Goal: Task Accomplishment & Management: Manage account settings

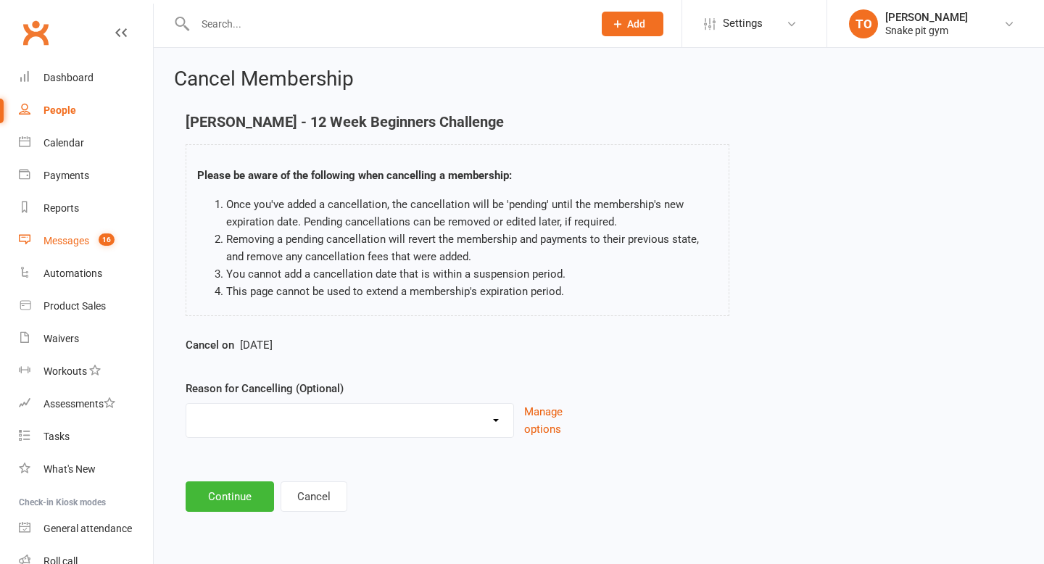
click at [77, 237] on div "Messages" at bounding box center [66, 241] width 46 height 12
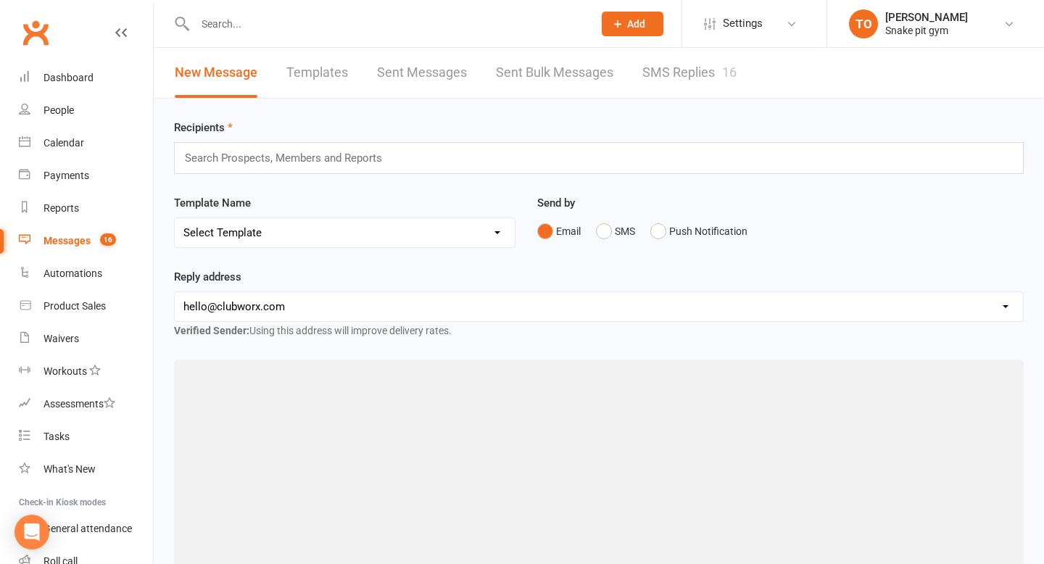
click at [724, 51] on link "SMS Replies 16" at bounding box center [689, 73] width 94 height 50
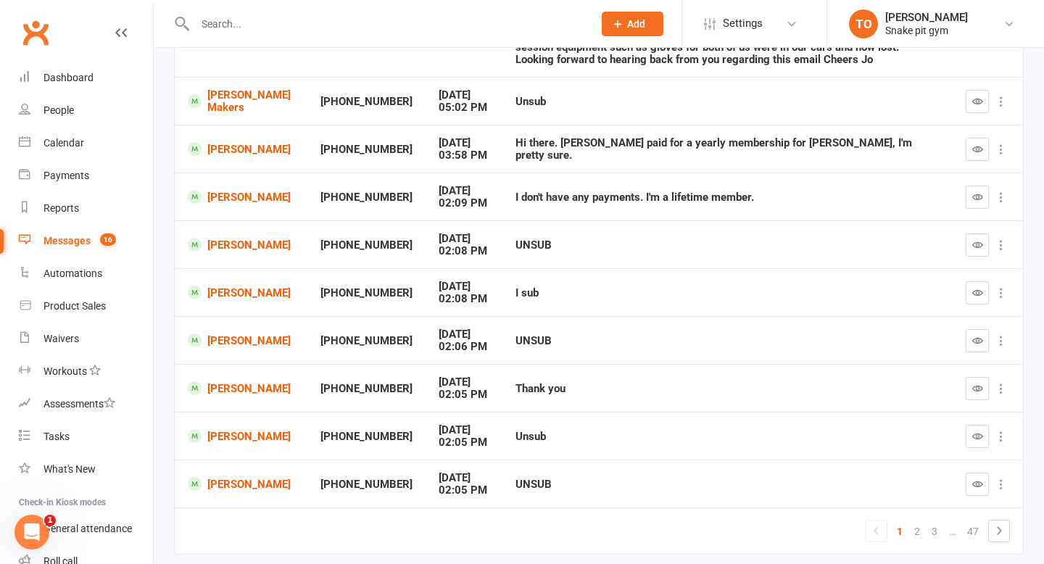
scroll to position [344, 0]
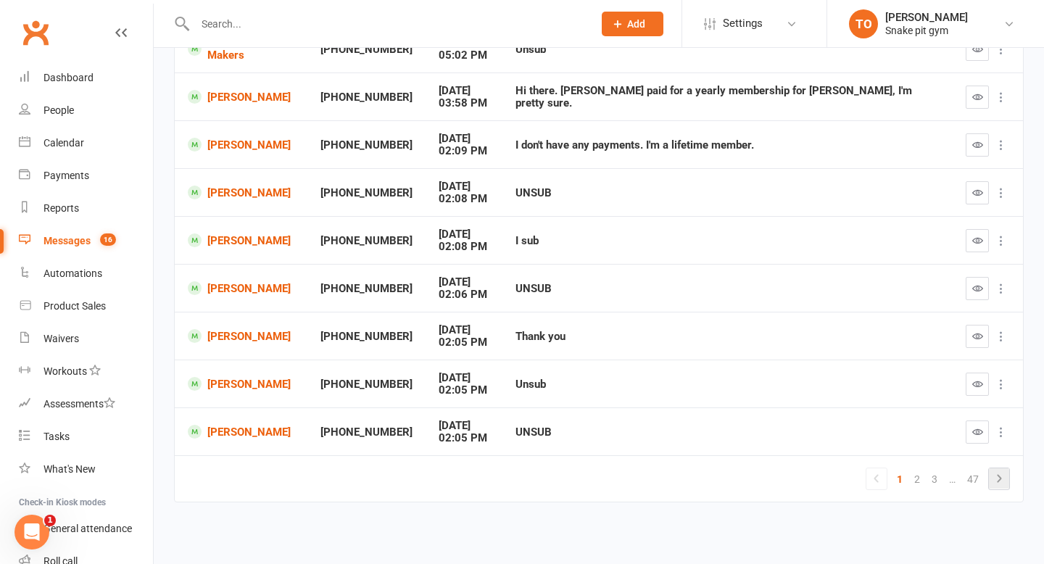
click at [996, 477] on icon at bounding box center [998, 478] width 17 height 17
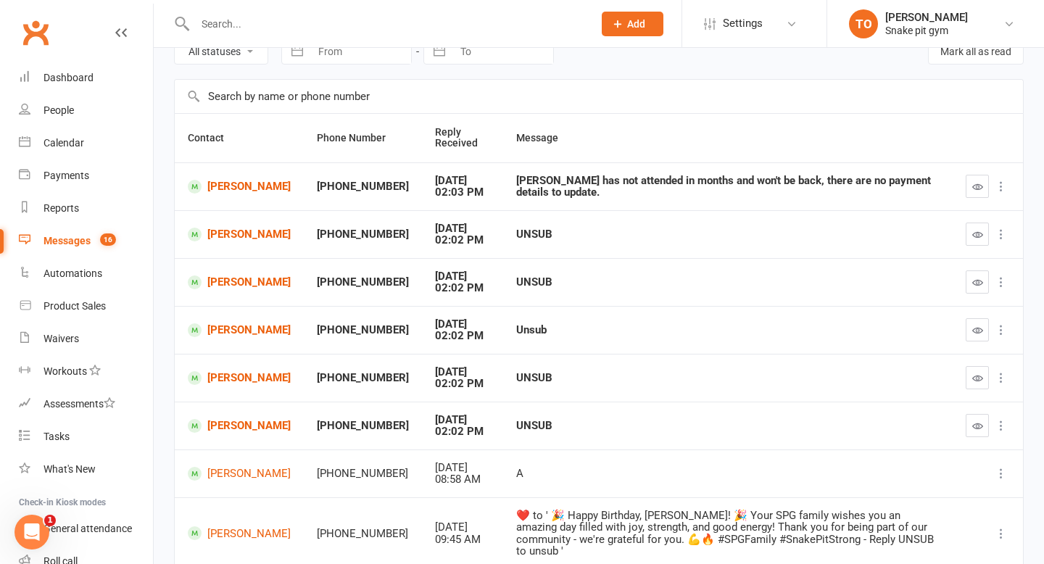
scroll to position [74, 0]
click at [246, 188] on link "Ezra Law" at bounding box center [239, 187] width 103 height 14
click at [977, 420] on button "button" at bounding box center [976, 426] width 23 height 23
click at [978, 370] on button "button" at bounding box center [976, 378] width 23 height 23
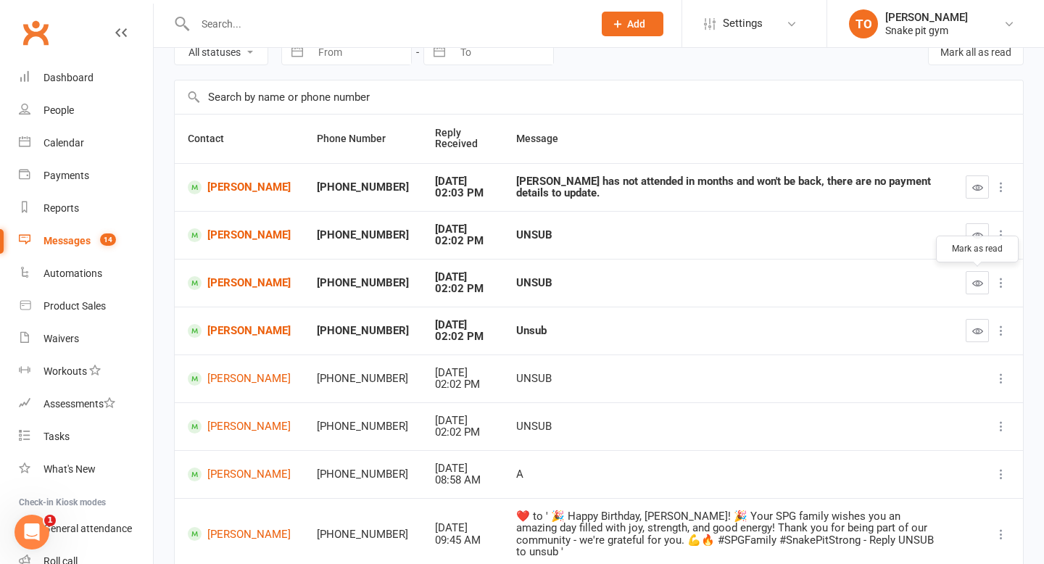
click at [975, 285] on icon "button" at bounding box center [977, 283] width 11 height 11
click at [970, 238] on button "button" at bounding box center [976, 234] width 23 height 23
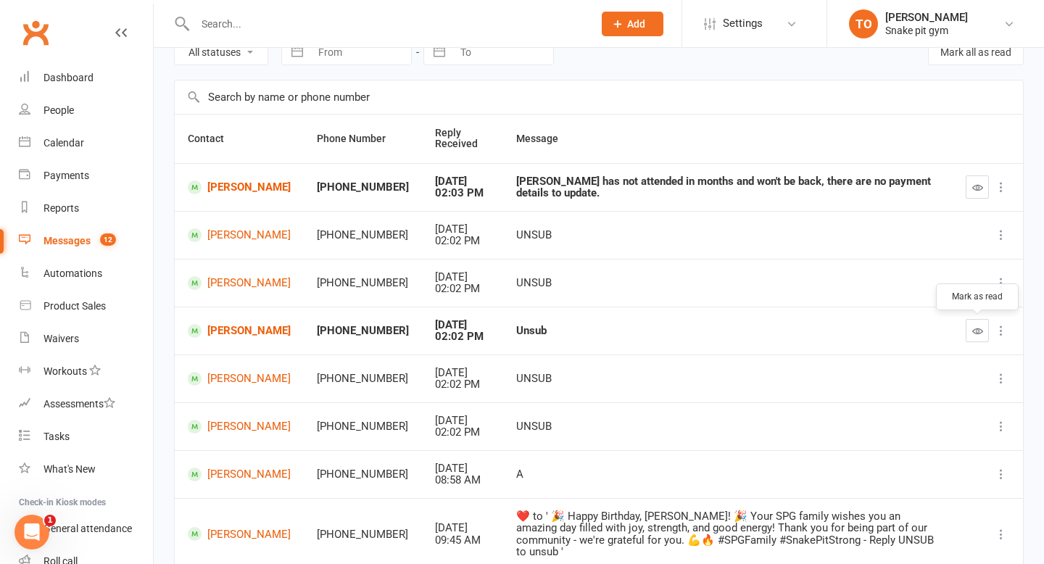
click at [975, 329] on icon "button" at bounding box center [977, 330] width 11 height 11
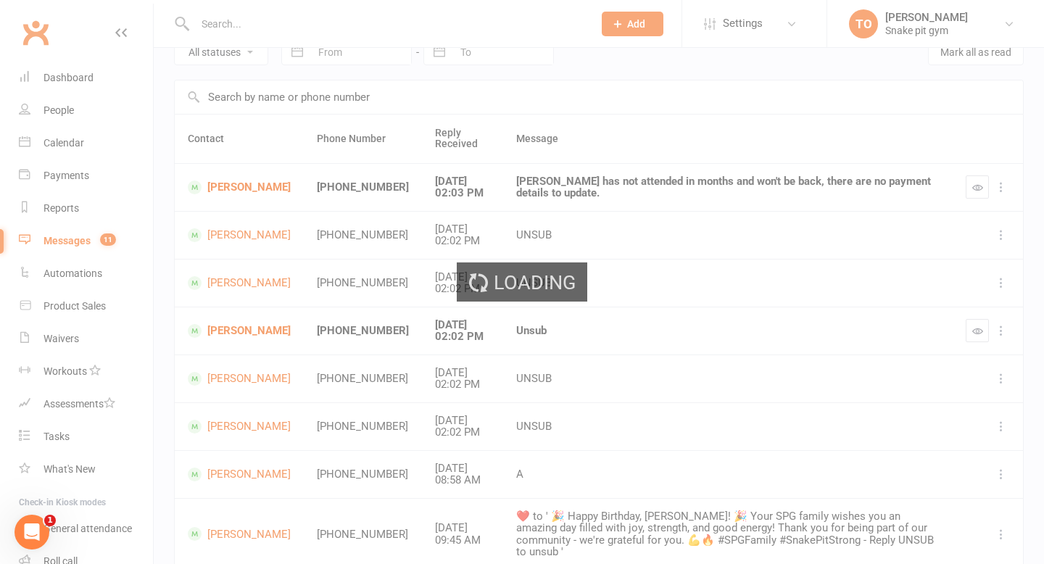
click at [977, 189] on div "Loading" at bounding box center [522, 282] width 1044 height 564
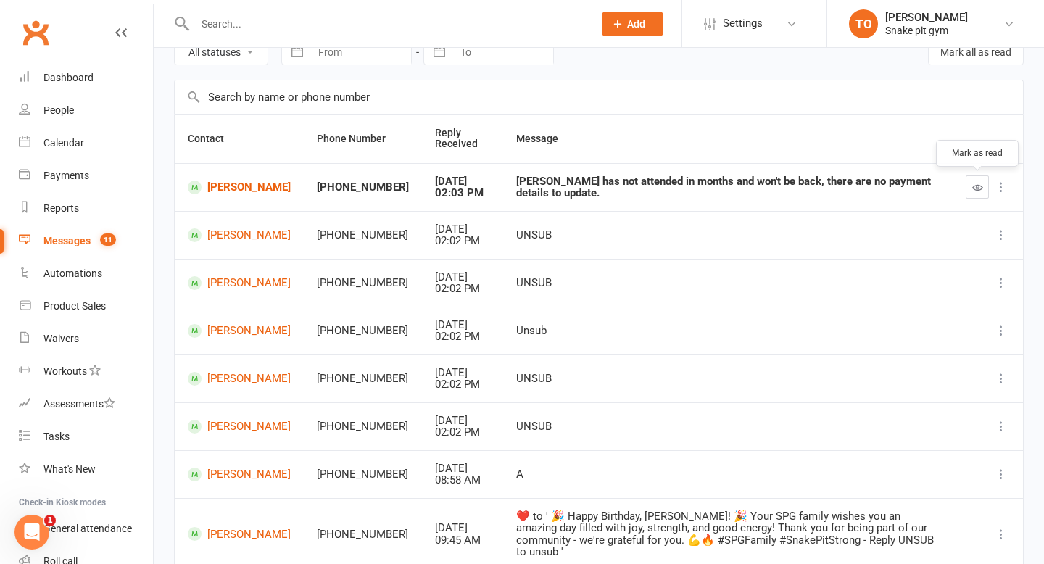
click at [973, 196] on button "button" at bounding box center [976, 186] width 23 height 23
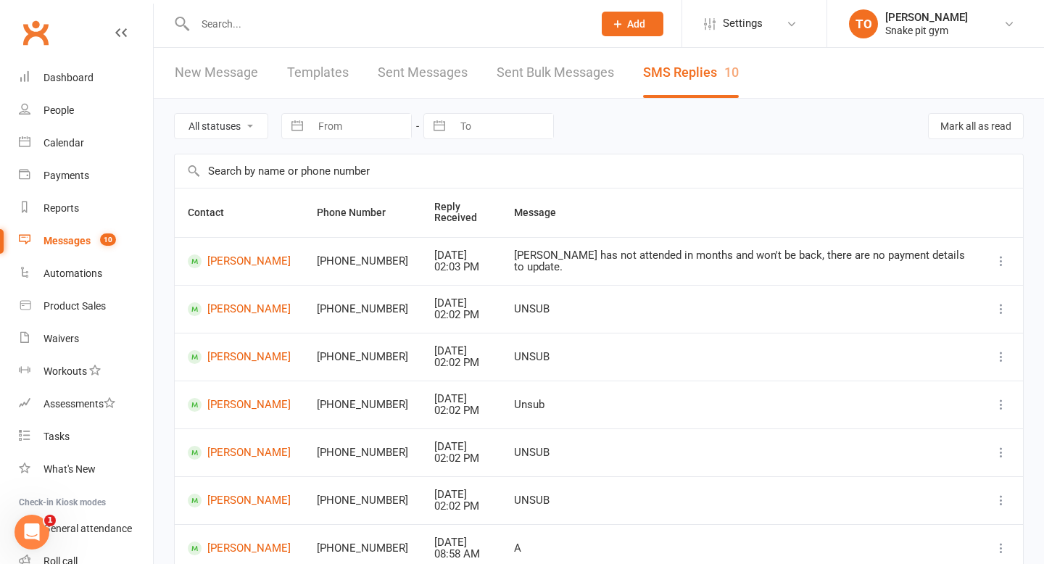
scroll to position [272, 0]
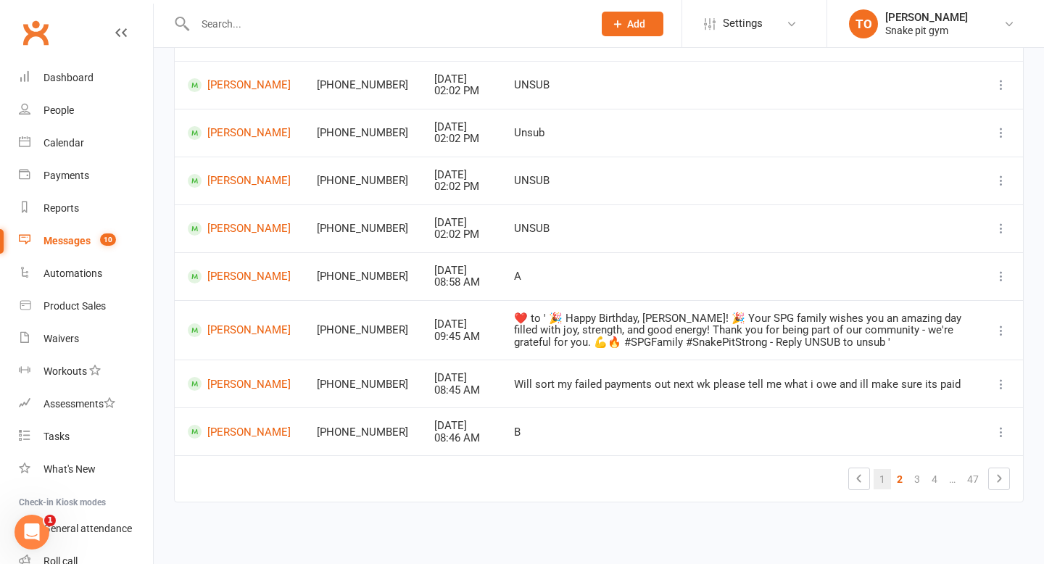
click at [878, 475] on link "1" at bounding box center [881, 479] width 17 height 20
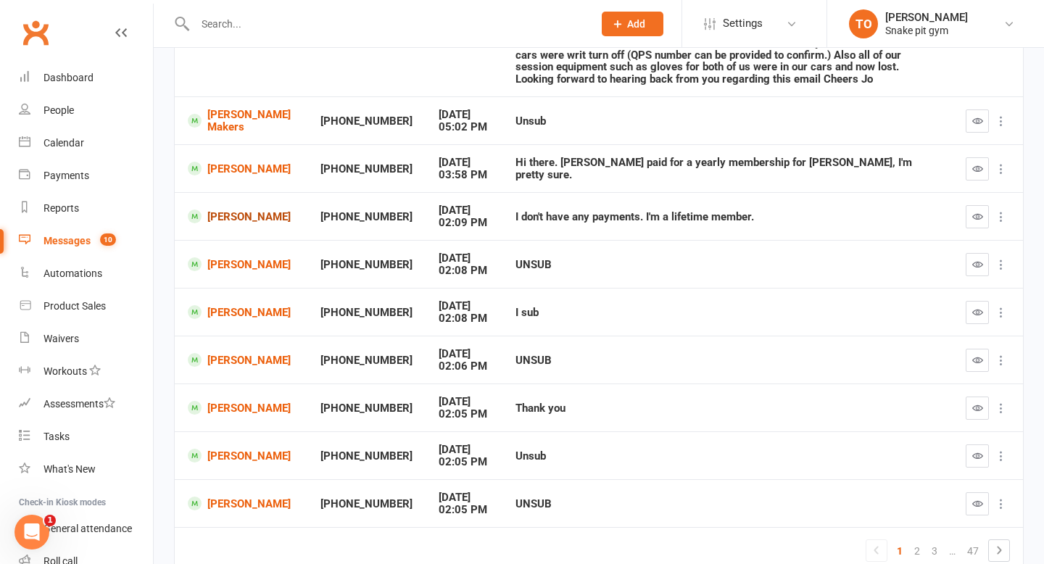
click at [235, 212] on link "Duncan Broom" at bounding box center [241, 216] width 107 height 14
click at [981, 501] on icon "button" at bounding box center [977, 503] width 11 height 11
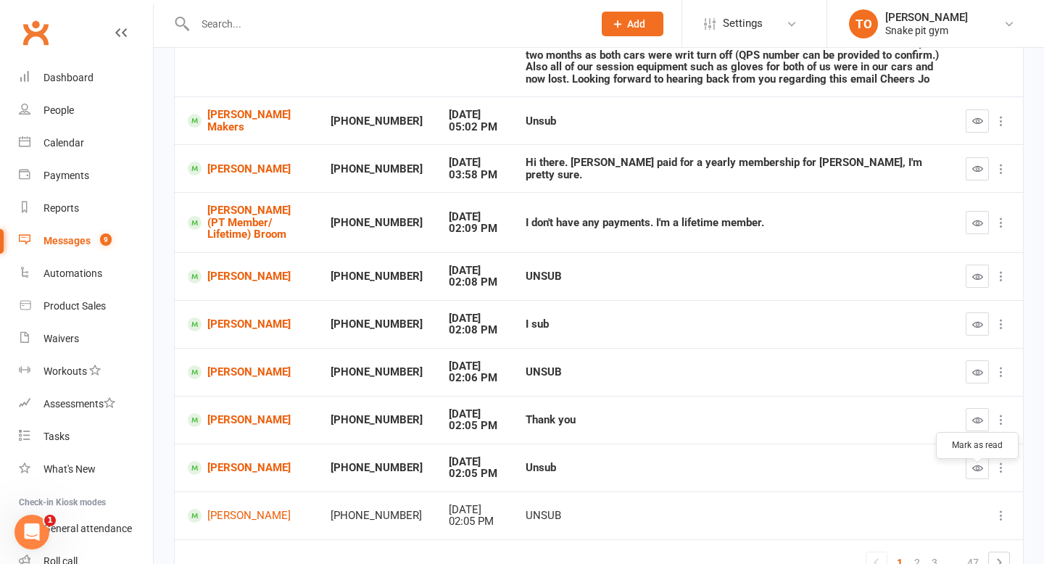
click at [982, 479] on button "button" at bounding box center [976, 467] width 23 height 23
click at [975, 425] on icon "button" at bounding box center [977, 420] width 11 height 11
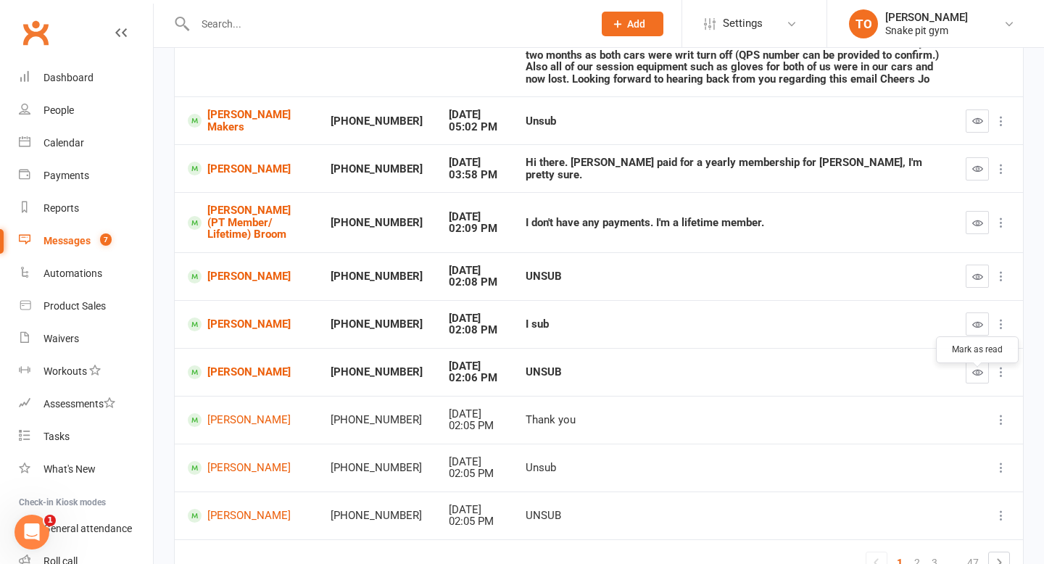
click at [978, 378] on icon "button" at bounding box center [977, 372] width 11 height 11
click at [983, 335] on button "button" at bounding box center [976, 323] width 23 height 23
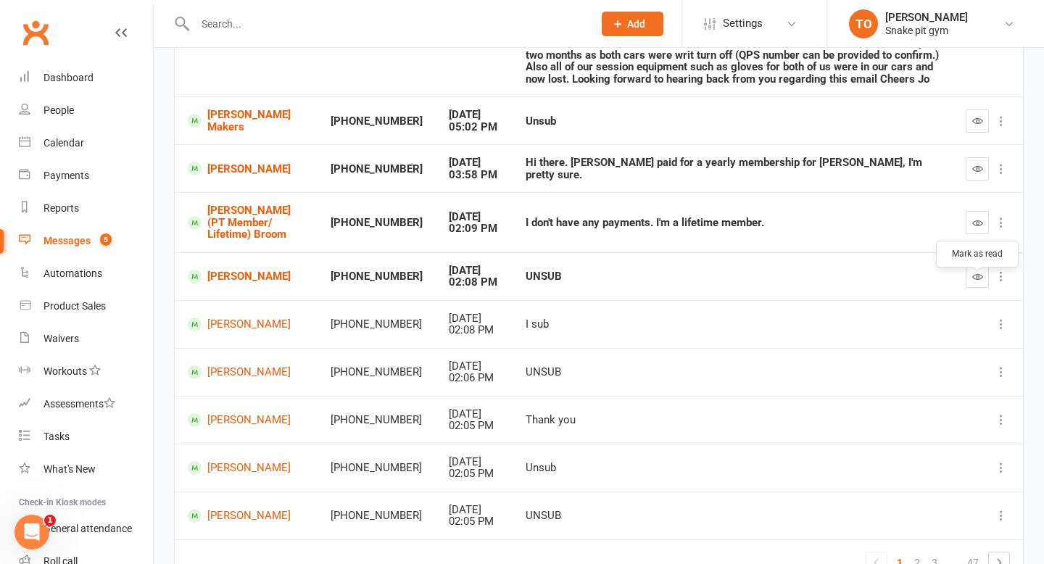
click at [981, 282] on icon "button" at bounding box center [977, 276] width 11 height 11
click at [977, 228] on icon "button" at bounding box center [977, 222] width 11 height 11
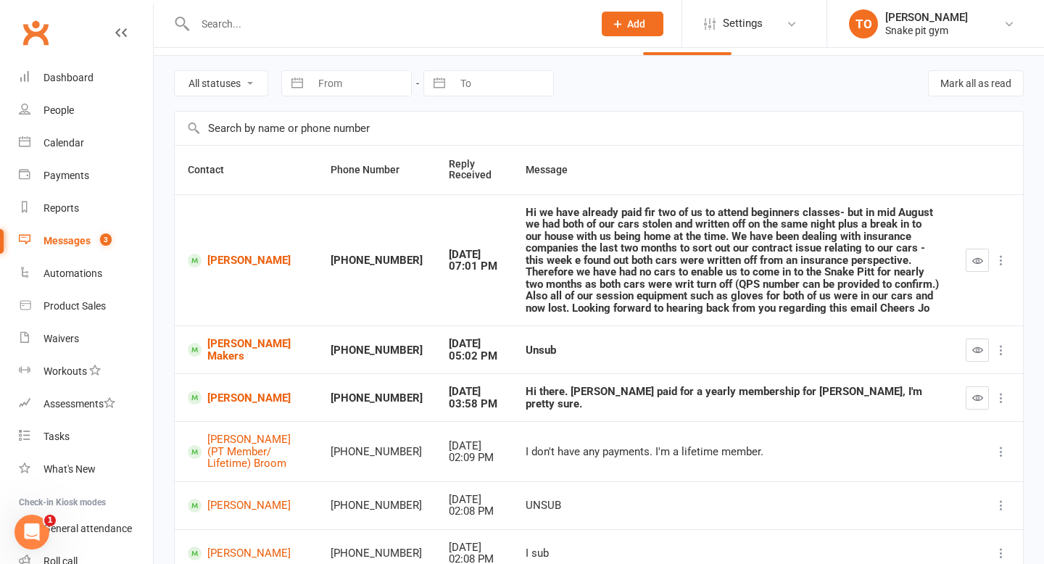
scroll to position [42, 0]
click at [755, 318] on td "Hi we have already paid fir two of us to attend beginners classes- but in mid A…" at bounding box center [732, 261] width 440 height 132
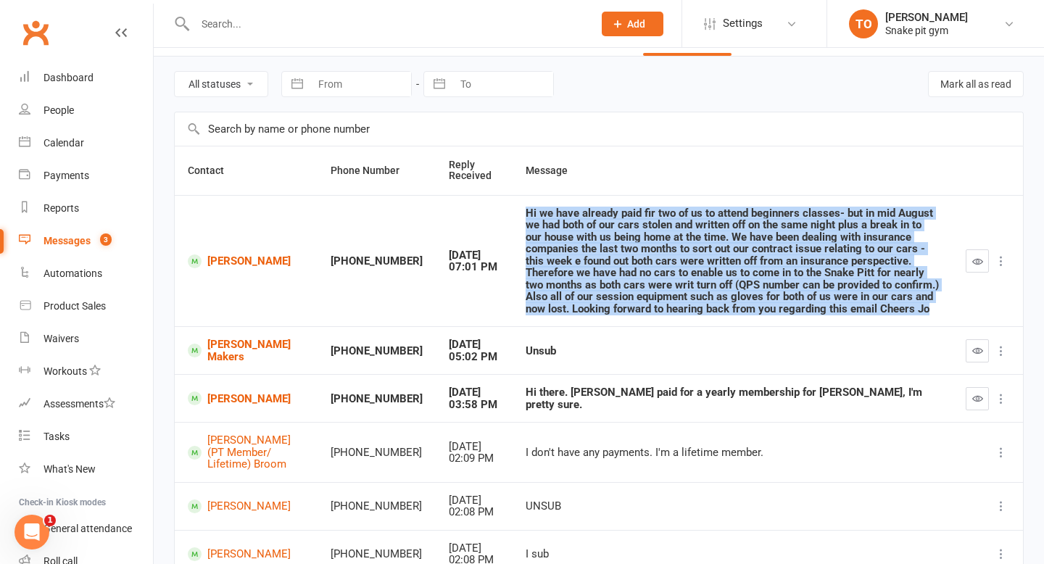
drag, startPoint x: 557, startPoint y: 322, endPoint x: 477, endPoint y: 204, distance: 142.5
click at [512, 204] on td "Hi we have already paid fir two of us to attend beginners classes- but in mid A…" at bounding box center [732, 261] width 440 height 132
copy div "Hi we have already paid fir two of us to attend beginners classes- but in mid A…"
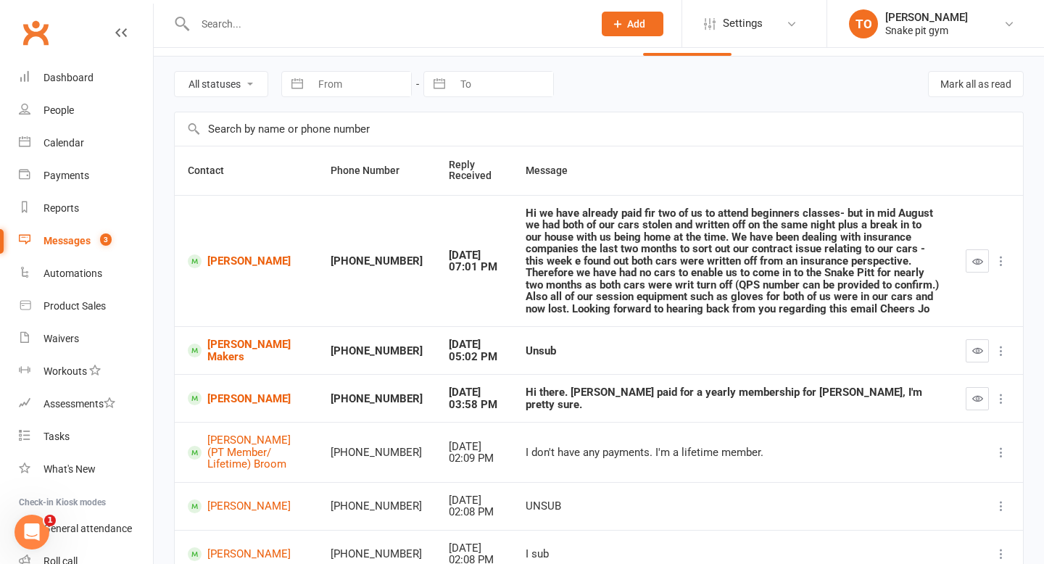
click at [896, 283] on div "Hi we have already paid fir two of us to attend beginners classes- but in mid A…" at bounding box center [732, 261] width 414 height 108
click at [999, 262] on icon at bounding box center [1001, 261] width 14 height 14
click at [975, 258] on icon "button" at bounding box center [977, 261] width 11 height 11
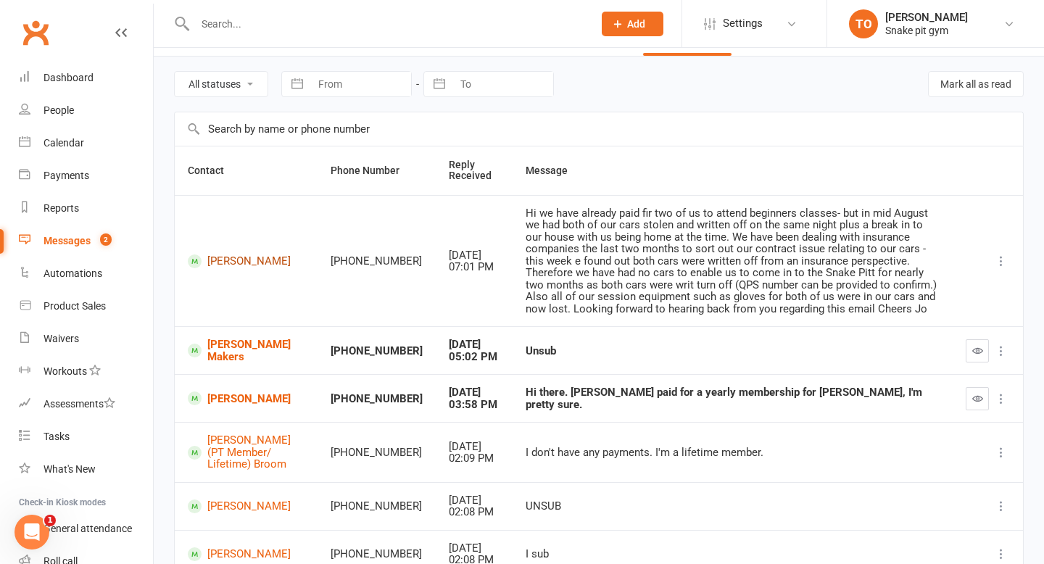
click at [236, 262] on link "Jo Griffon" at bounding box center [246, 261] width 117 height 14
click at [973, 343] on button "button" at bounding box center [976, 350] width 23 height 23
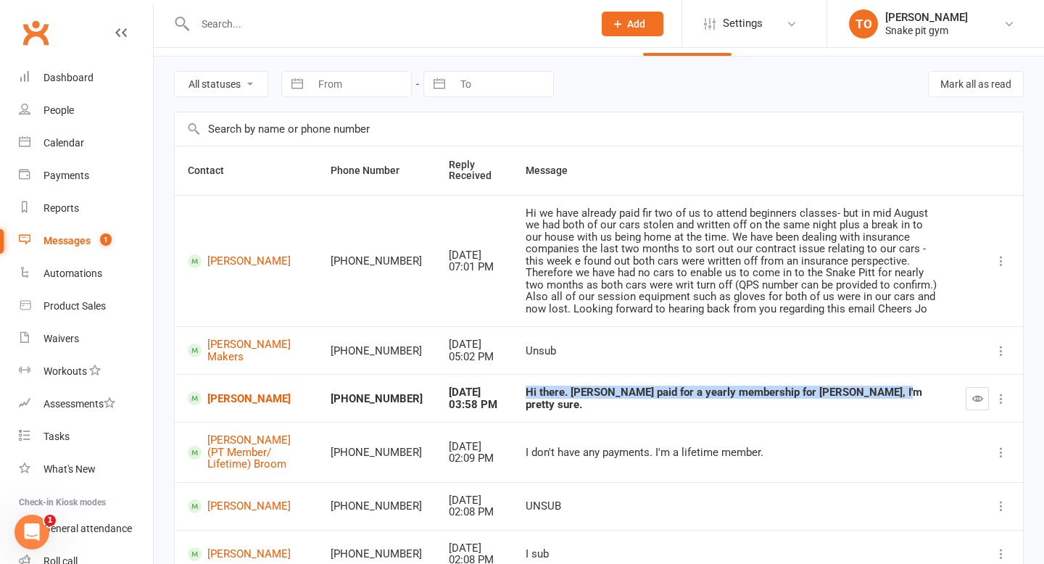
drag, startPoint x: 478, startPoint y: 394, endPoint x: 916, endPoint y: 404, distance: 437.8
click at [916, 404] on td "Hi there. Andrew paid for a yearly membership for Blaine, I'm pretty sure." at bounding box center [732, 398] width 440 height 48
copy div "Hi there. Andrew paid for a yearly membership for Blaine, I'm pretty sure."
click at [233, 393] on link "Blaine Windress" at bounding box center [246, 398] width 117 height 14
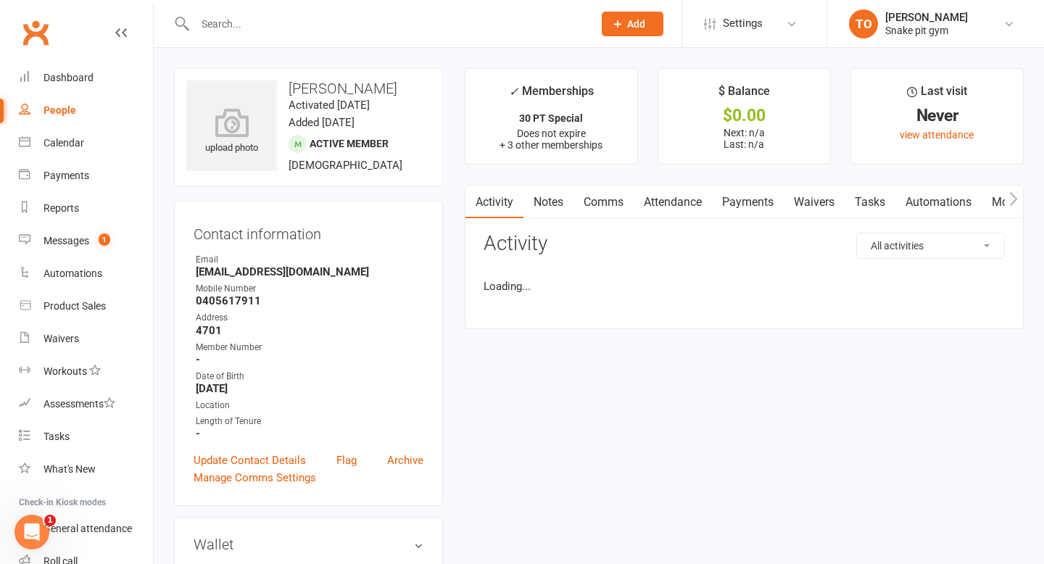
click at [406, 318] on div "Address" at bounding box center [310, 318] width 228 height 14
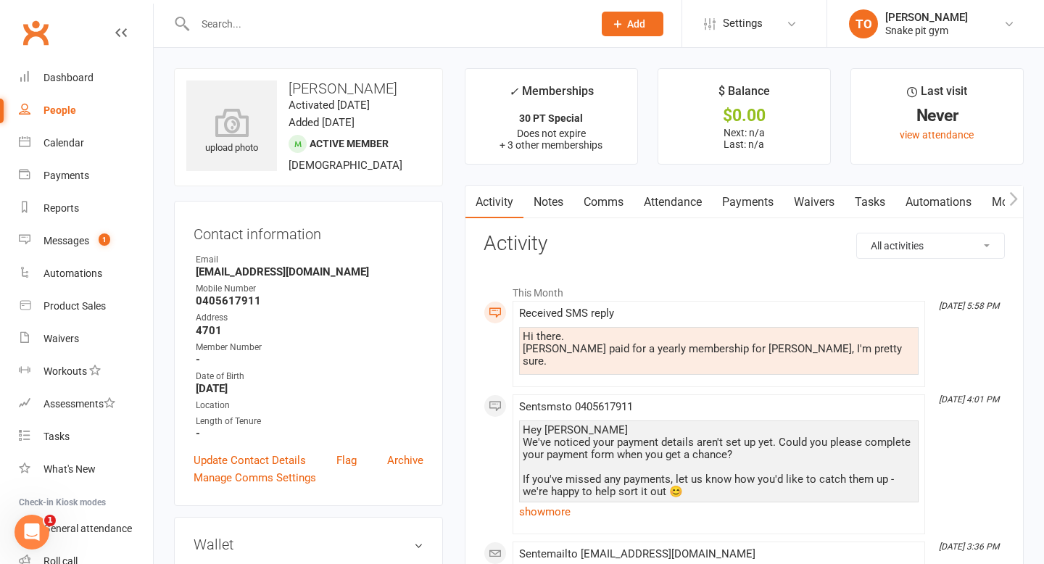
click at [606, 203] on link "Comms" at bounding box center [603, 202] width 60 height 33
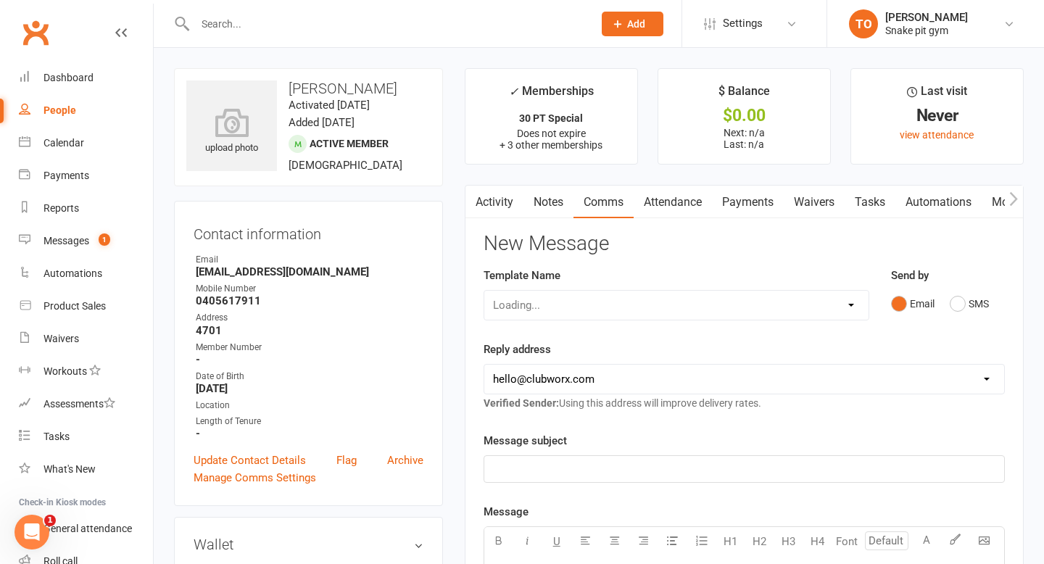
click at [657, 201] on link "Attendance" at bounding box center [672, 202] width 78 height 33
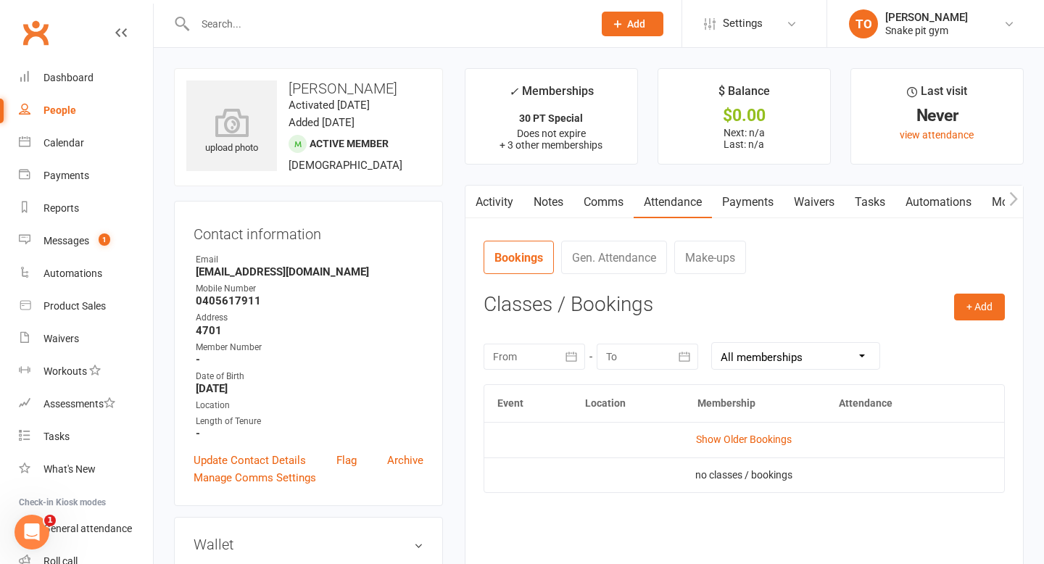
click at [815, 190] on link "Waivers" at bounding box center [813, 202] width 61 height 33
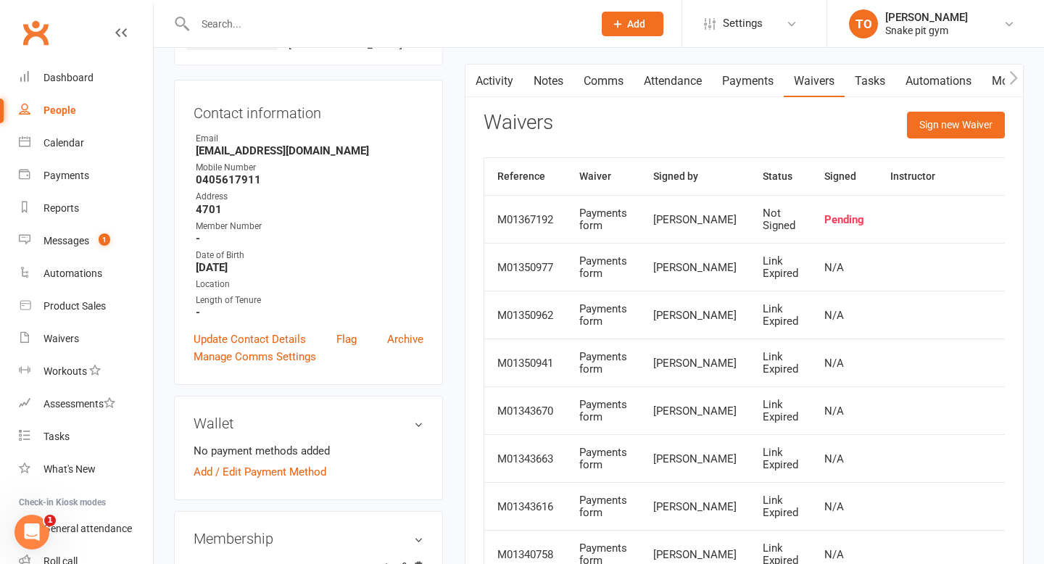
scroll to position [143, 0]
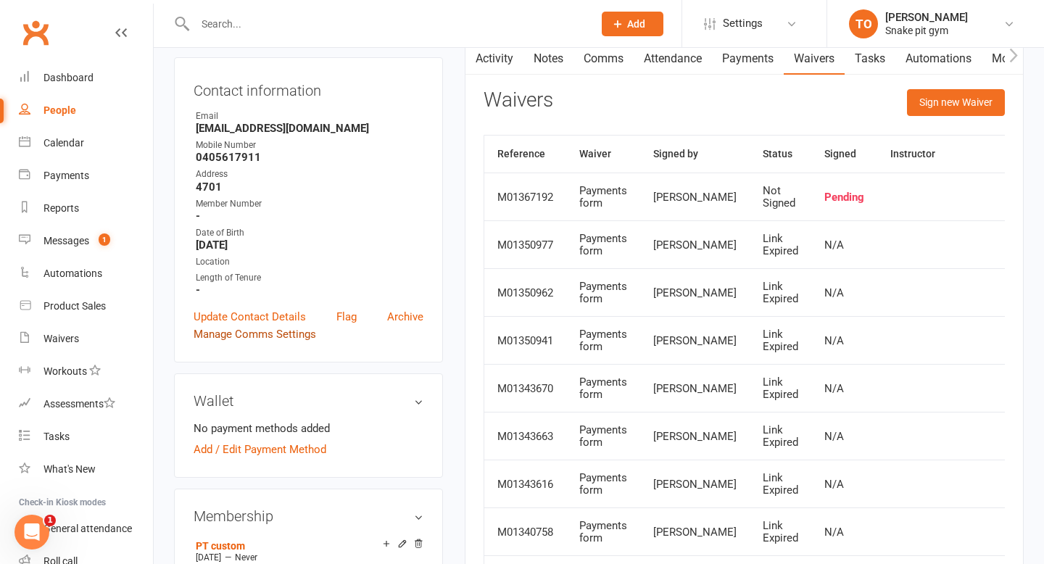
click at [246, 325] on link "Manage Comms Settings" at bounding box center [254, 333] width 122 height 17
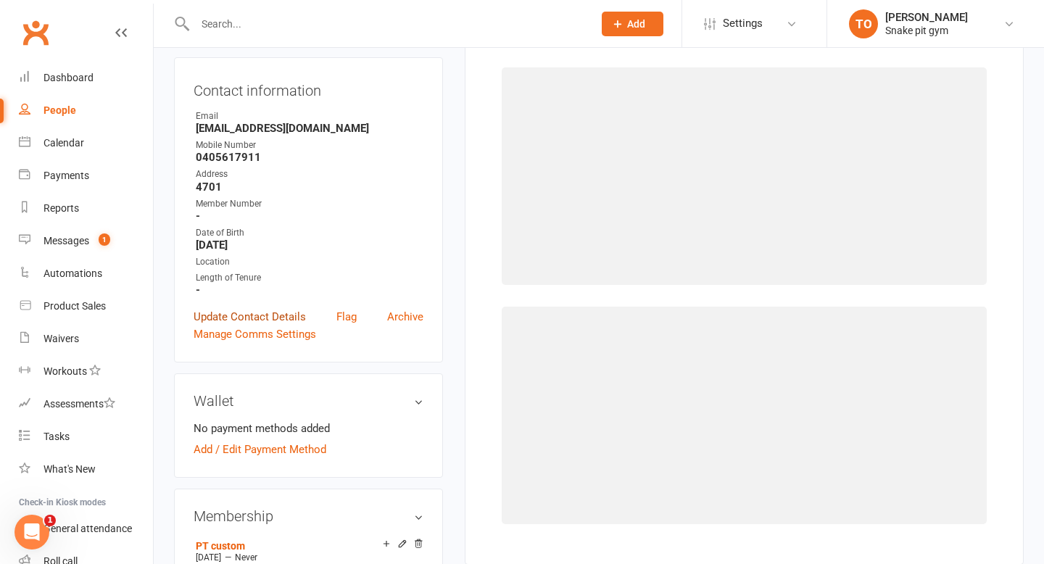
click at [249, 312] on link "Update Contact Details" at bounding box center [249, 316] width 112 height 17
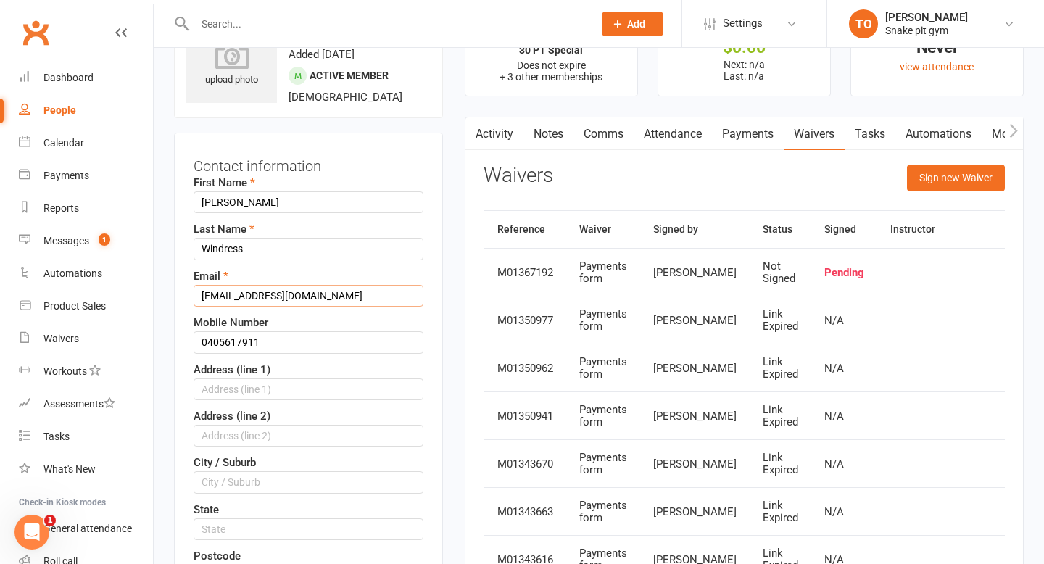
click at [267, 306] on input "Amywindress@hotmail.com" at bounding box center [308, 296] width 230 height 22
click at [283, 209] on input "Blaine" at bounding box center [308, 202] width 230 height 22
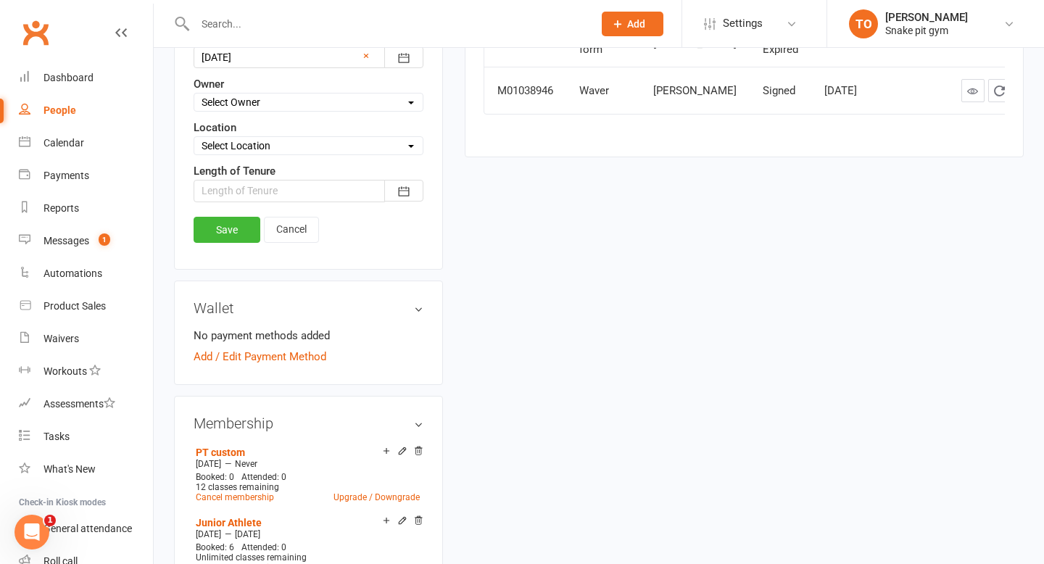
scroll to position [496, 0]
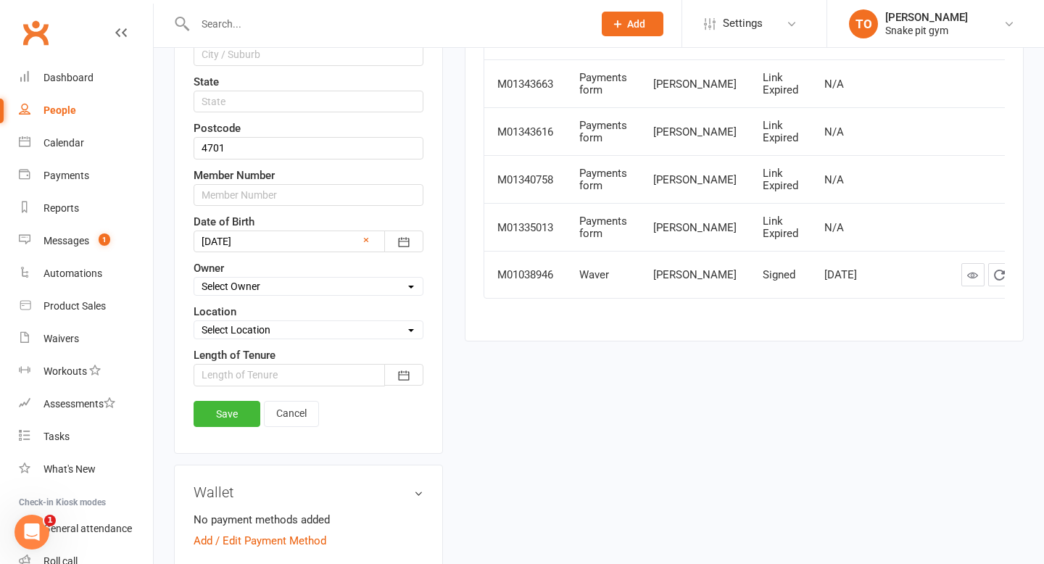
type input "Blaine (Fully paid)"
click at [209, 395] on div "Contact information First Name Blaine (Fully paid) Last Name Windress Email Amy…" at bounding box center [308, 79] width 269 height 749
click at [214, 417] on link "Save" at bounding box center [226, 414] width 67 height 26
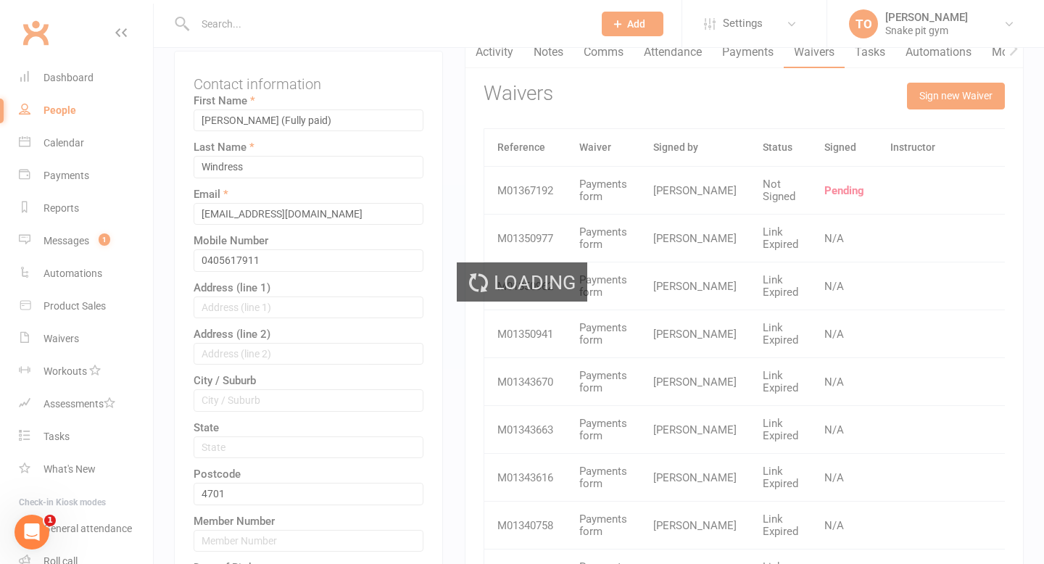
scroll to position [0, 0]
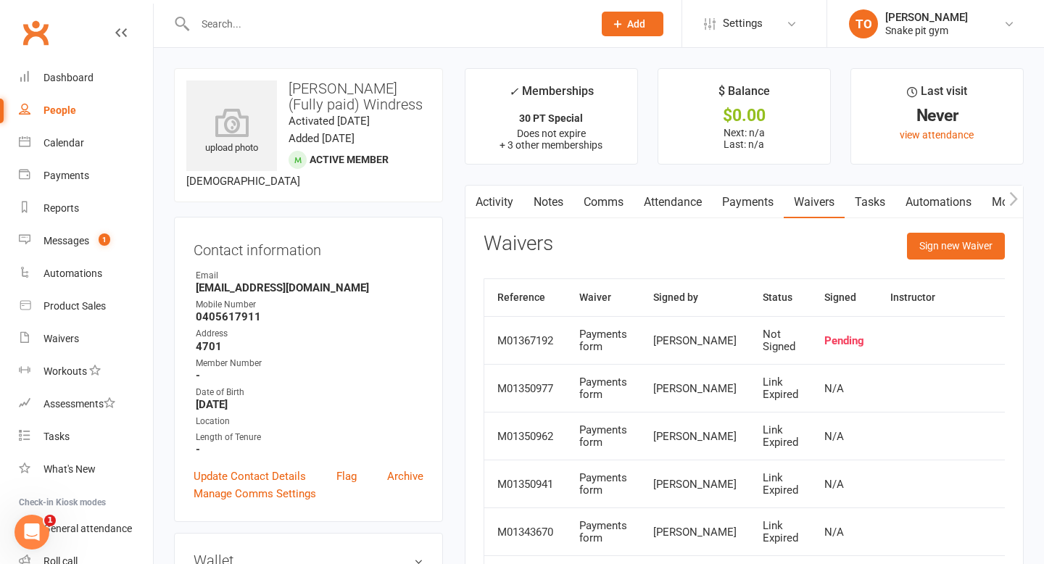
click at [583, 193] on link "Comms" at bounding box center [603, 202] width 60 height 33
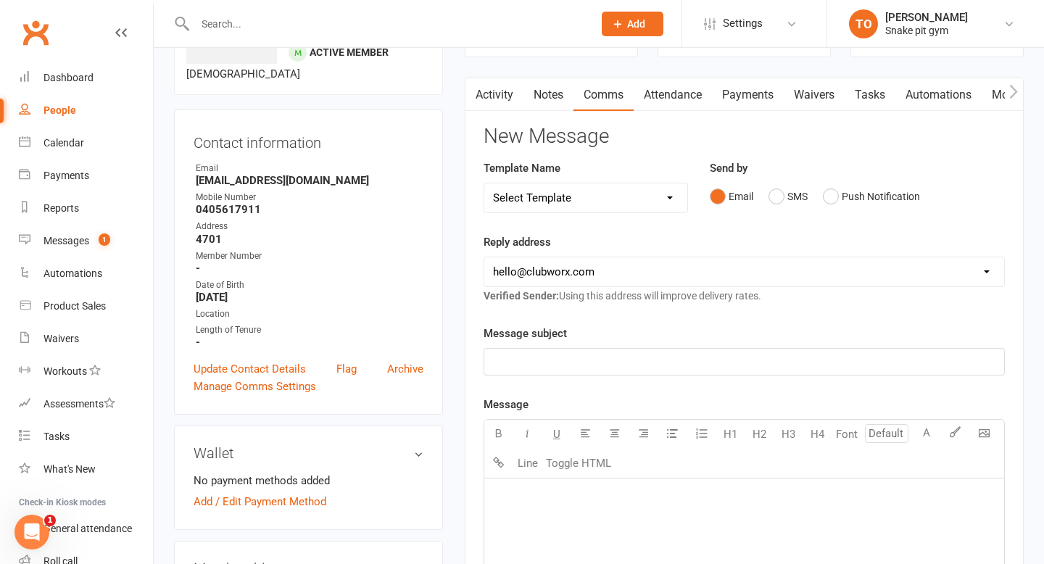
scroll to position [121, 0]
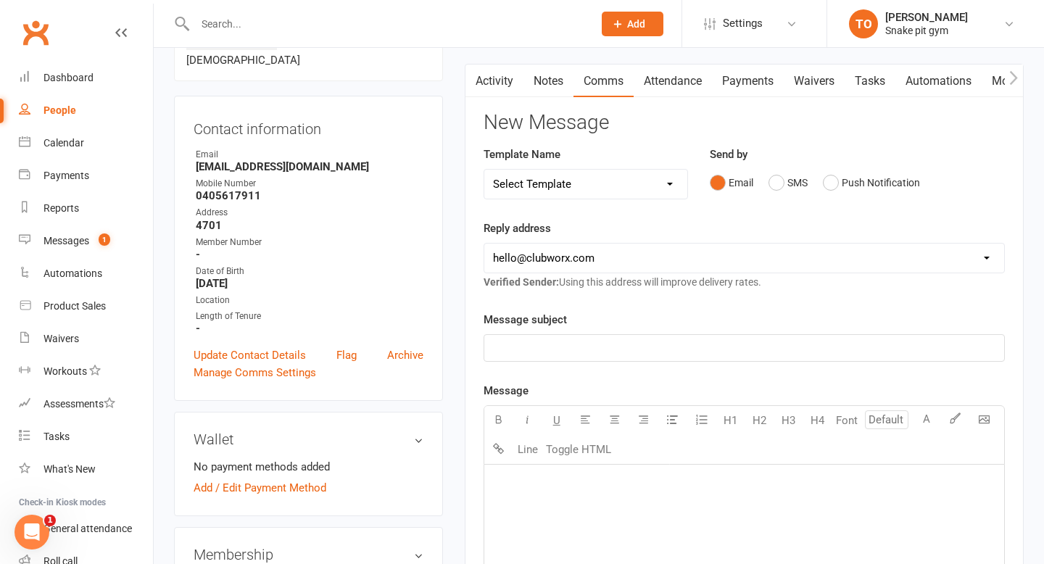
click at [585, 470] on div "﻿" at bounding box center [744, 573] width 520 height 217
paste div "To enrich screen reader interactions, please activate Accessibility in Grammarl…"
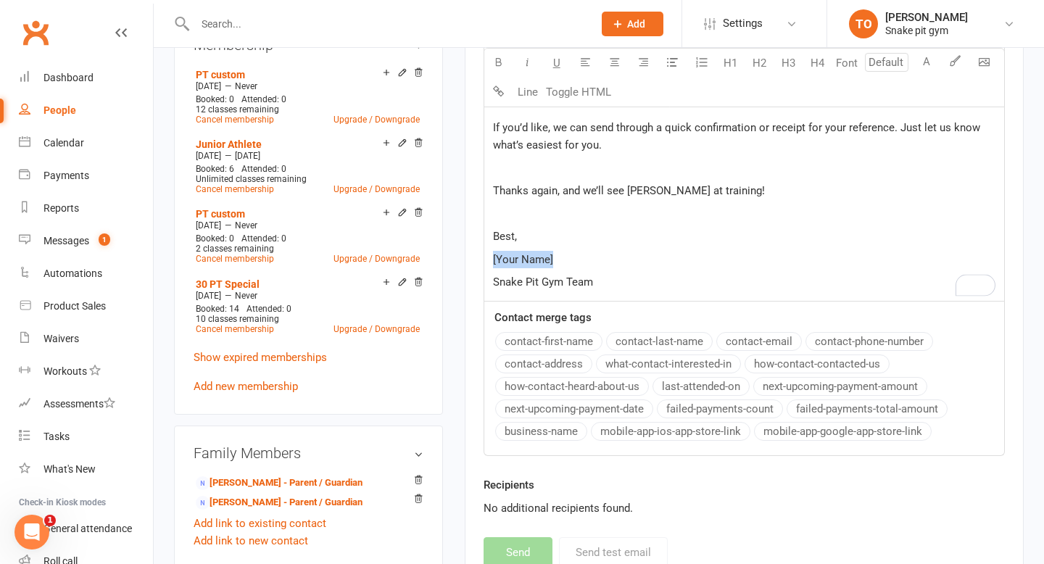
drag, startPoint x: 570, startPoint y: 261, endPoint x: 438, endPoint y: 261, distance: 131.9
click at [438, 261] on div "upload photo Blaine (Fully paid) Windress Activated 20 May, 2024 Added 24 April…" at bounding box center [598, 346] width 871 height 1816
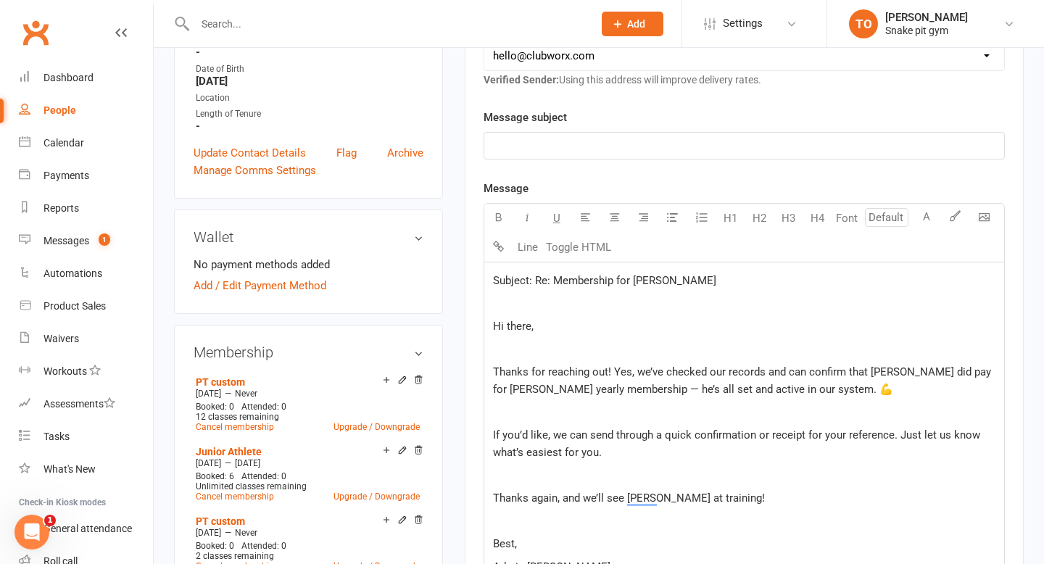
scroll to position [286, 0]
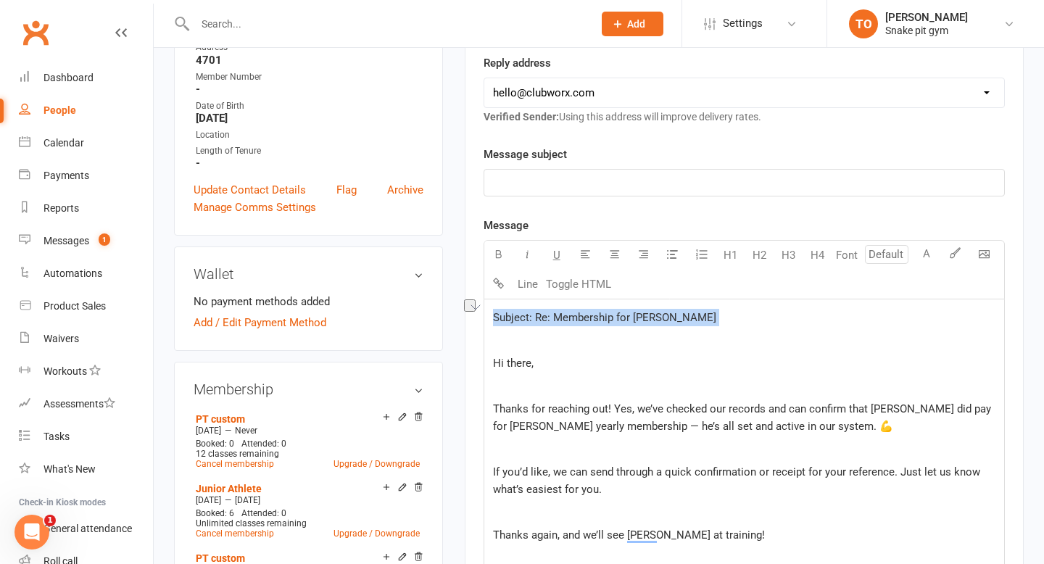
drag, startPoint x: 562, startPoint y: 337, endPoint x: 470, endPoint y: 306, distance: 96.5
click at [470, 306] on div "Activity Notes Comms Attendance Payments Waivers Tasks Automations Mobile App C…" at bounding box center [744, 417] width 559 height 1036
click at [541, 175] on p "﻿" at bounding box center [744, 182] width 502 height 17
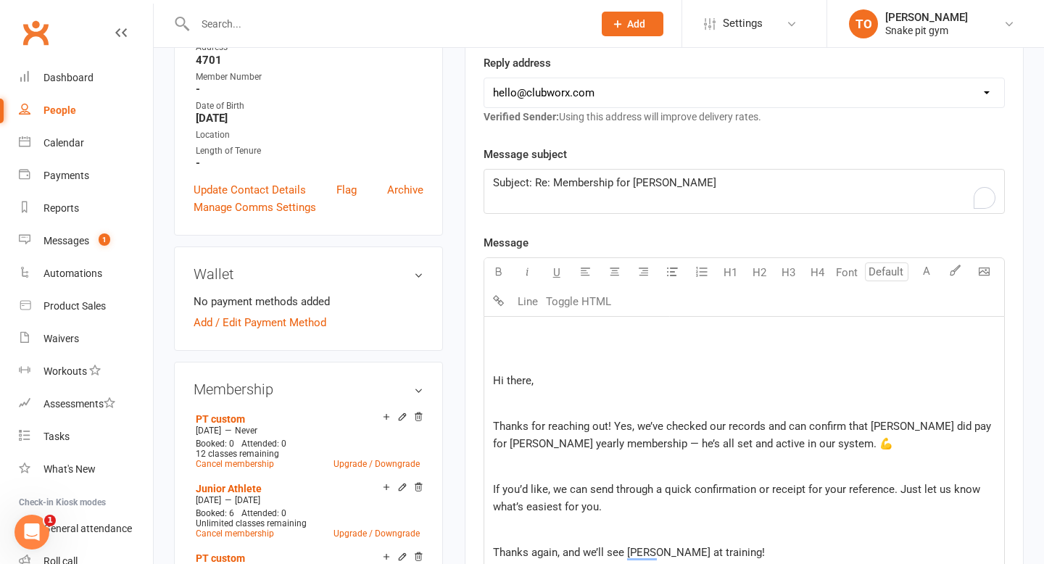
click at [496, 388] on p "Hi there," at bounding box center [744, 380] width 502 height 17
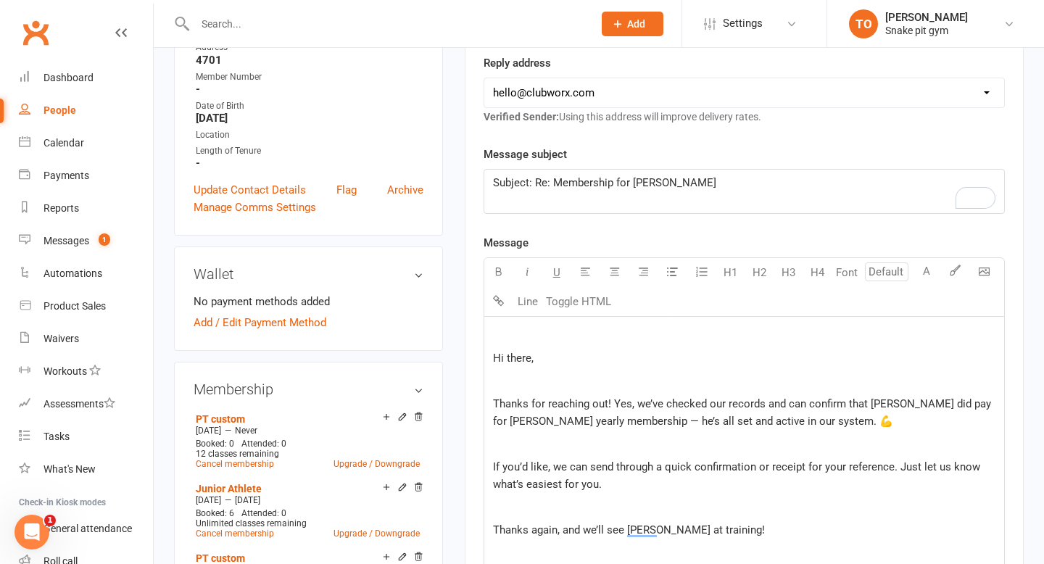
scroll to position [263, 0]
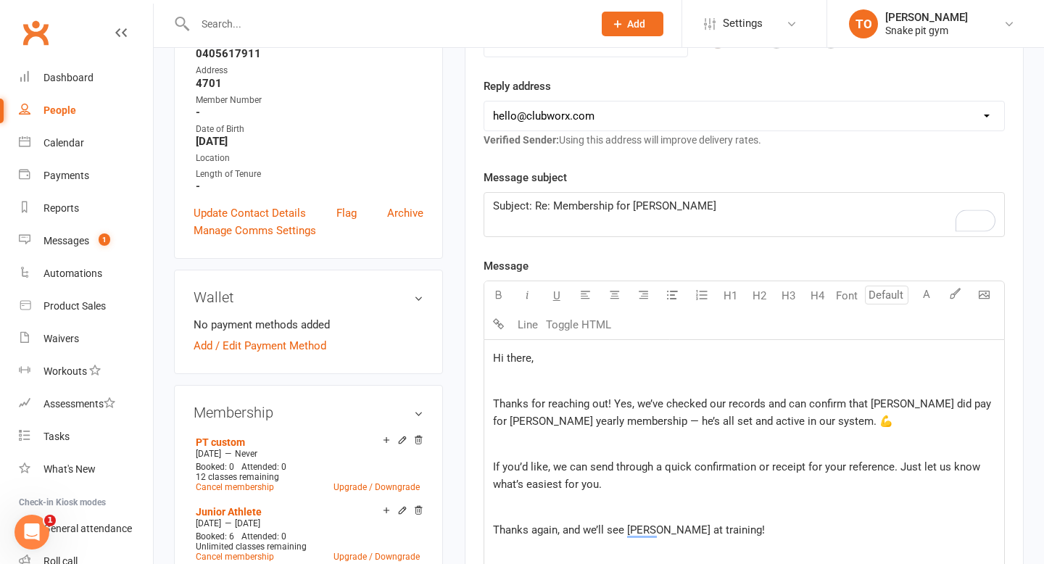
click at [607, 356] on p "Hi there," at bounding box center [744, 357] width 502 height 17
click at [599, 219] on p "﻿" at bounding box center [744, 223] width 502 height 17
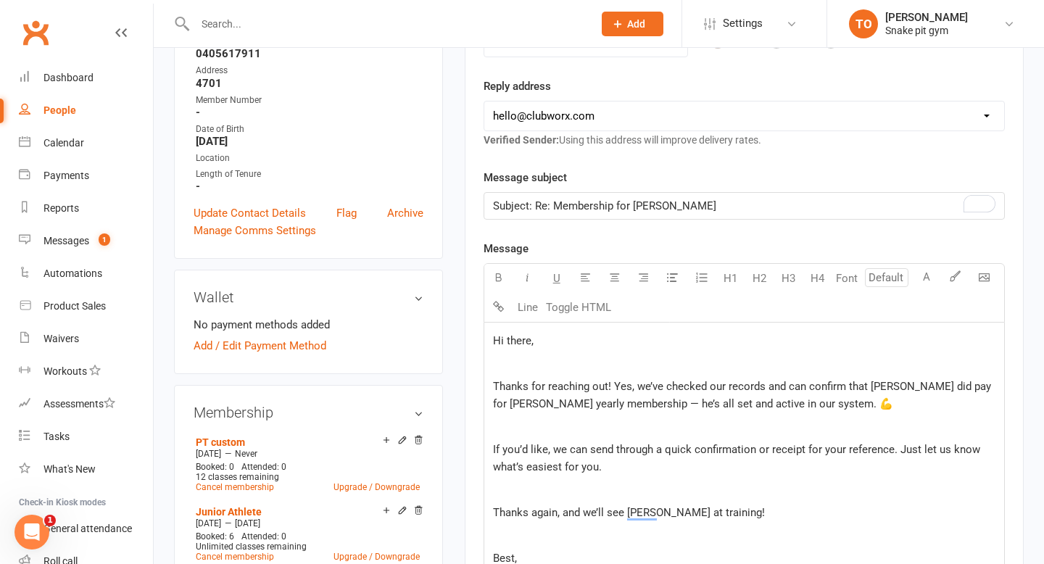
scroll to position [380, 0]
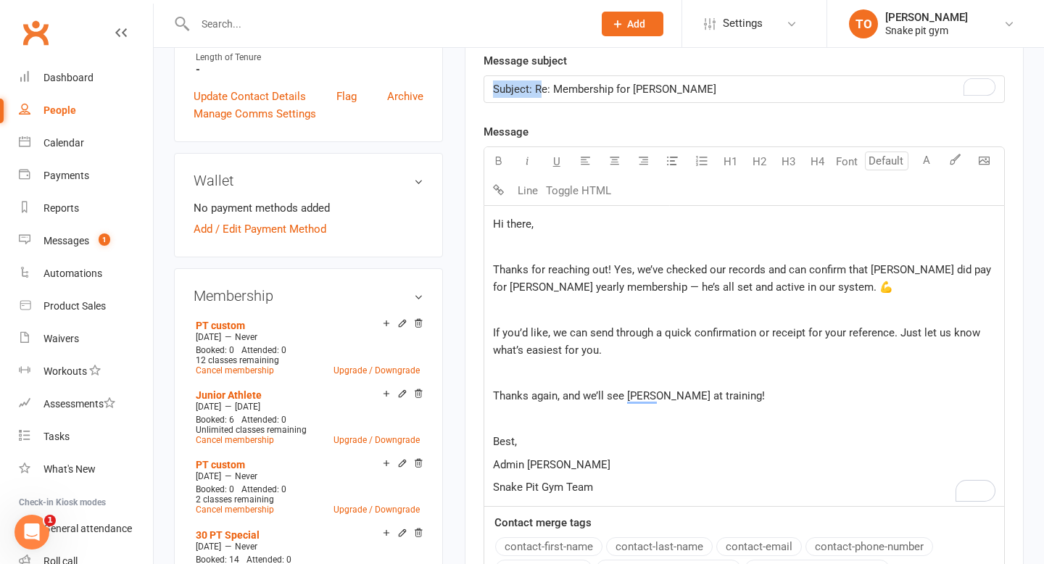
drag, startPoint x: 537, startPoint y: 91, endPoint x: 377, endPoint y: 83, distance: 160.4
click at [595, 304] on p "﻿" at bounding box center [744, 309] width 502 height 17
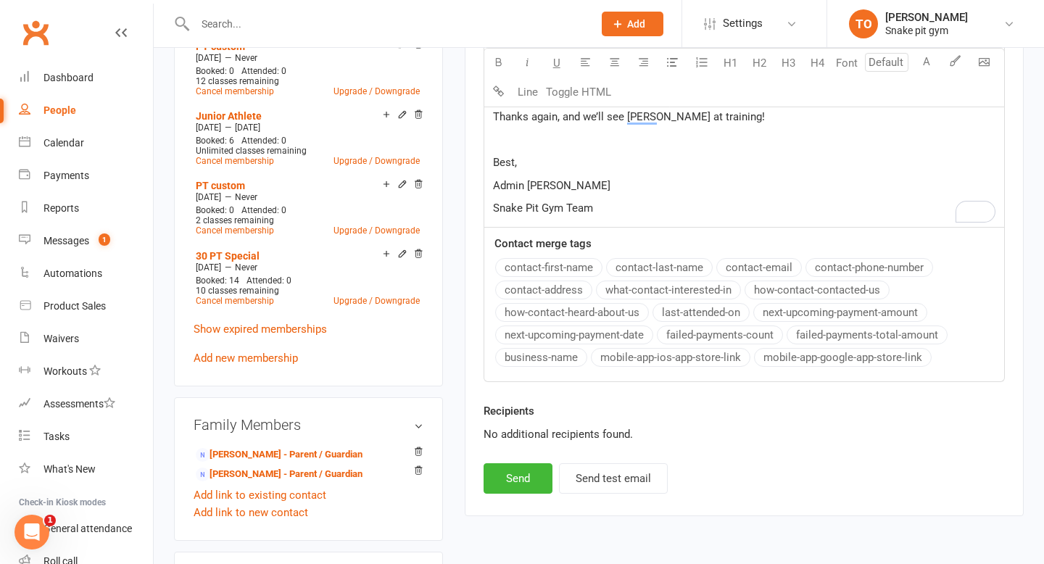
scroll to position [666, 0]
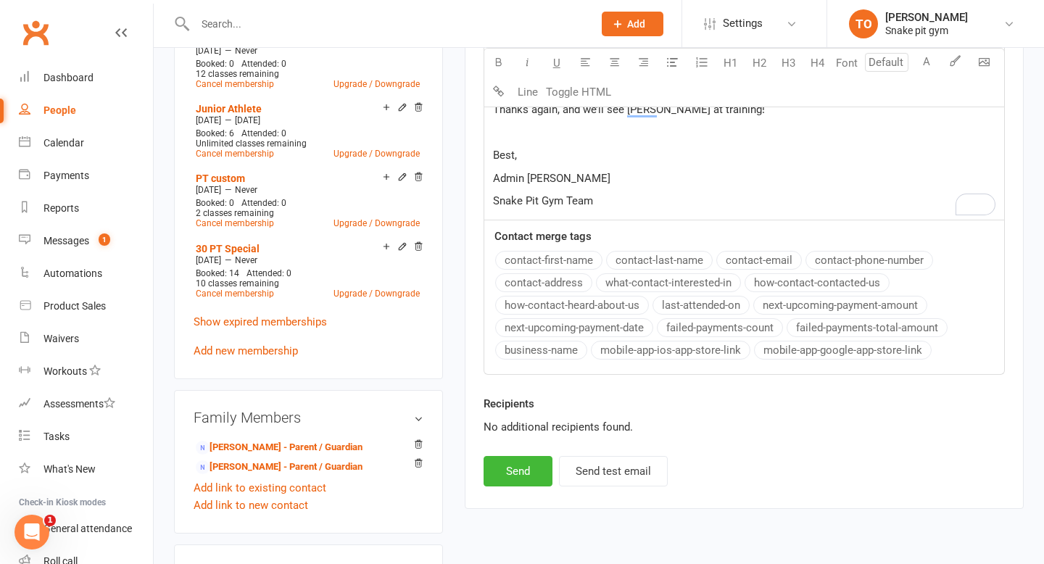
click at [508, 486] on div "Activity Notes Comms Attendance Payments Waivers Tasks Automations Mobile App C…" at bounding box center [744, 14] width 559 height 990
click at [510, 467] on button "Send" at bounding box center [517, 471] width 69 height 30
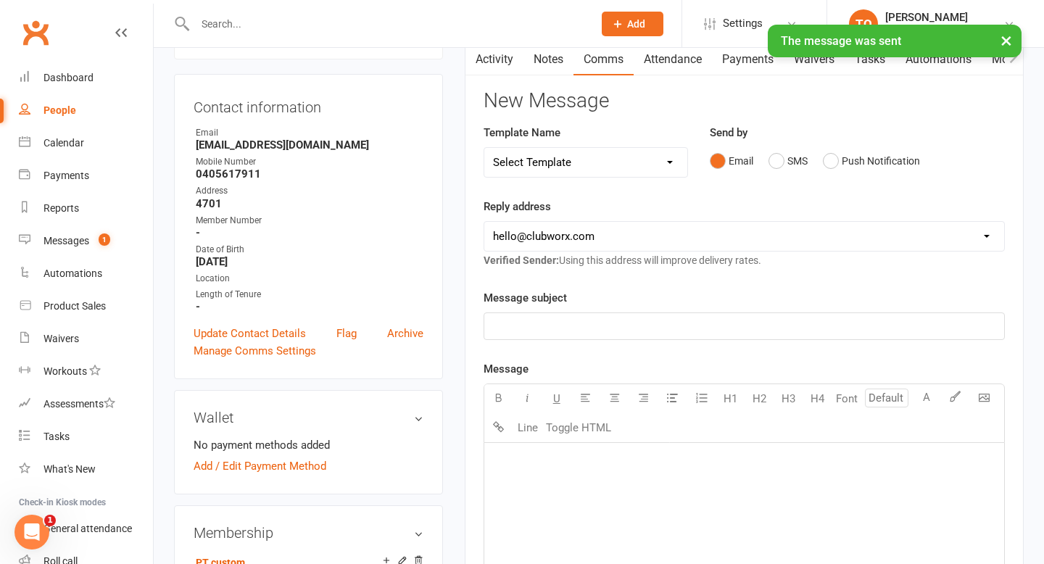
scroll to position [0, 0]
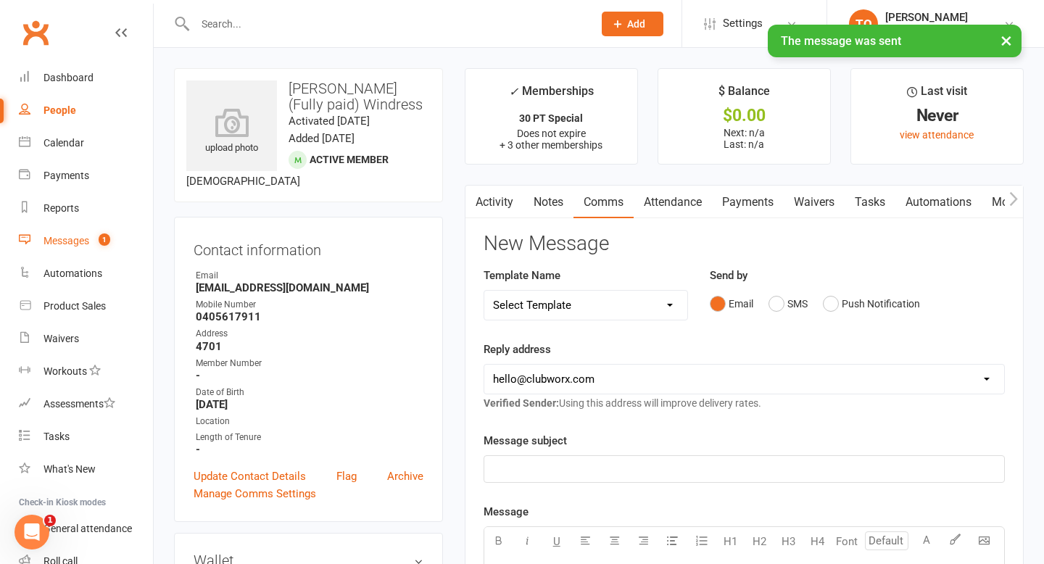
click at [91, 249] on link "Messages 1" at bounding box center [86, 241] width 134 height 33
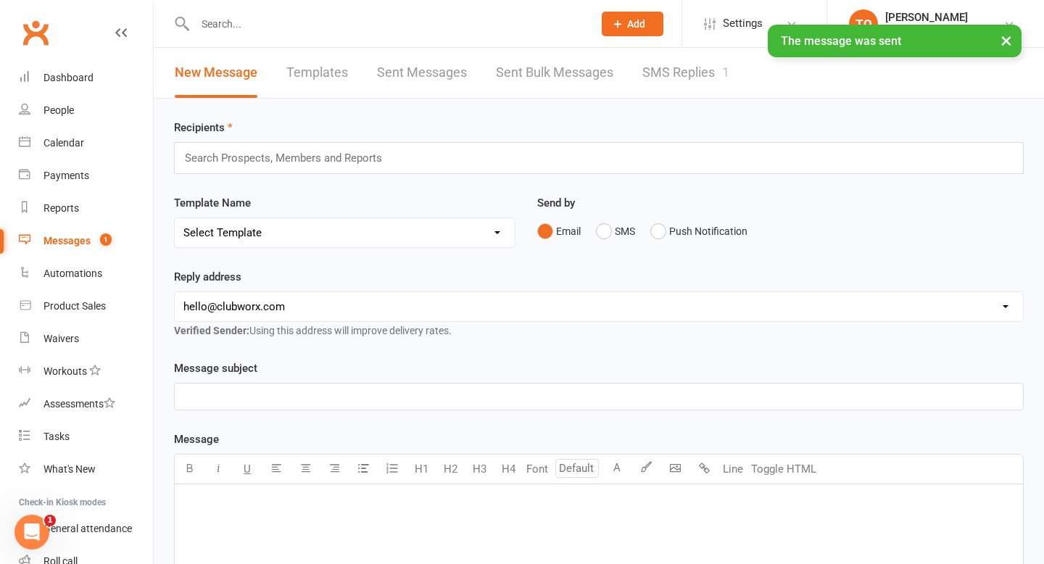
click at [669, 25] on div "× The message was sent" at bounding box center [512, 25] width 1025 height 0
click at [667, 70] on link "SMS Replies 1" at bounding box center [685, 73] width 87 height 50
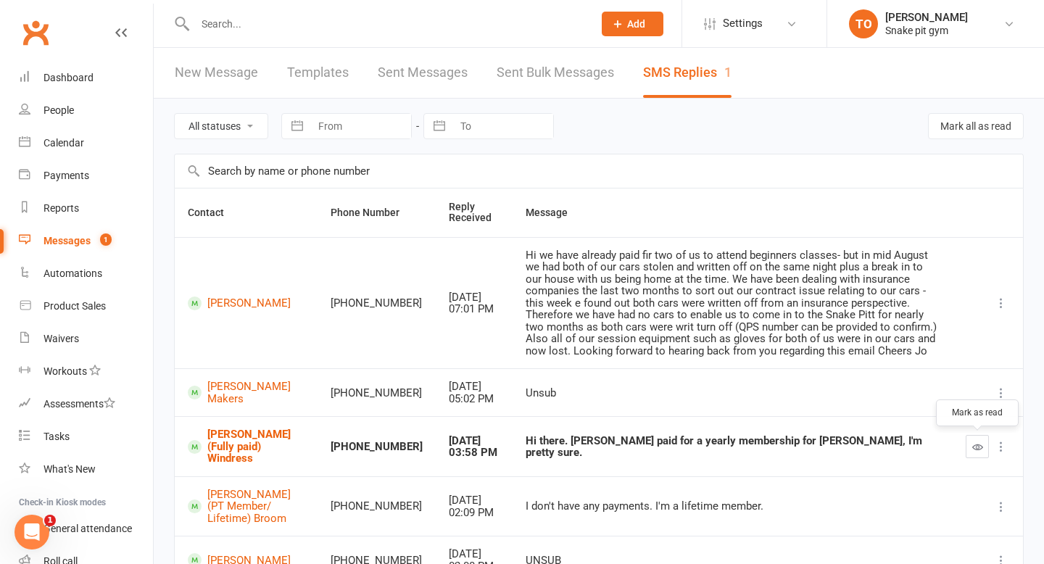
click at [975, 451] on icon "button" at bounding box center [977, 446] width 11 height 11
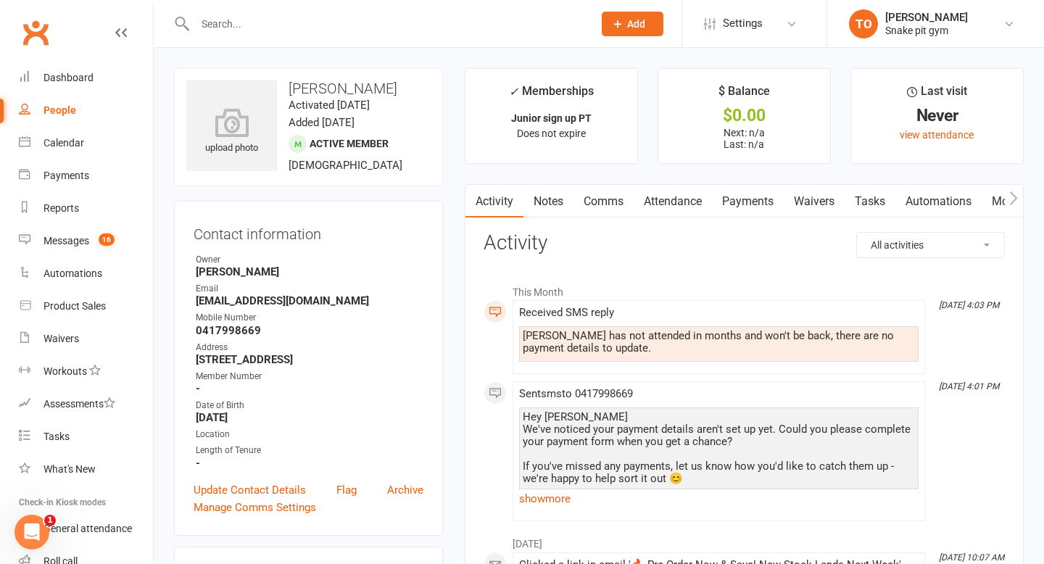
click at [825, 203] on link "Waivers" at bounding box center [813, 201] width 61 height 33
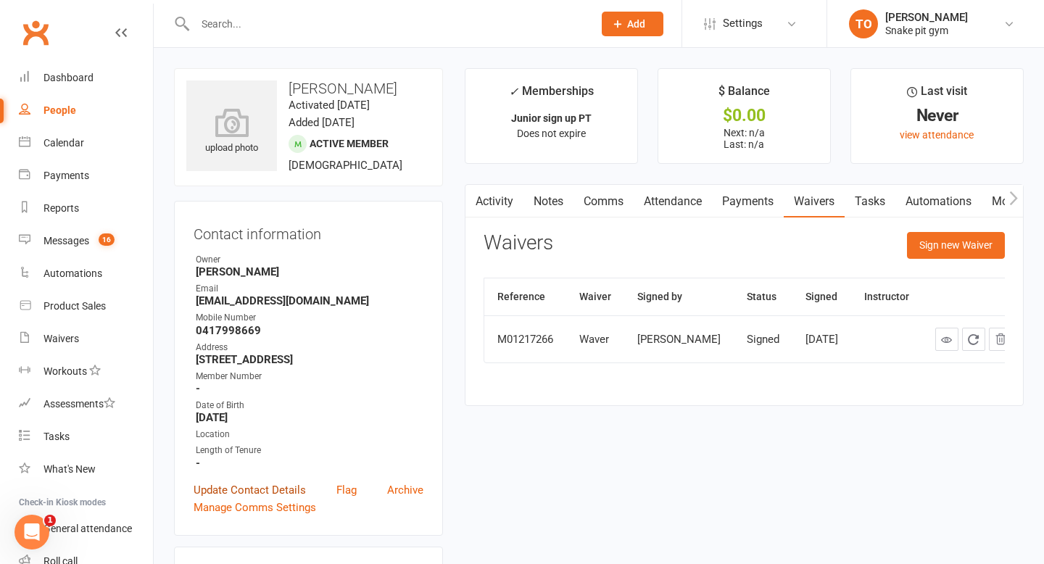
click at [274, 489] on link "Update Contact Details" at bounding box center [249, 489] width 112 height 17
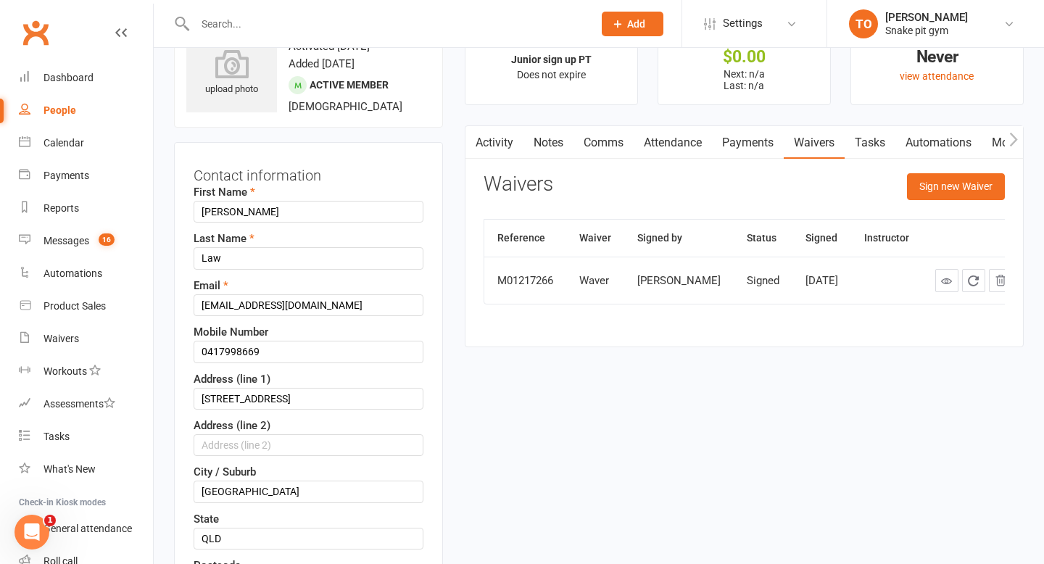
scroll to position [68, 0]
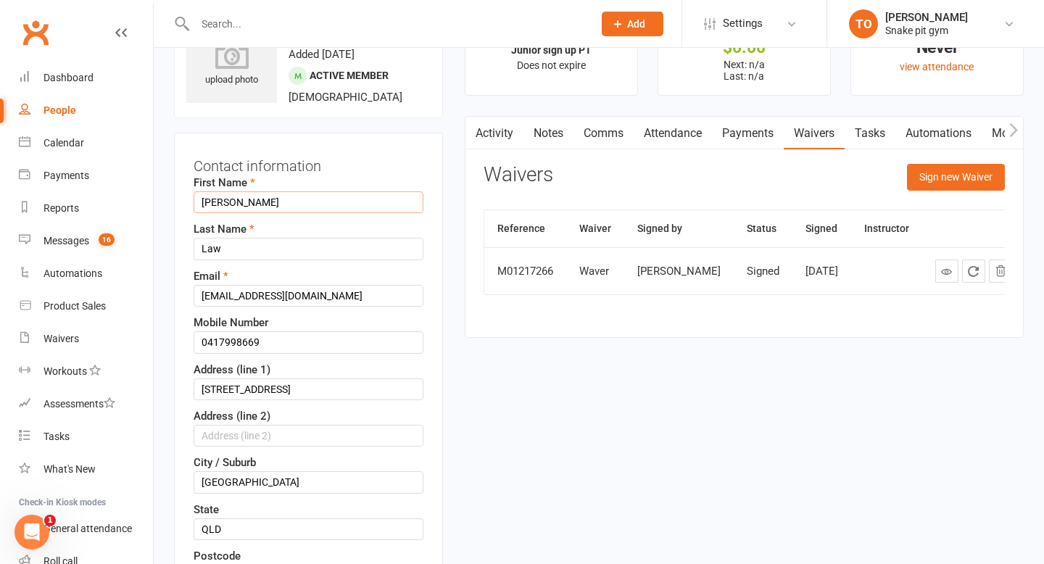
click at [291, 211] on input "Ezra" at bounding box center [308, 202] width 230 height 22
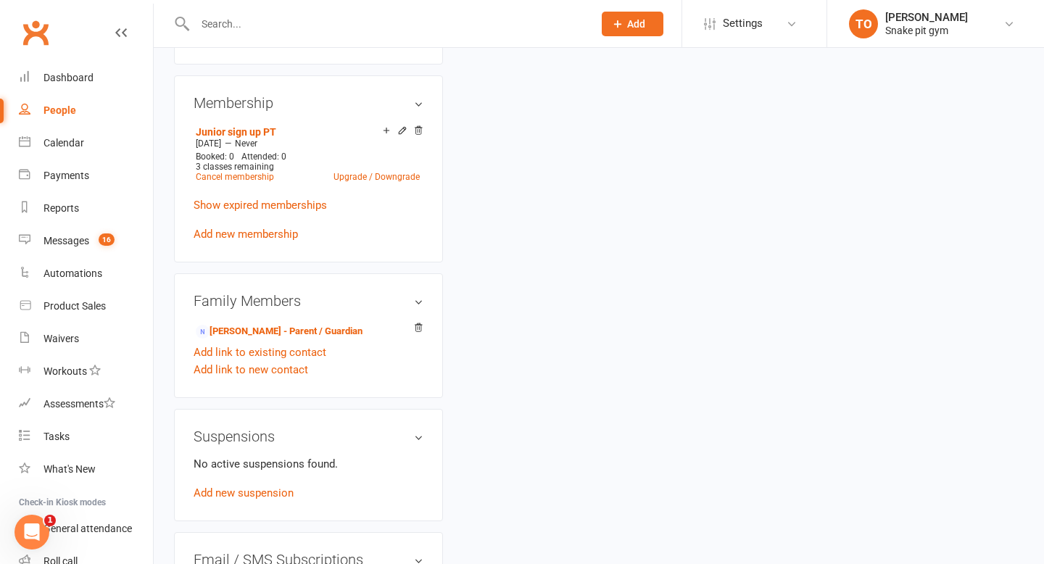
scroll to position [662, 0]
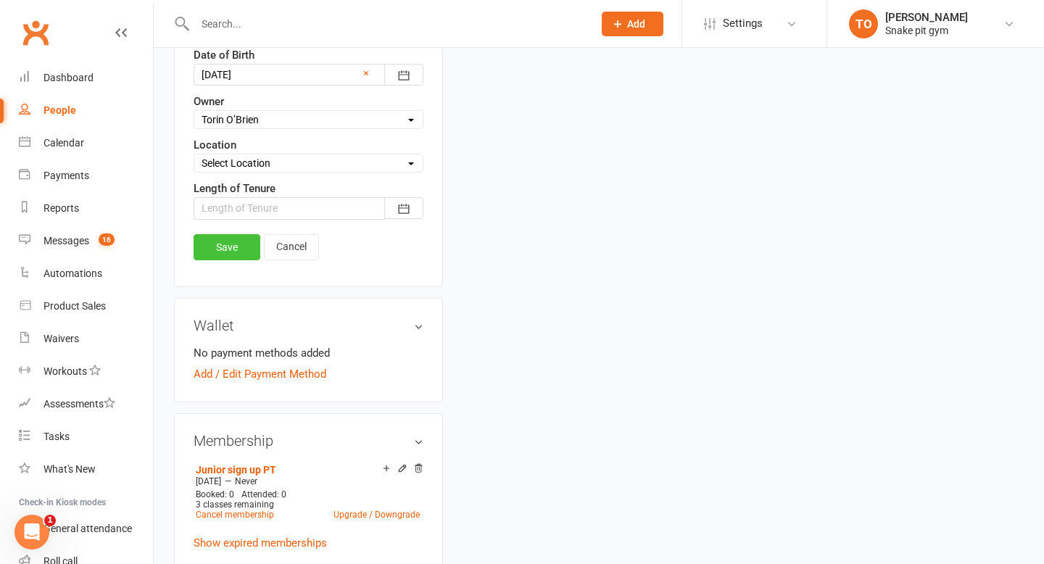
type input "Ezra (PT member)"
click at [244, 249] on link "Save" at bounding box center [226, 247] width 67 height 26
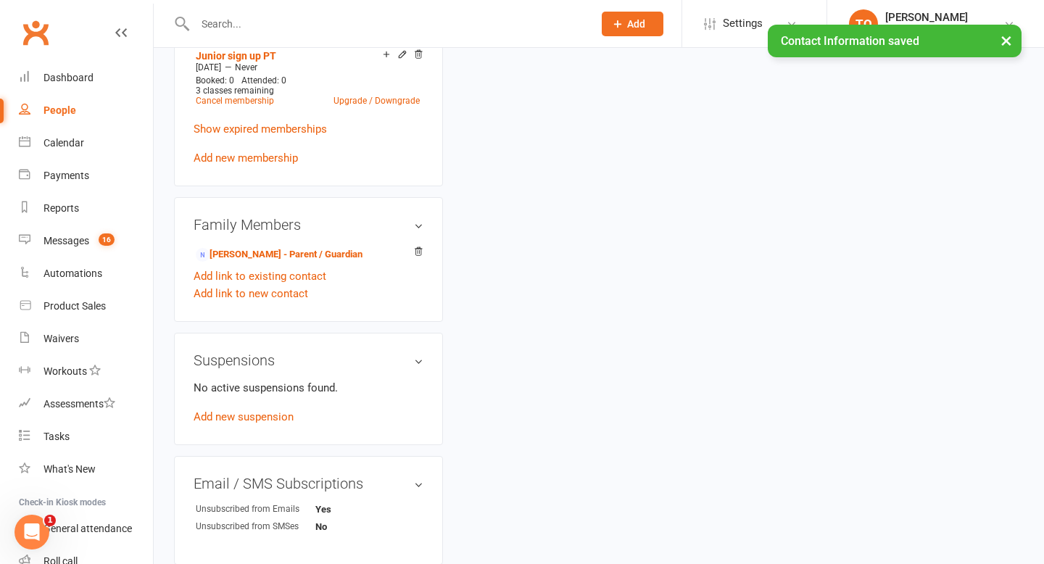
scroll to position [0, 0]
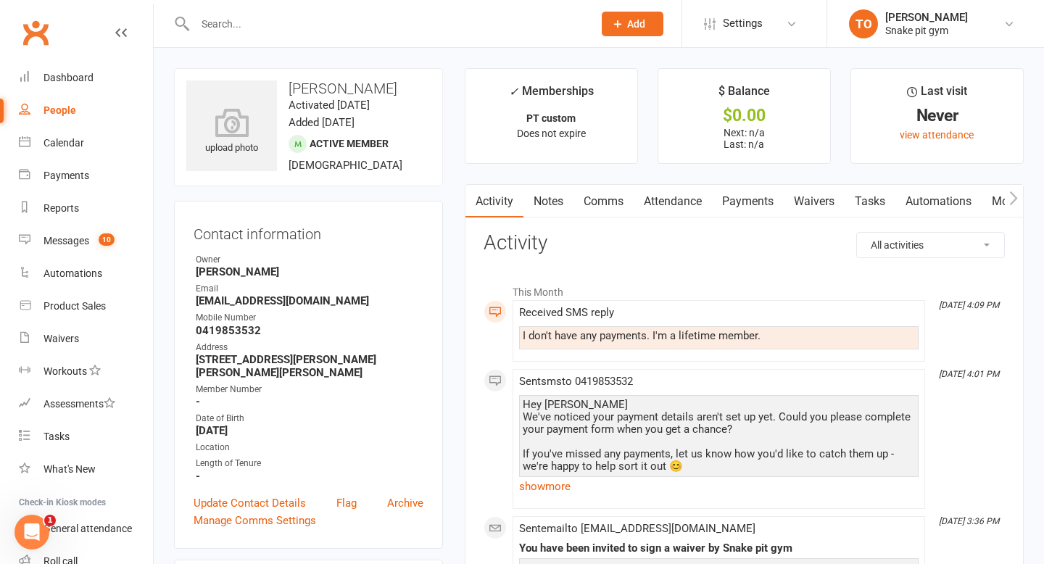
click at [607, 205] on link "Comms" at bounding box center [603, 201] width 60 height 33
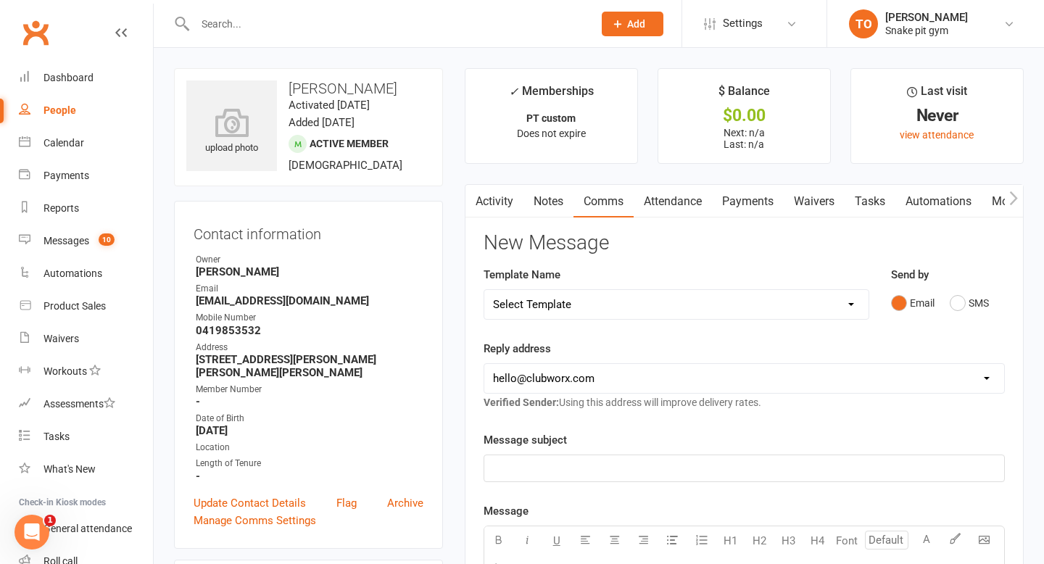
click at [562, 468] on p "﻿" at bounding box center [744, 467] width 502 height 17
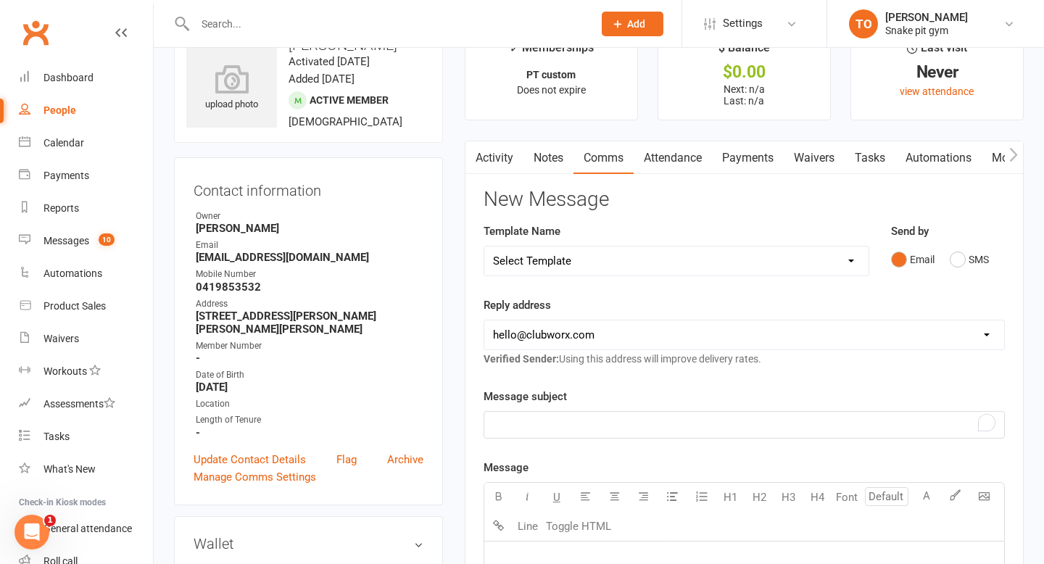
scroll to position [40, 0]
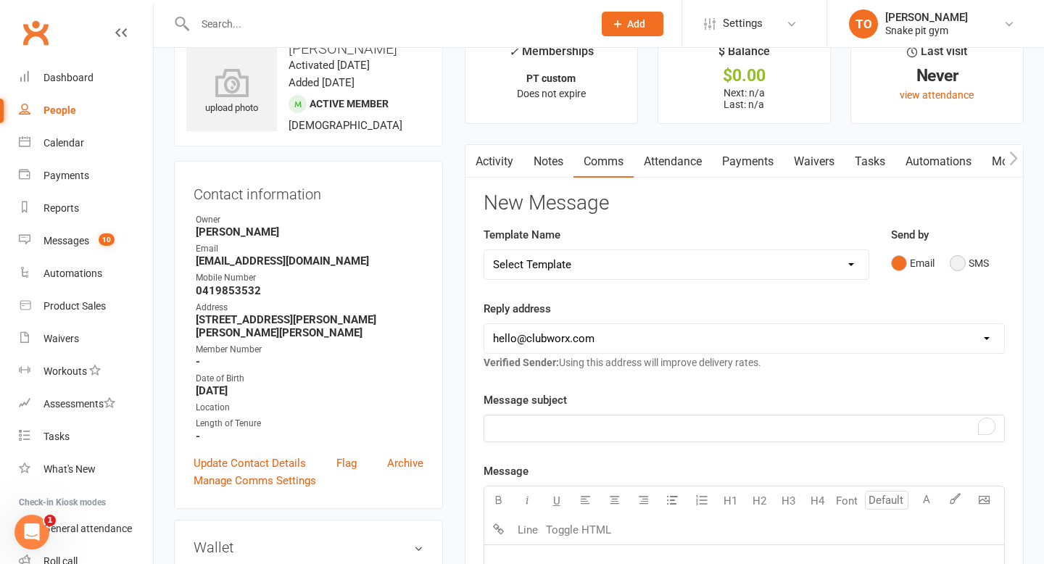
click at [963, 263] on button "SMS" at bounding box center [968, 263] width 39 height 28
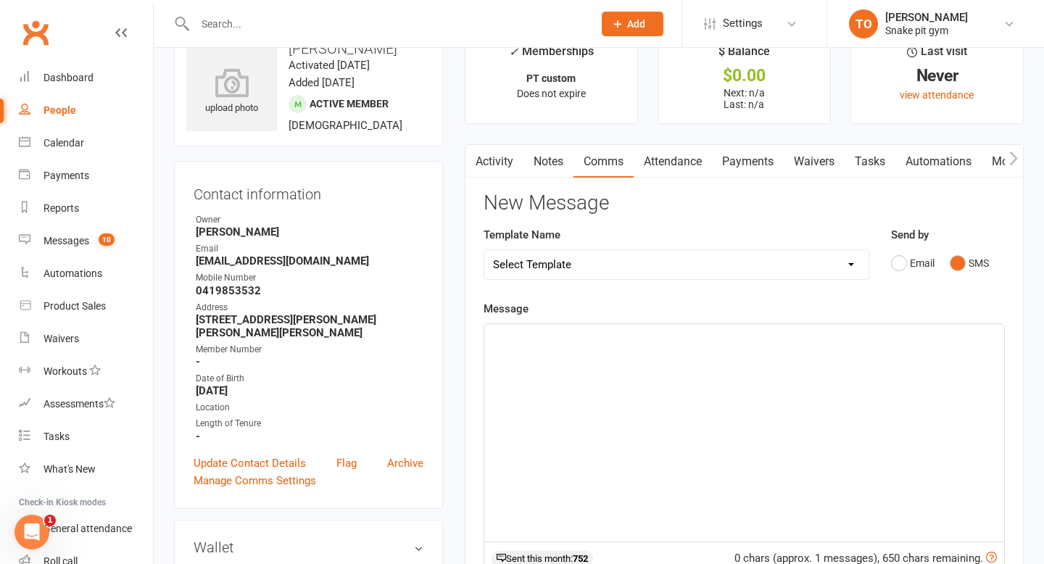
click at [567, 436] on div "﻿" at bounding box center [744, 432] width 520 height 217
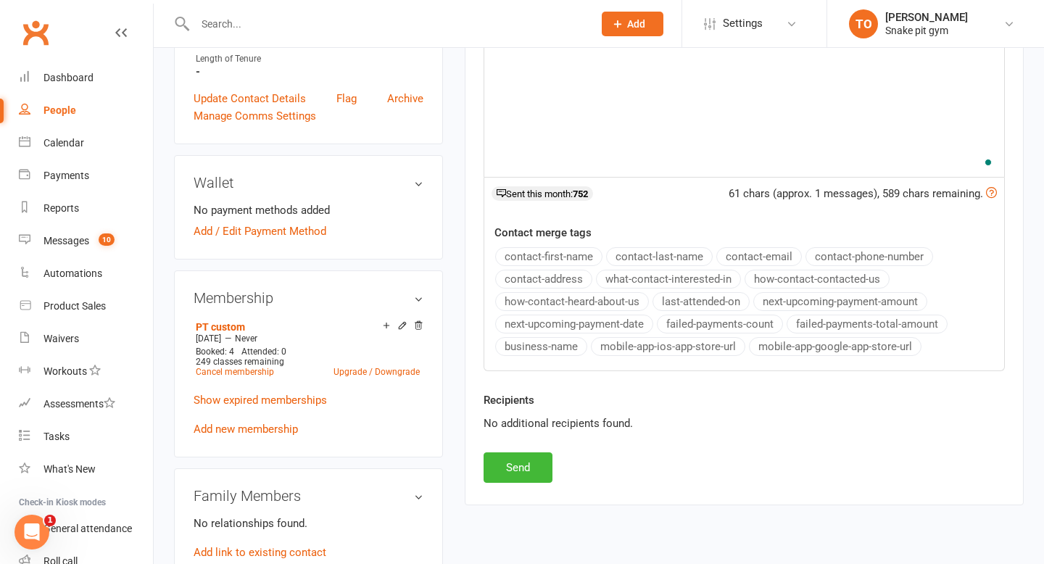
scroll to position [454, 0]
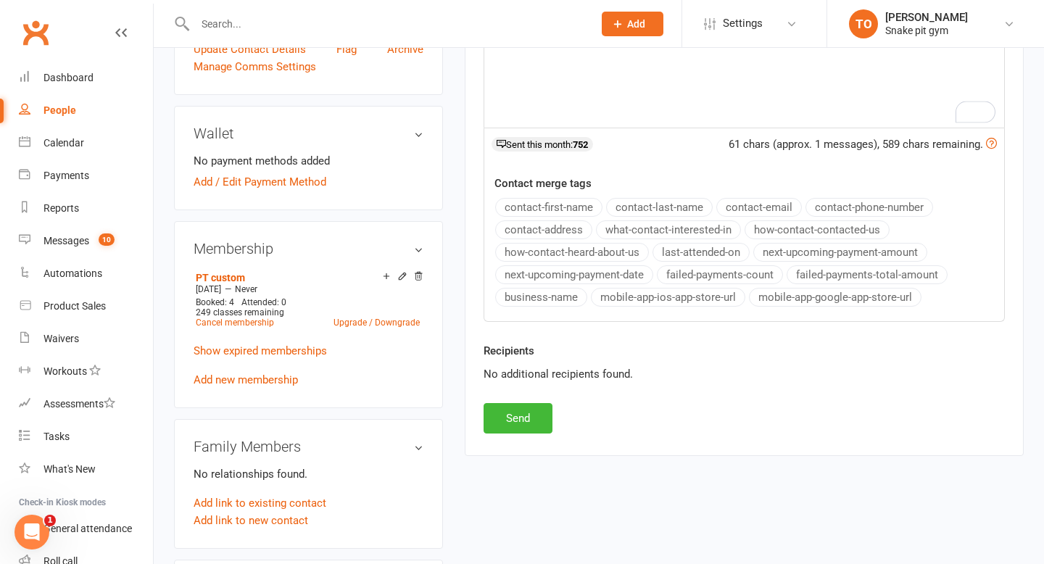
click at [517, 434] on div "Activity Notes Comms Attendance Payments Waivers Tasks Automations Mobile App C…" at bounding box center [744, 92] width 559 height 725
click at [516, 411] on button "Send" at bounding box center [517, 418] width 69 height 30
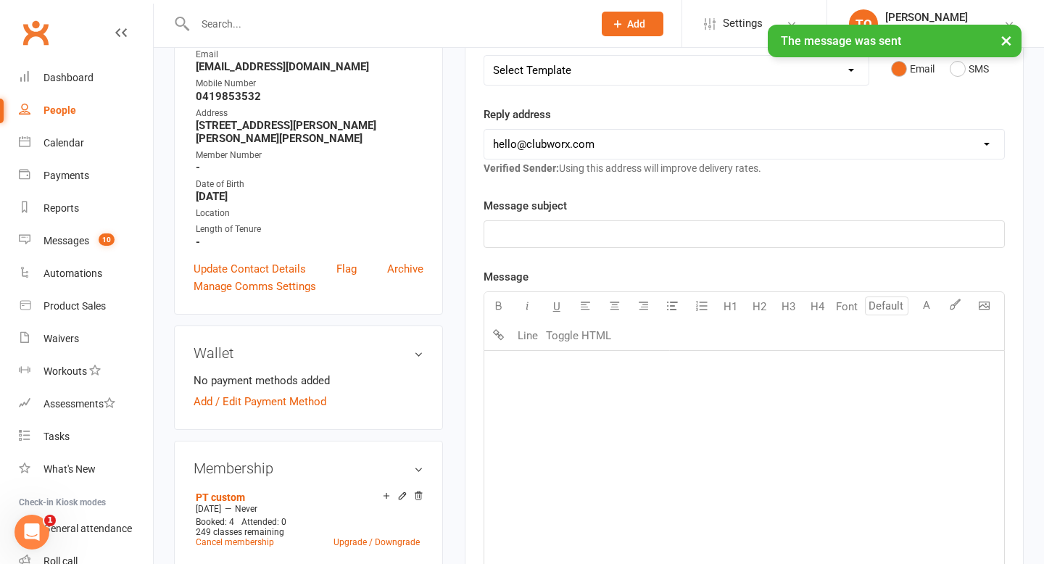
scroll to position [221, 0]
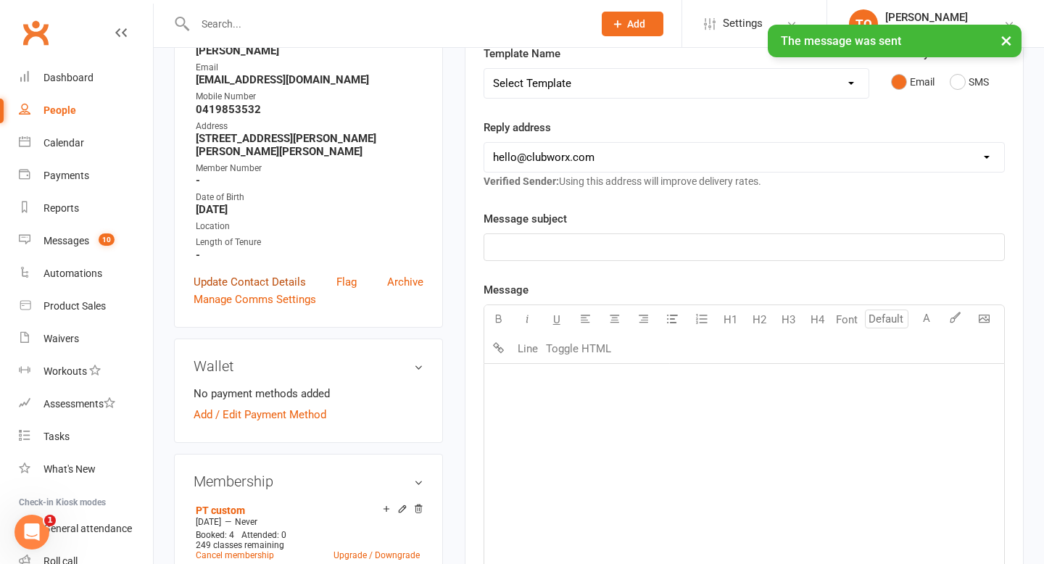
click at [274, 273] on link "Update Contact Details" at bounding box center [249, 281] width 112 height 17
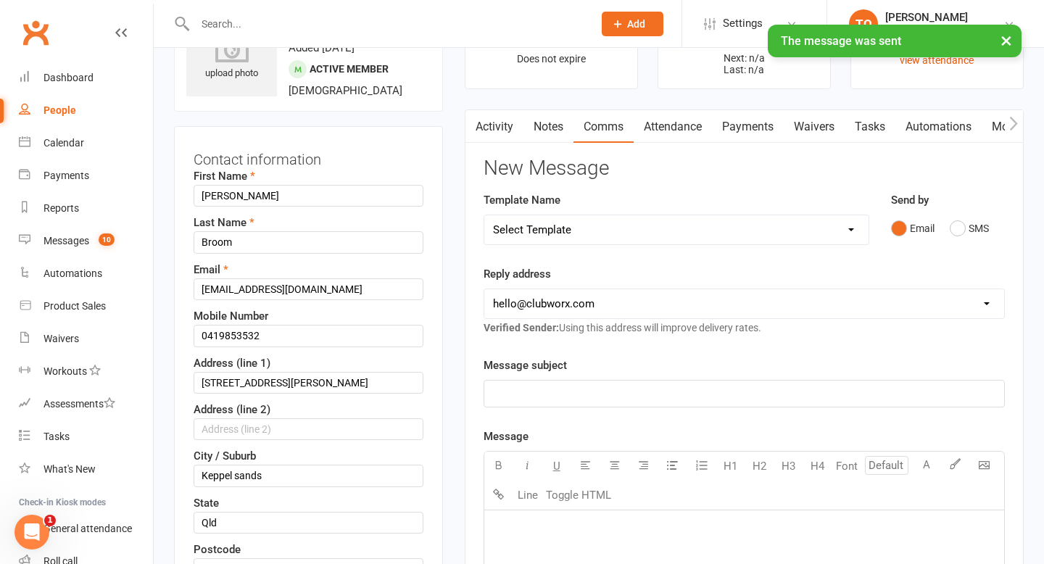
scroll to position [68, 0]
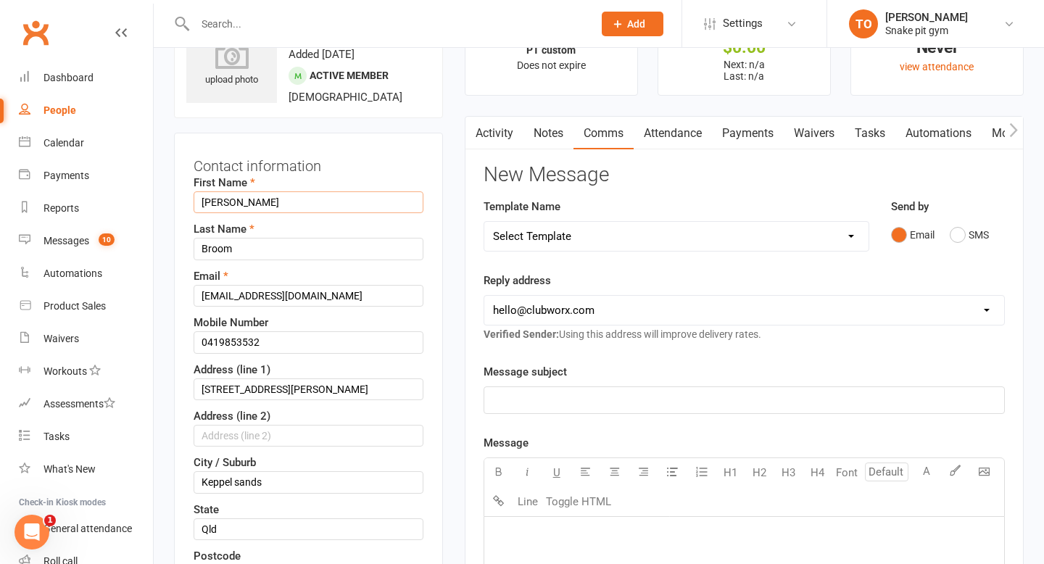
click at [338, 192] on input "Duncan" at bounding box center [308, 202] width 230 height 22
click at [338, 201] on input "Duncan" at bounding box center [308, 202] width 230 height 22
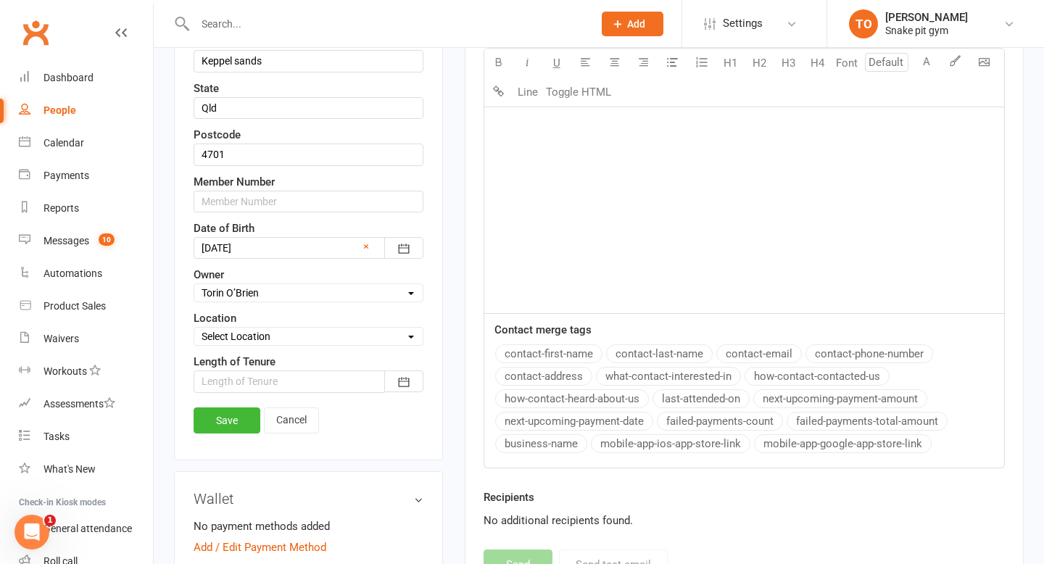
scroll to position [490, 0]
type input "Duncan (PT Member/ Lifetime)"
click at [224, 423] on link "Save" at bounding box center [226, 420] width 67 height 26
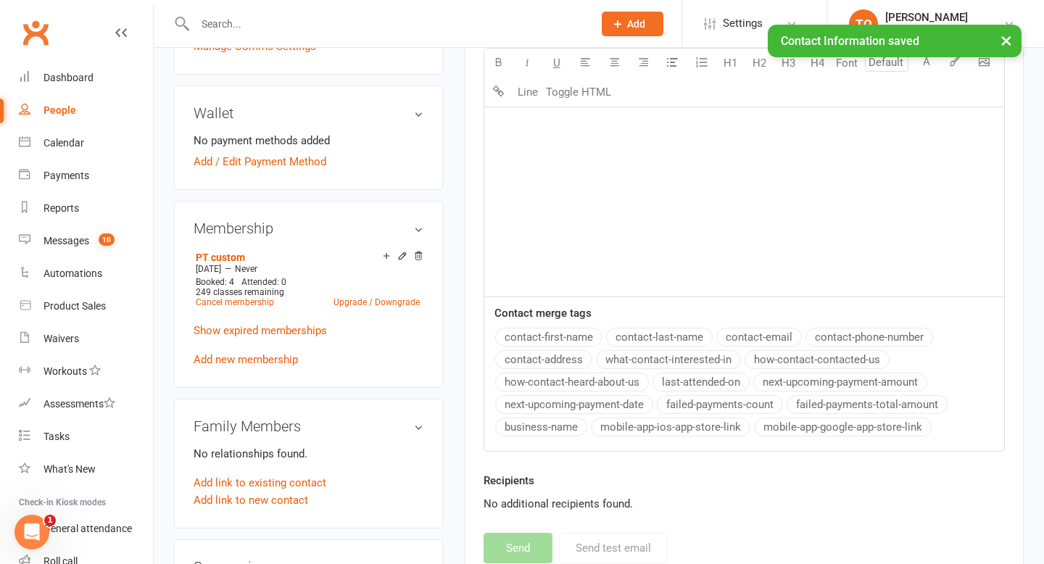
scroll to position [0, 0]
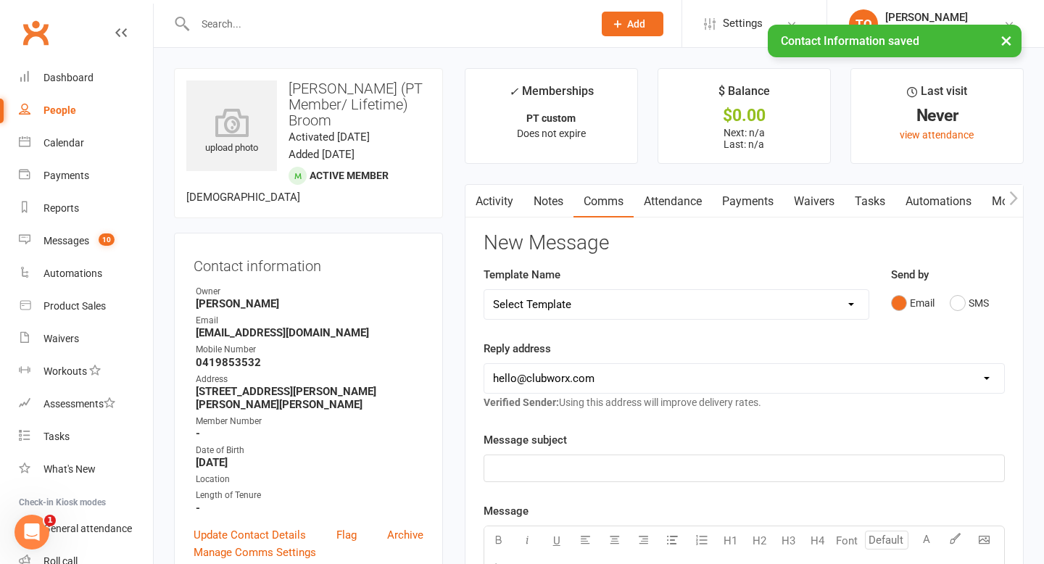
click at [469, 197] on button "button" at bounding box center [474, 201] width 18 height 33
click at [493, 198] on link "Activity" at bounding box center [494, 201] width 58 height 33
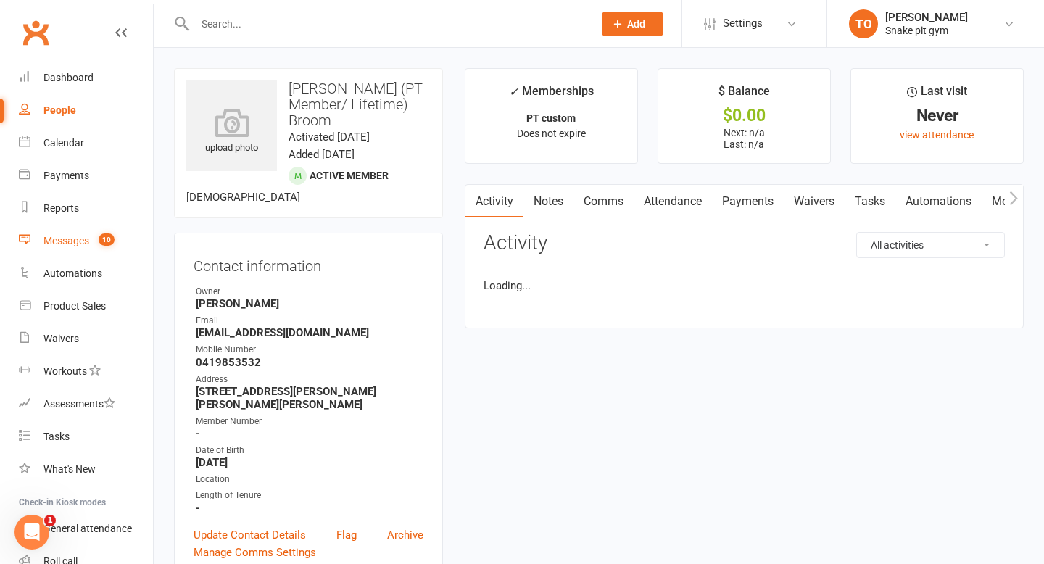
click at [76, 239] on div "Messages" at bounding box center [66, 241] width 46 height 12
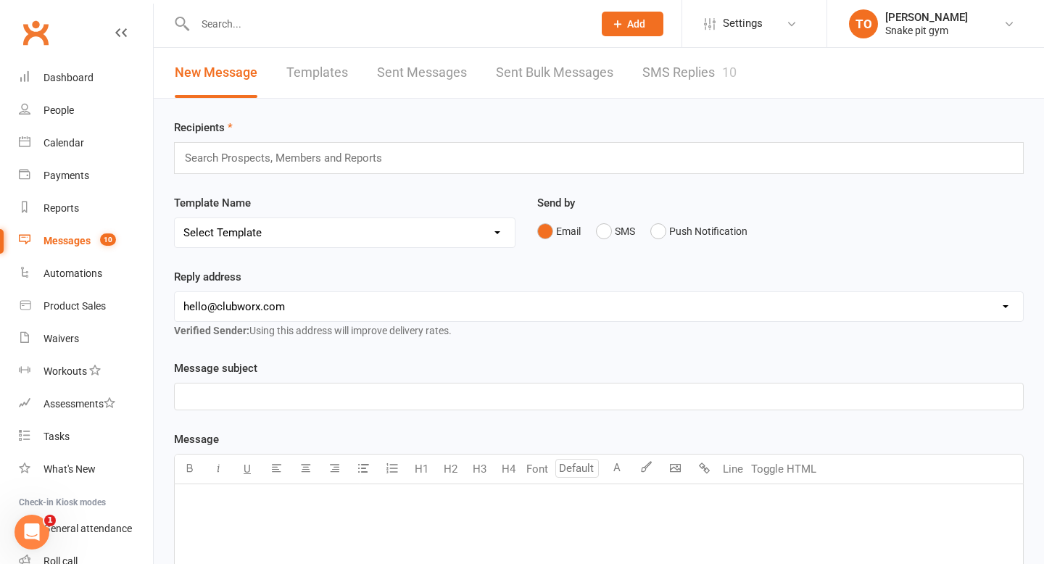
click at [713, 50] on link "SMS Replies 10" at bounding box center [689, 73] width 94 height 50
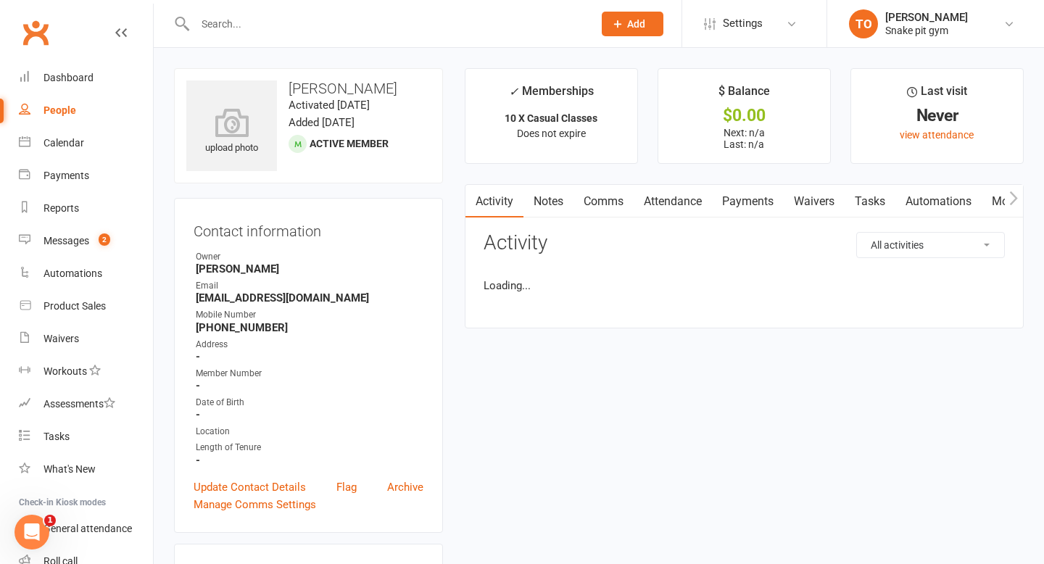
click at [603, 196] on link "Comms" at bounding box center [603, 201] width 60 height 33
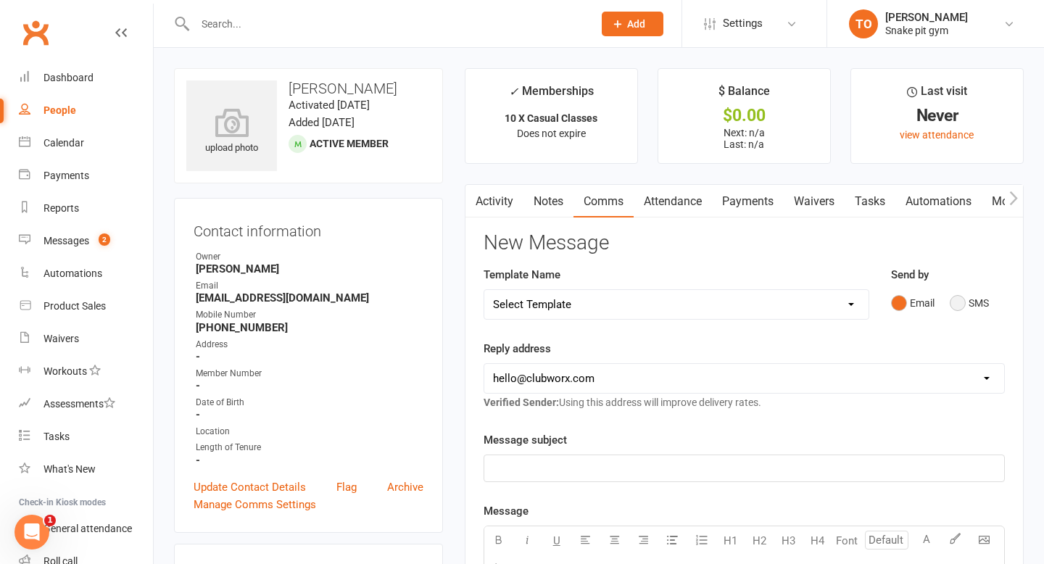
click at [961, 304] on button "SMS" at bounding box center [968, 303] width 39 height 28
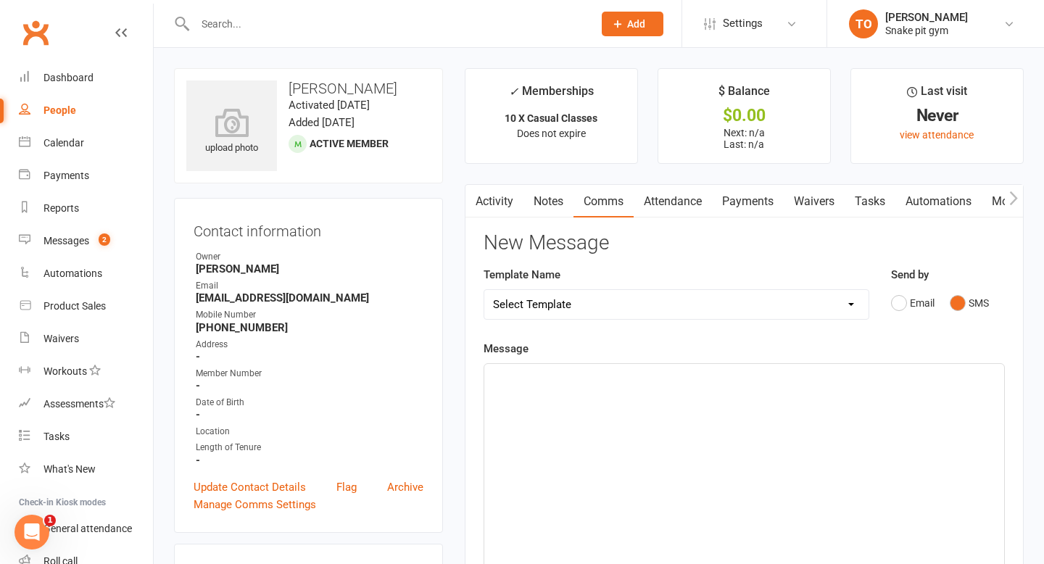
click at [628, 387] on div "﻿" at bounding box center [744, 472] width 520 height 217
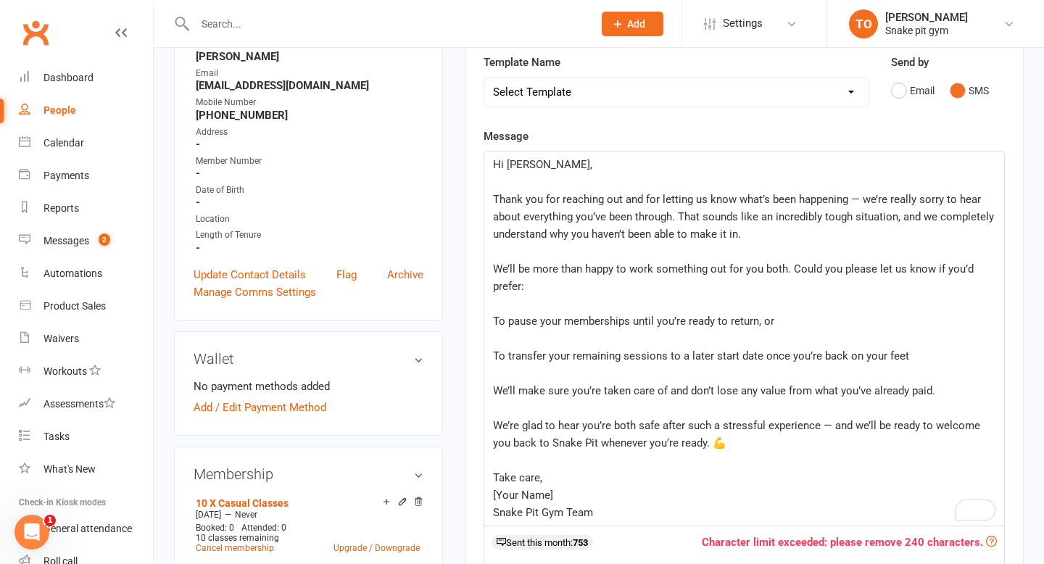
scroll to position [211, 0]
click at [901, 90] on button "Email" at bounding box center [912, 92] width 43 height 28
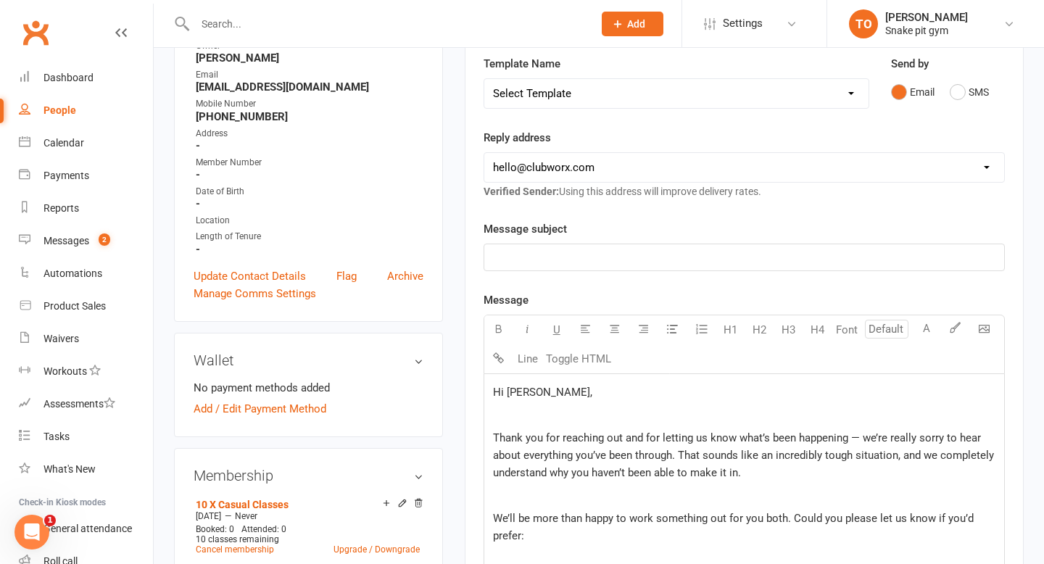
click at [673, 436] on span "Thank you for reaching out and for letting us know what’s been happening — we’r…" at bounding box center [745, 455] width 504 height 48
click at [599, 249] on p "﻿" at bounding box center [744, 257] width 502 height 17
click at [672, 219] on div "New Message Template Name Select Template Send by Email SMS Reply address hello…" at bounding box center [743, 566] width 521 height 1091
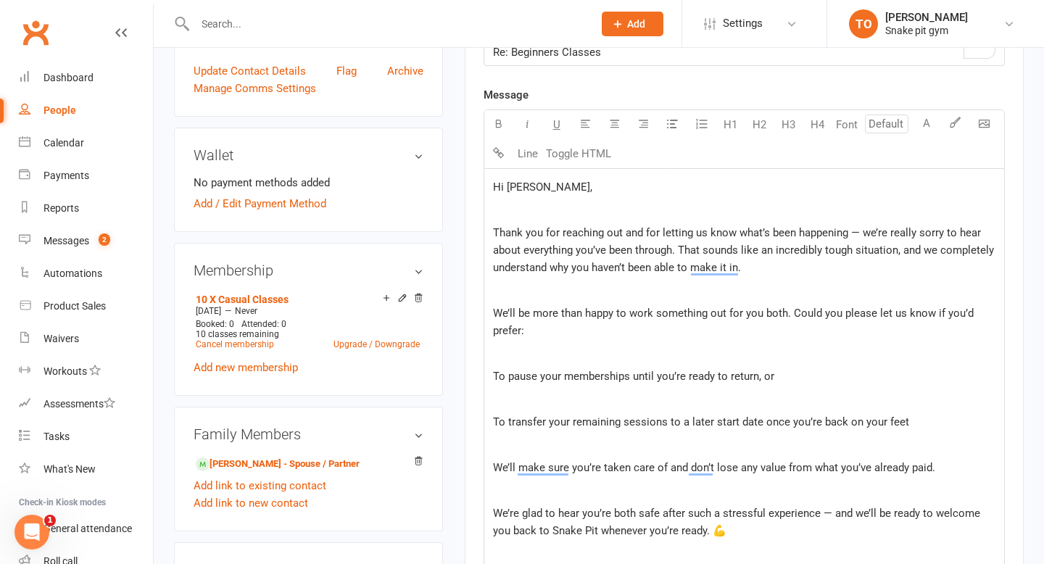
scroll to position [415, 0]
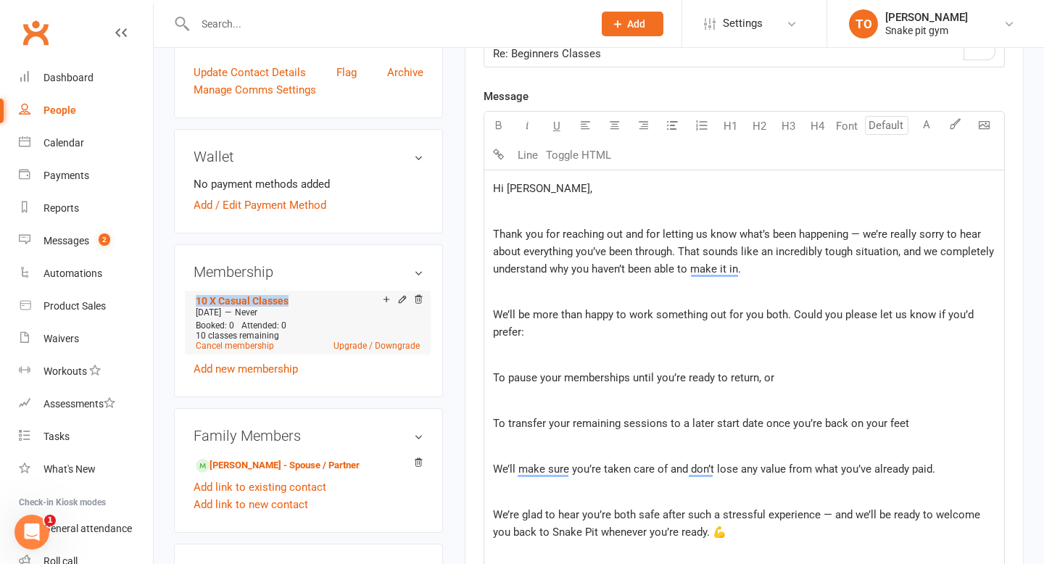
drag, startPoint x: 183, startPoint y: 300, endPoint x: 304, endPoint y: 300, distance: 121.0
click at [304, 300] on div "Membership 10 X Casual Classes Jun 16 2025 — Never Booked: 0 Attended: 0 10 cla…" at bounding box center [308, 320] width 269 height 153
copy link "10 X Casual Classes"
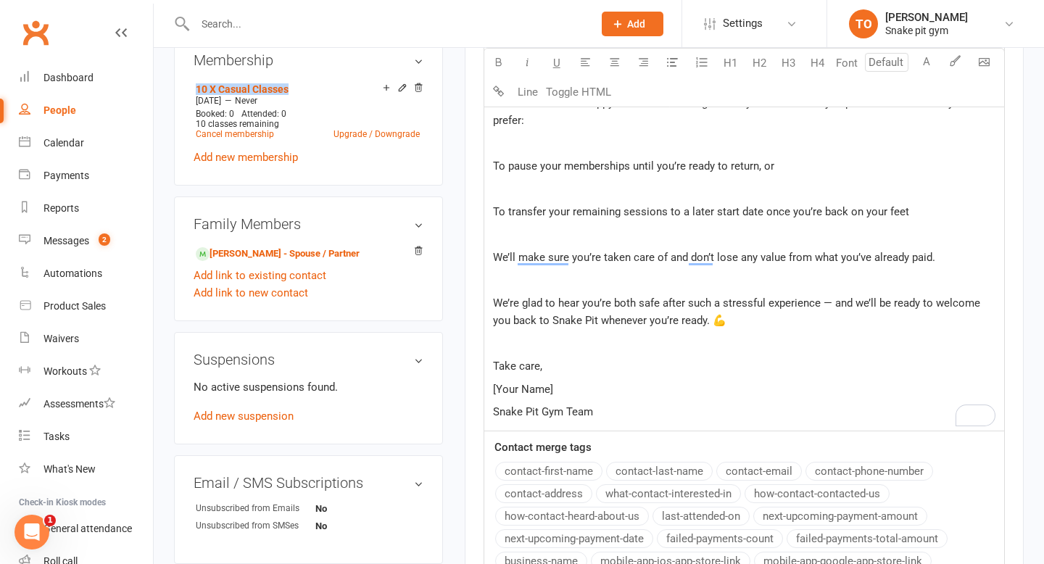
scroll to position [623, 0]
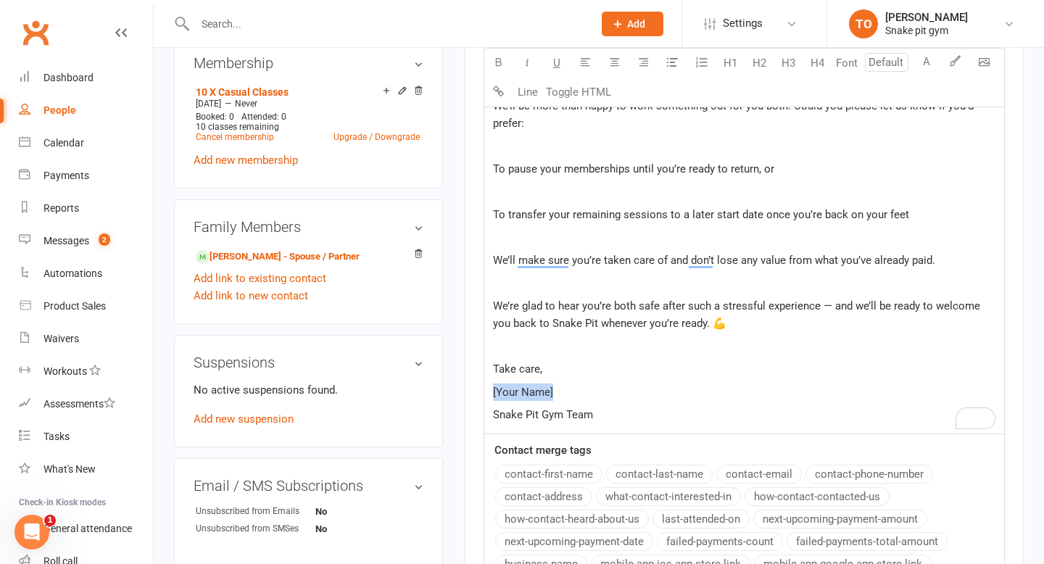
drag, startPoint x: 571, startPoint y: 388, endPoint x: 477, endPoint y: 388, distance: 94.2
click at [477, 388] on main "✓ Memberships 10 X Casual Classes Does not expire $ Balance $0.00 Next: n/a Las…" at bounding box center [744, 91] width 580 height 1292
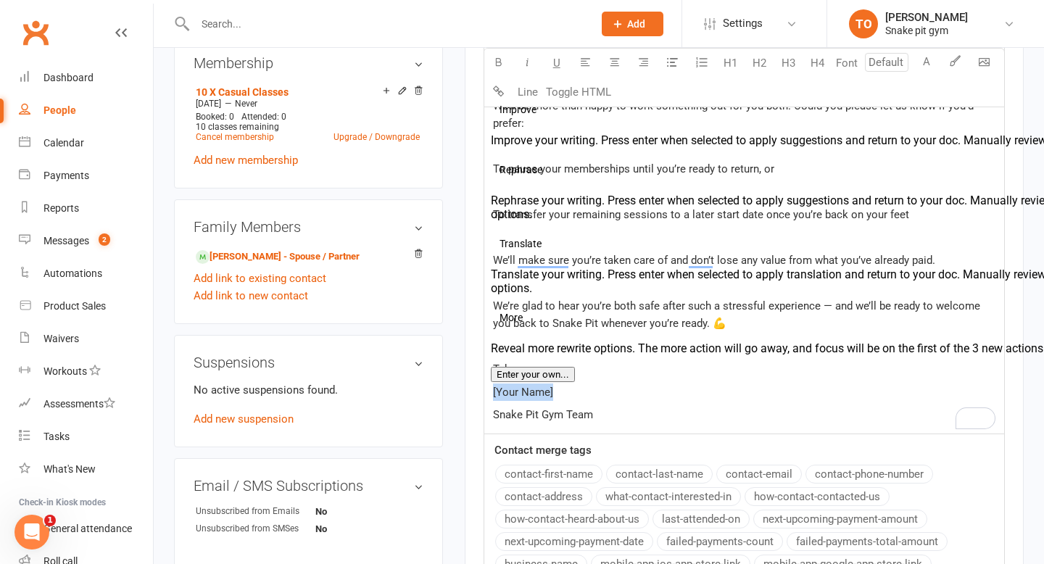
click at [637, 397] on p "[Your Name]" at bounding box center [744, 391] width 502 height 17
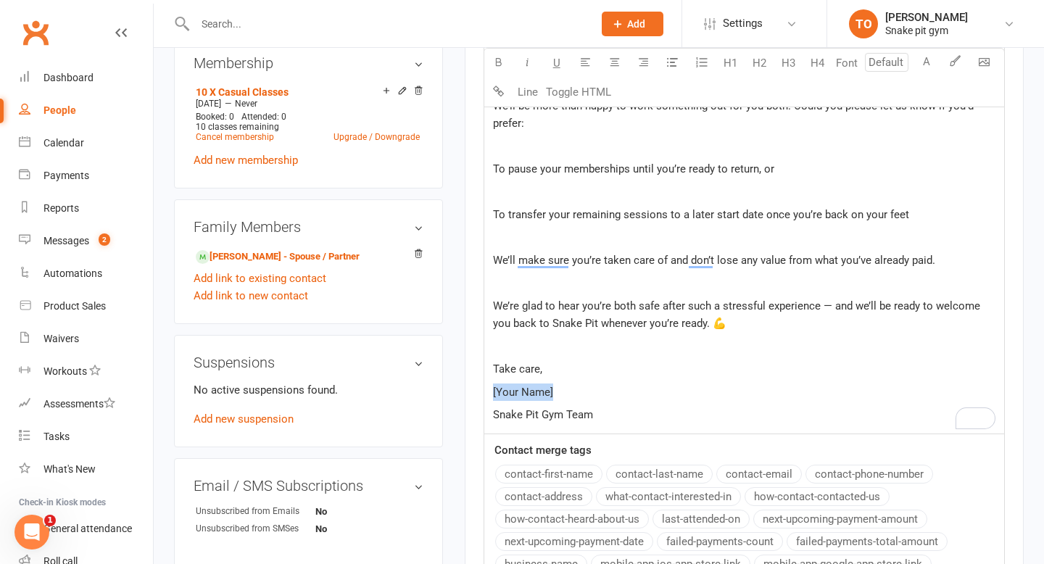
drag, startPoint x: 594, startPoint y: 388, endPoint x: 488, endPoint y: 388, distance: 105.8
click at [488, 388] on div "Hi Jo, Thank you for reaching out and for letting us know what’s been happening…" at bounding box center [744, 198] width 520 height 472
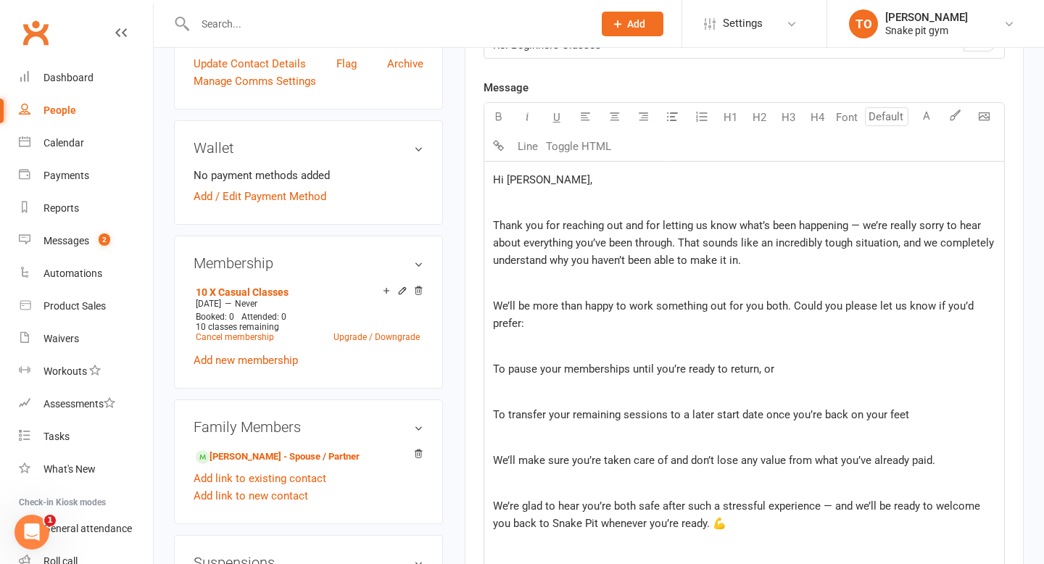
scroll to position [408, 0]
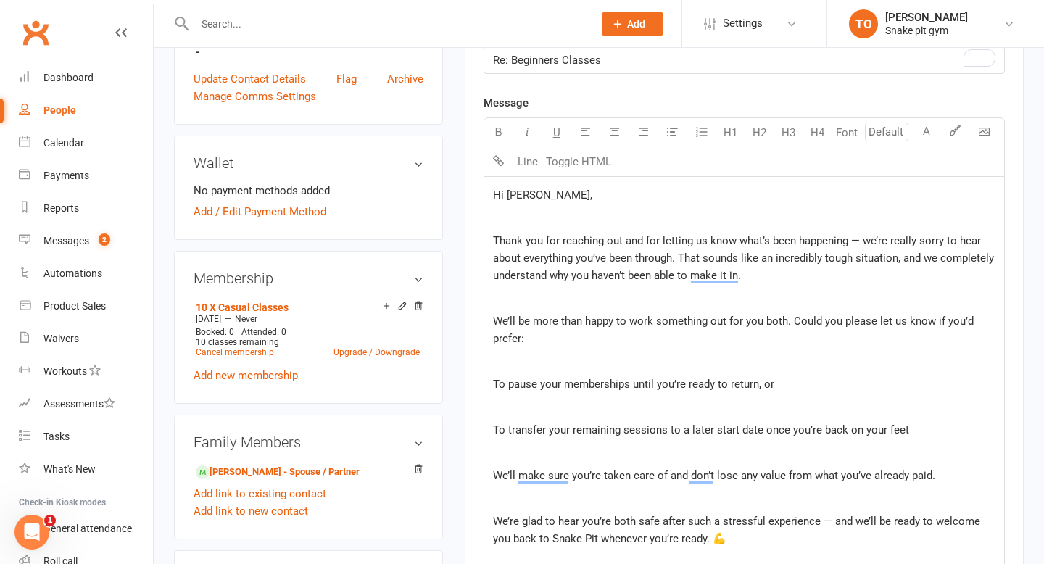
click at [620, 351] on div "Hi Jo, Thank you for reaching out and for letting us know what’s been happening…" at bounding box center [744, 413] width 520 height 472
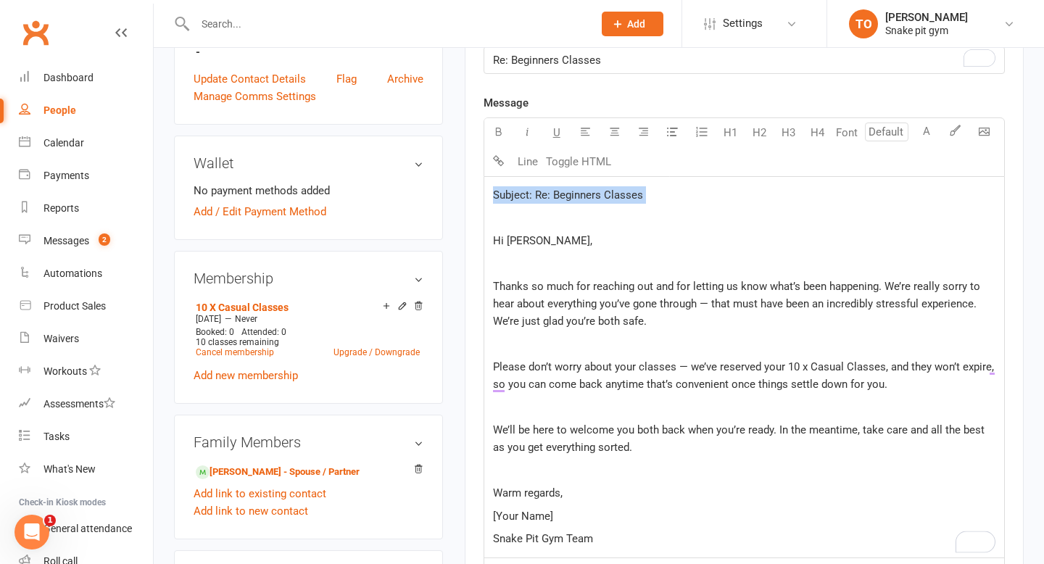
drag, startPoint x: 502, startPoint y: 220, endPoint x: 474, endPoint y: 157, distance: 69.8
click at [474, 157] on div "Activity Notes Comms Attendance Payments Waivers Tasks Automations Mobile App C…" at bounding box center [744, 311] width 559 height 1070
click at [581, 57] on span "Re: Beginners Classes" at bounding box center [547, 60] width 108 height 13
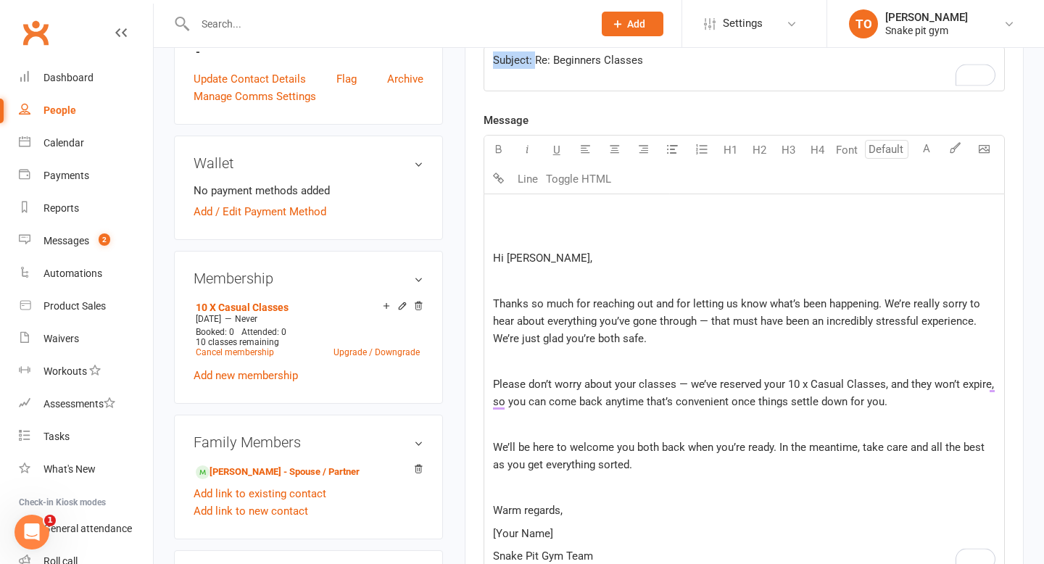
drag, startPoint x: 533, startPoint y: 58, endPoint x: 402, endPoint y: 58, distance: 131.2
click at [402, 58] on div "upload photo Jo Griffon Activated 16 June, 2025 Added 16 June, 2025 Active memb…" at bounding box center [598, 441] width 871 height 1563
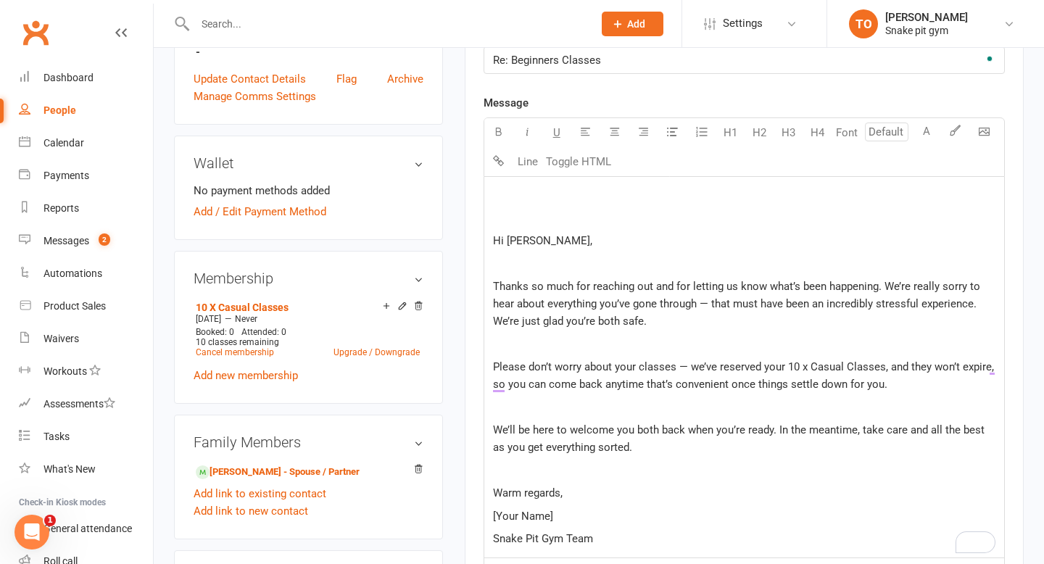
click at [502, 233] on p "Hi Jo," at bounding box center [744, 240] width 502 height 17
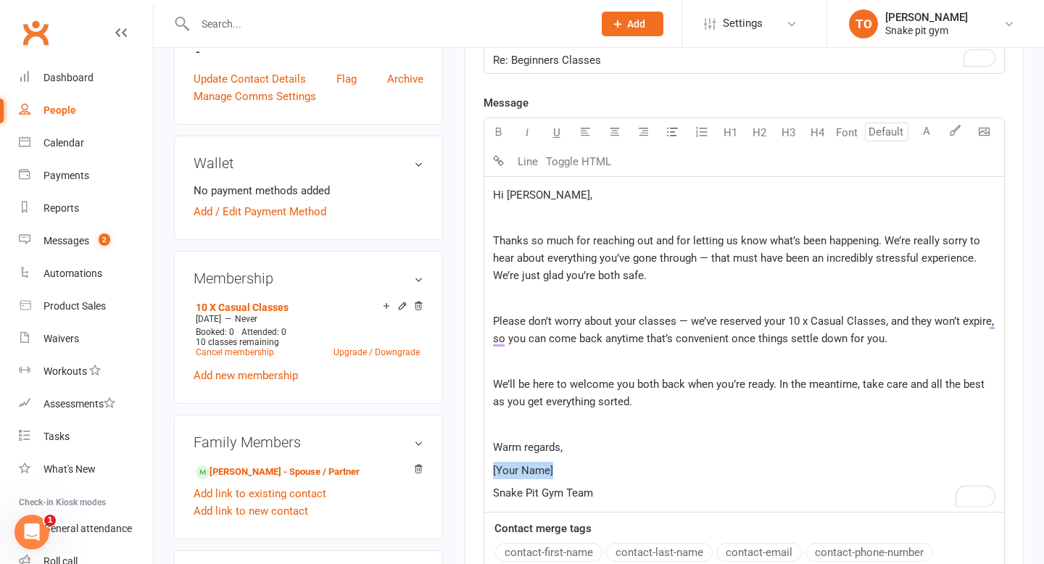
drag, startPoint x: 573, startPoint y: 468, endPoint x: 472, endPoint y: 468, distance: 100.7
click at [472, 468] on div "Activity Notes Comms Attendance Payments Waivers Tasks Automations Mobile App C…" at bounding box center [744, 288] width 559 height 1025
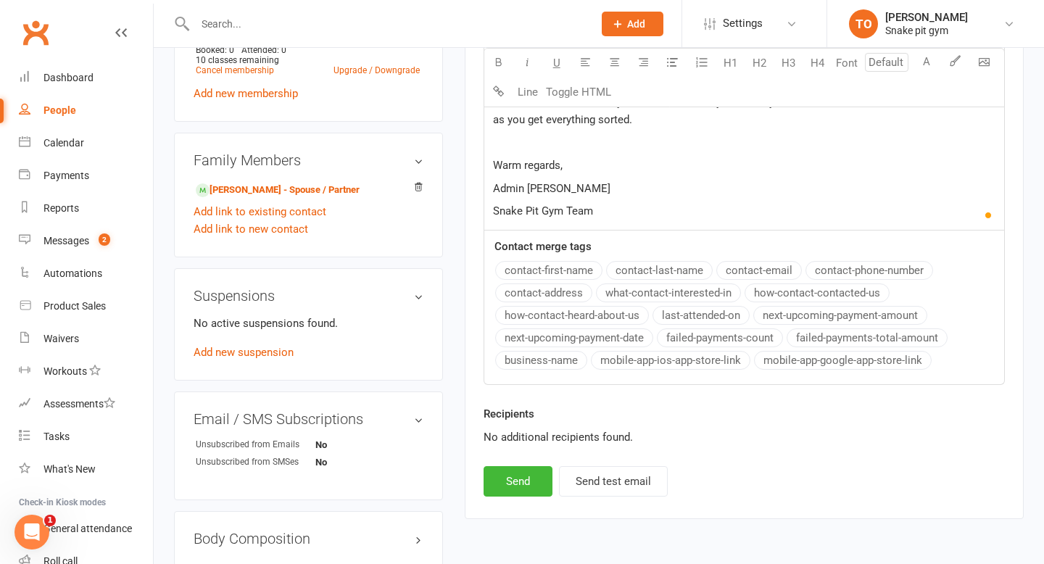
scroll to position [691, 0]
click at [530, 473] on button "Send" at bounding box center [517, 480] width 69 height 30
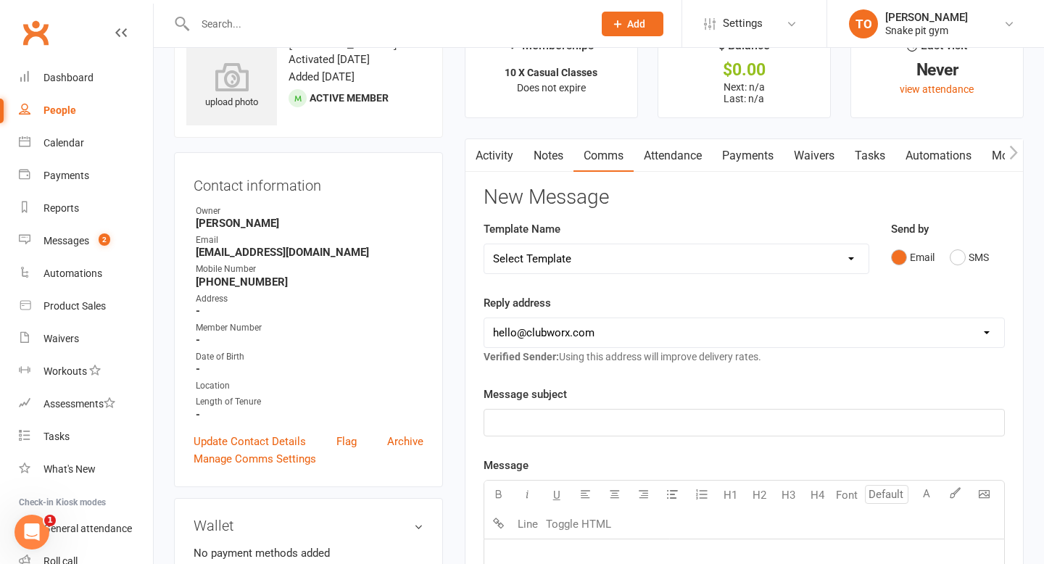
scroll to position [0, 0]
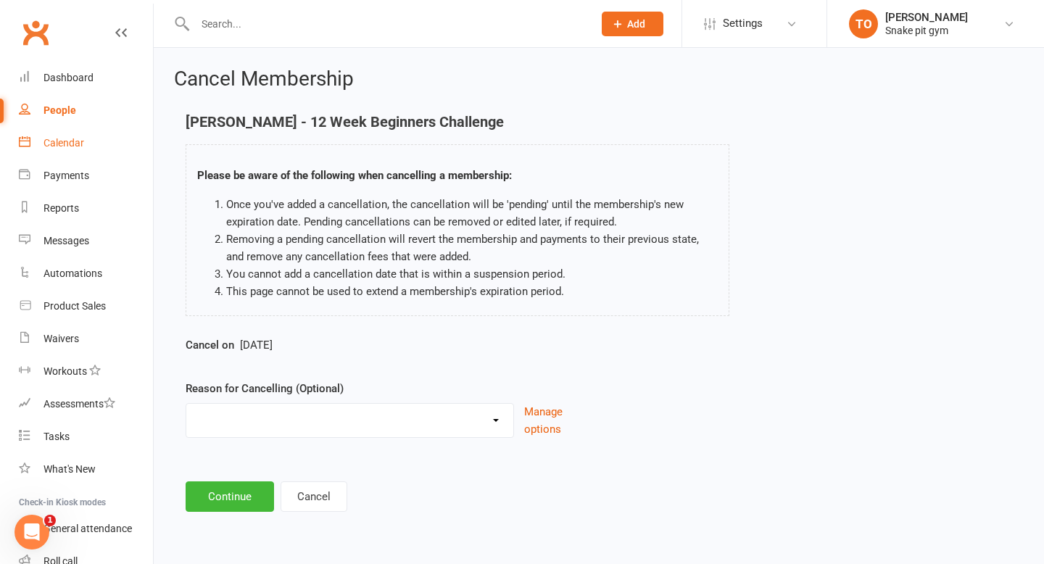
click at [53, 138] on div "Calendar" at bounding box center [63, 143] width 41 height 12
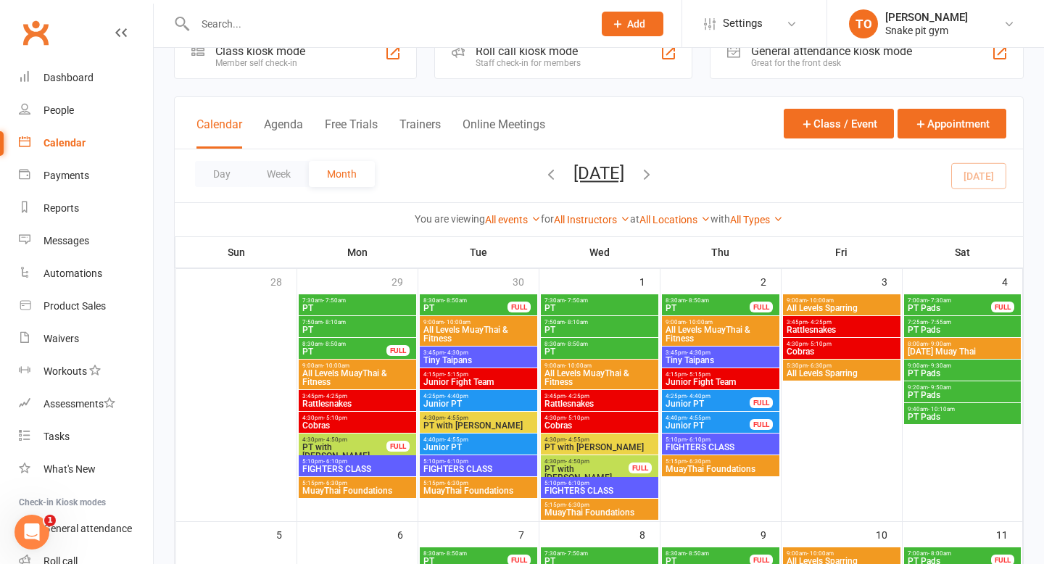
scroll to position [49, 0]
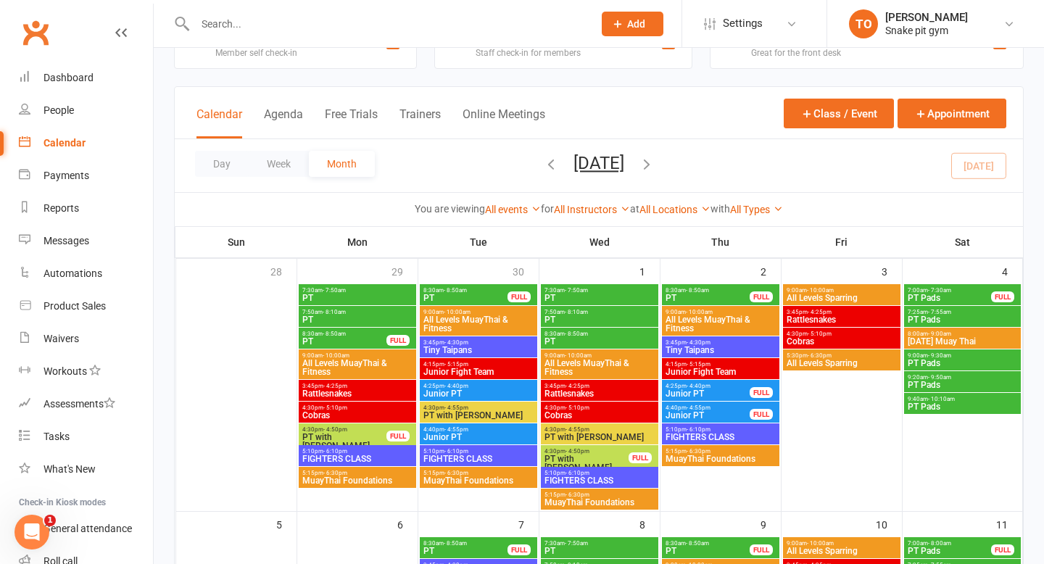
drag, startPoint x: 456, startPoint y: 401, endPoint x: 451, endPoint y: 412, distance: 12.4
click at [451, 412] on span "PT with [PERSON_NAME]" at bounding box center [478, 415] width 112 height 9
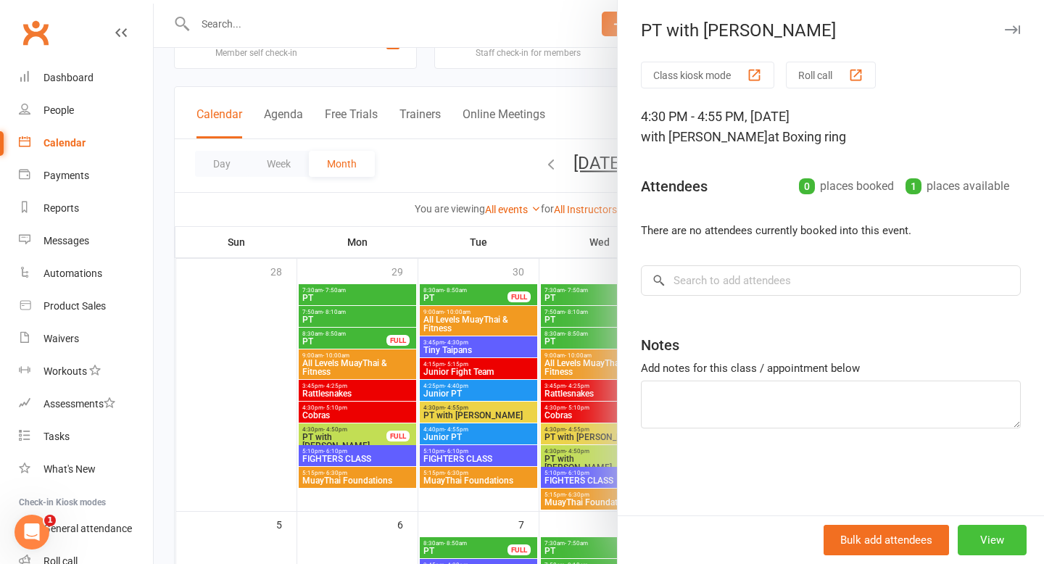
click at [1001, 543] on button "View" at bounding box center [991, 540] width 69 height 30
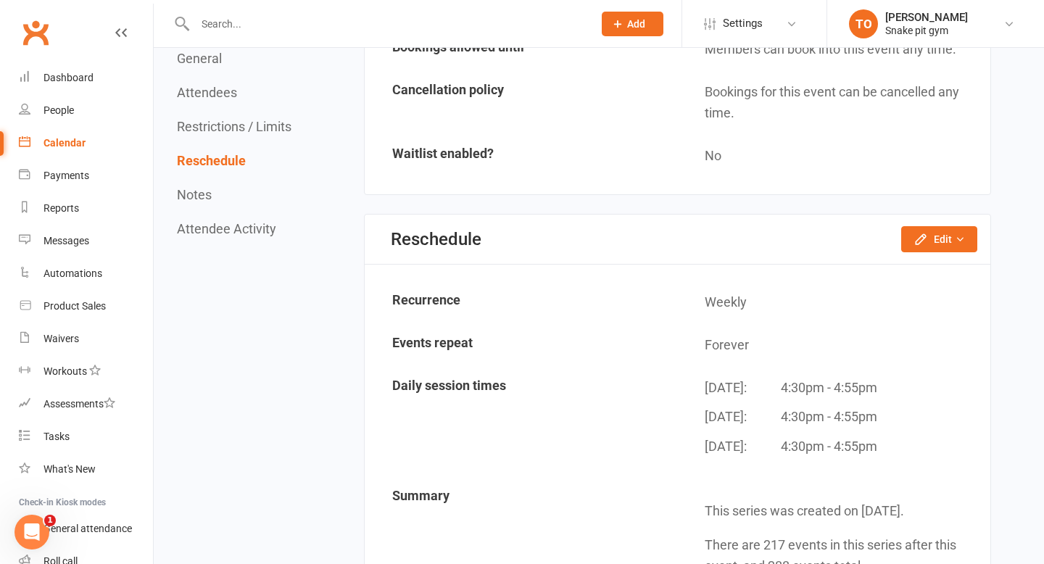
scroll to position [1085, 0]
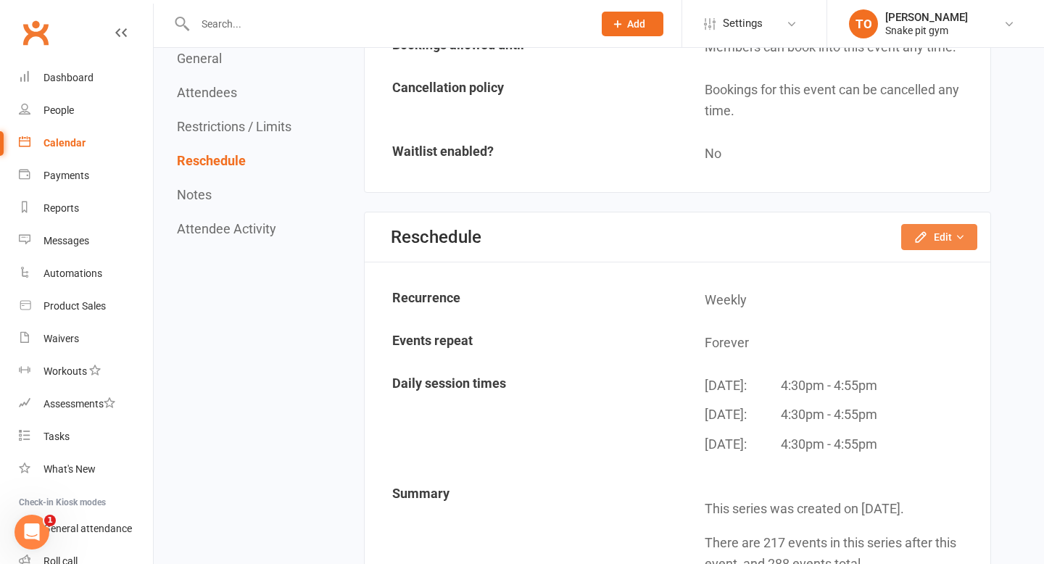
click at [921, 226] on button "Edit" at bounding box center [939, 237] width 76 height 26
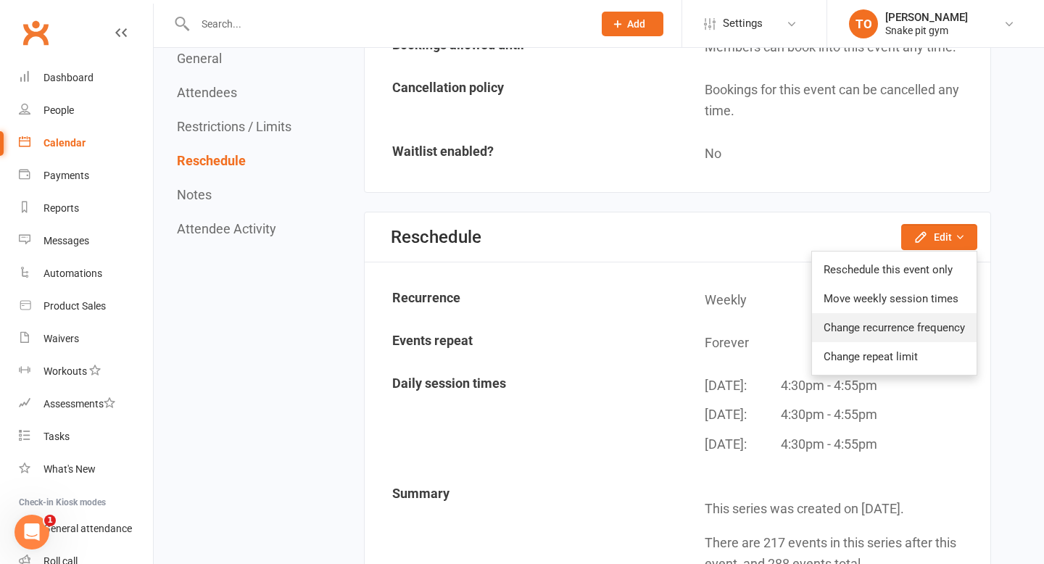
click at [903, 322] on link "Change recurrence frequency" at bounding box center [894, 327] width 165 height 29
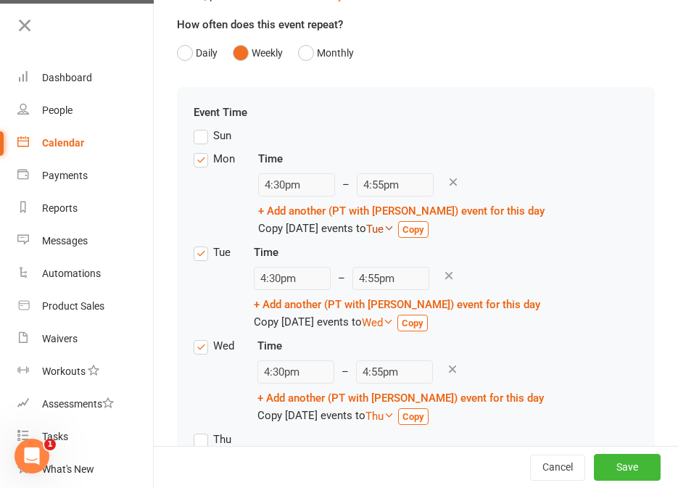
scroll to position [196, 0]
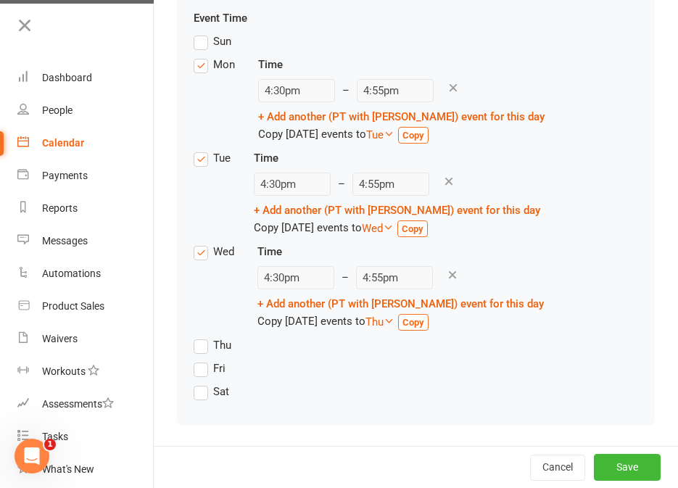
click at [207, 350] on label "Thu" at bounding box center [212, 344] width 38 height 17
click at [203, 336] on input "Thu" at bounding box center [197, 336] width 9 height 0
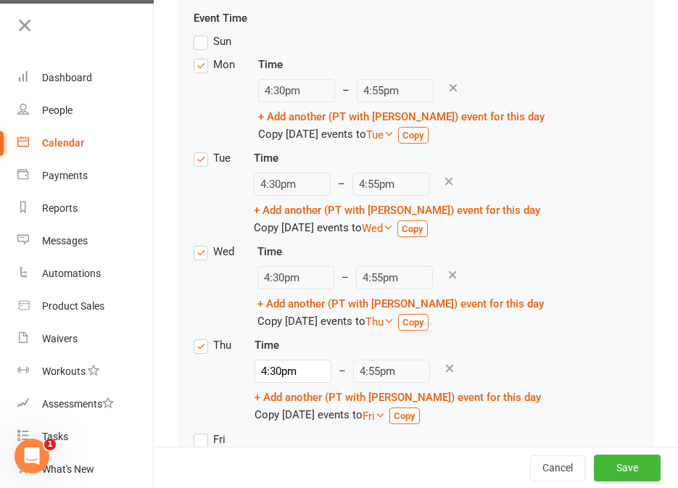
click at [203, 438] on label "Fri" at bounding box center [209, 438] width 32 height 17
click at [203, 430] on input "Fri" at bounding box center [197, 430] width 9 height 0
click at [593, 304] on div "Wed Time 4:30pm – 4:55pm + Add another (PT with [PERSON_NAME]) event for this d…" at bounding box center [415, 289] width 444 height 93
click at [630, 465] on button "Save" at bounding box center [627, 467] width 67 height 26
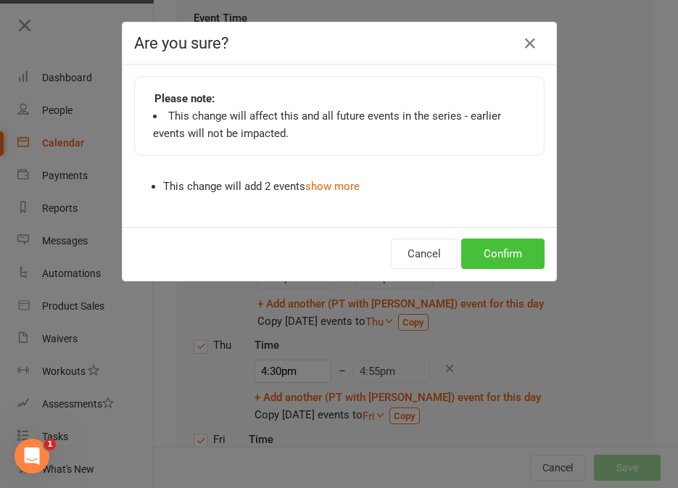
click at [525, 261] on button "Confirm" at bounding box center [502, 253] width 83 height 30
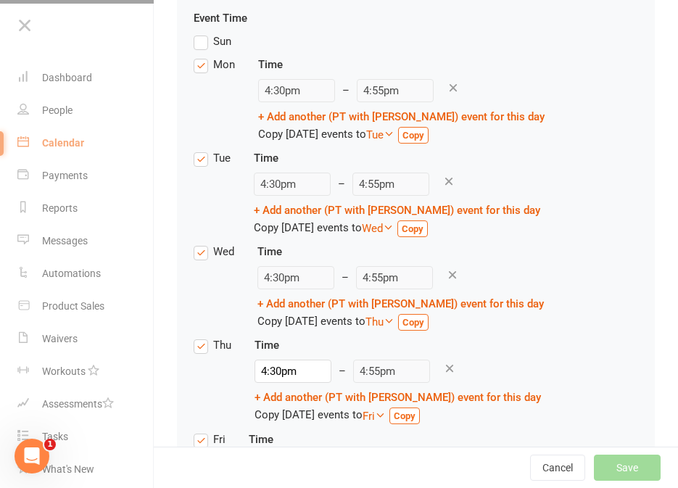
scroll to position [0, 0]
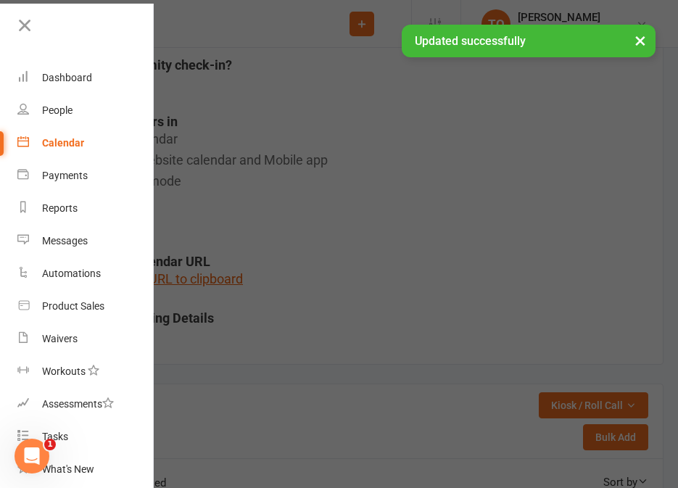
click at [641, 45] on button "×" at bounding box center [640, 40] width 26 height 31
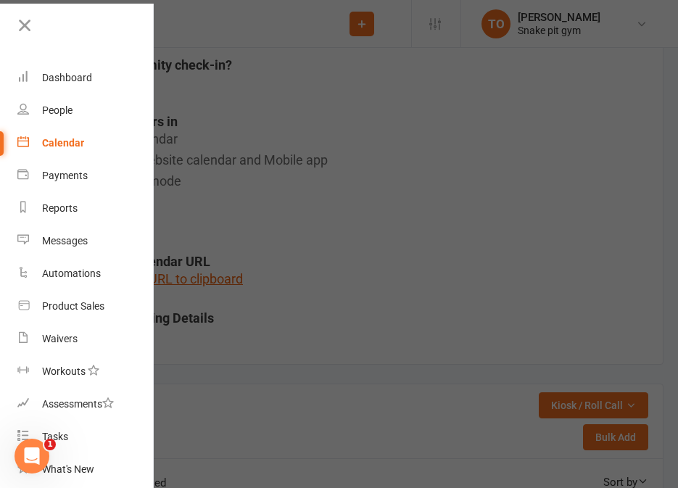
click at [394, 209] on div at bounding box center [339, 244] width 678 height 488
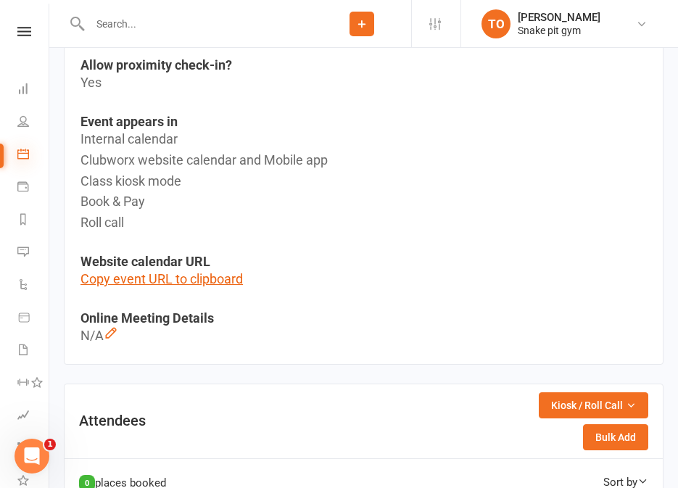
click at [23, 150] on icon at bounding box center [23, 154] width 12 height 12
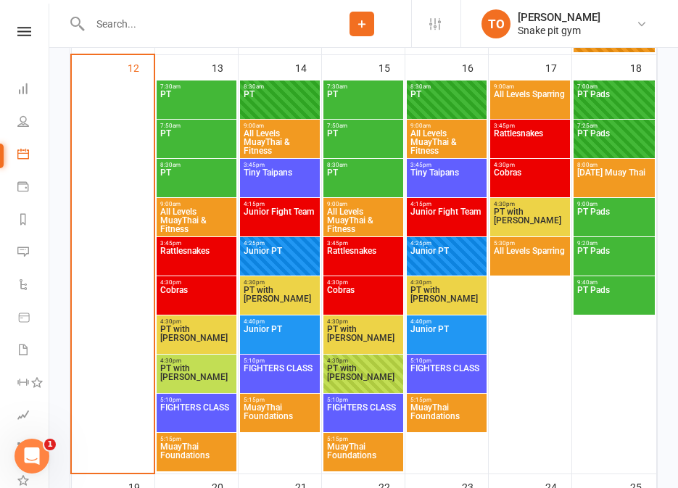
scroll to position [1181, 0]
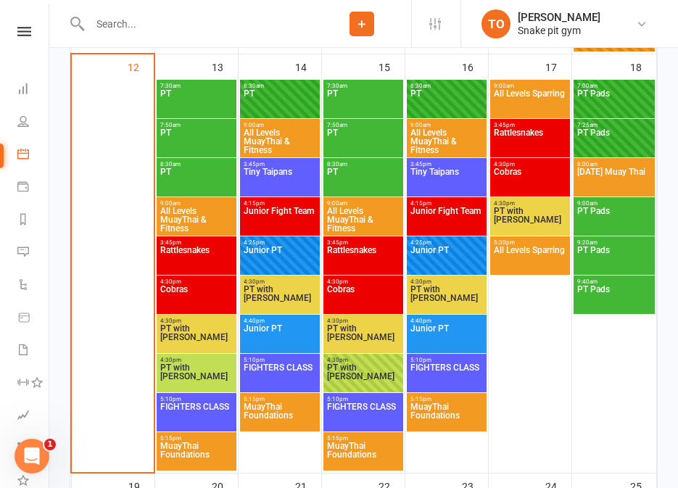
click at [362, 335] on span "PT with [PERSON_NAME]" at bounding box center [363, 337] width 74 height 26
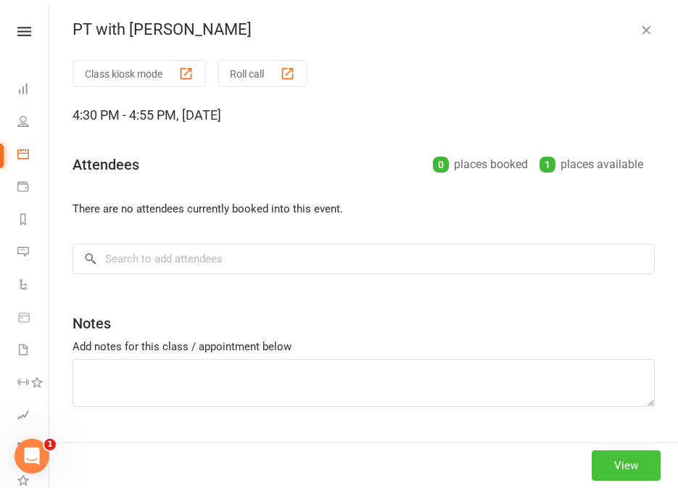
click at [631, 459] on button "View" at bounding box center [625, 465] width 69 height 30
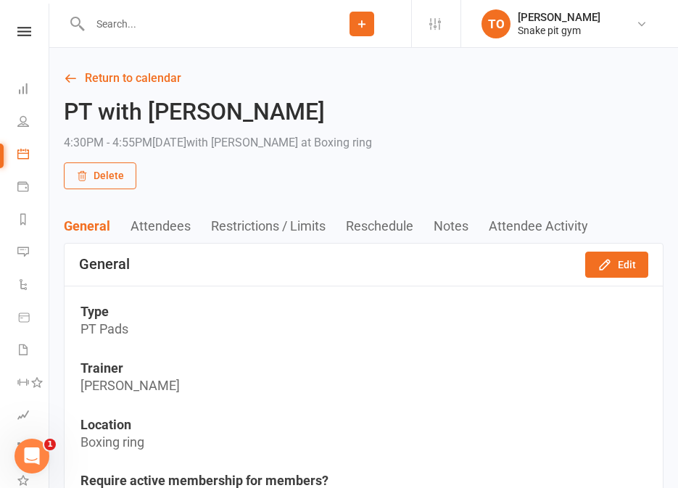
click at [103, 183] on button "Delete" at bounding box center [100, 175] width 72 height 26
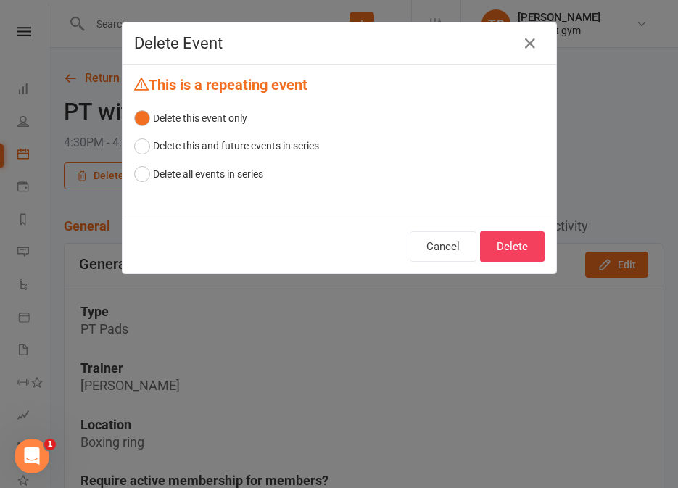
click at [476, 241] on div "Cancel Delete" at bounding box center [338, 247] width 433 height 54
click at [486, 241] on button "Delete" at bounding box center [512, 246] width 64 height 30
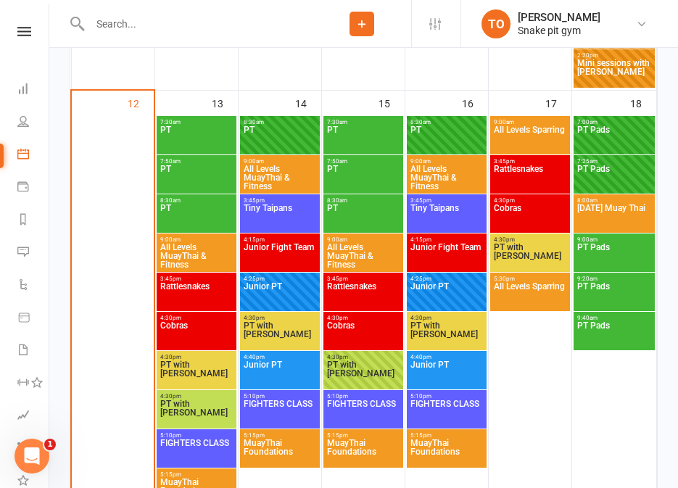
scroll to position [1142, 0]
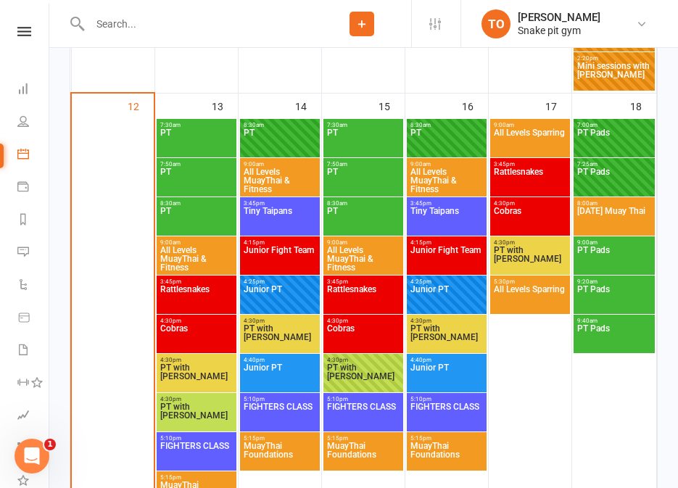
click at [442, 336] on span "PT with [PERSON_NAME]" at bounding box center [446, 337] width 74 height 26
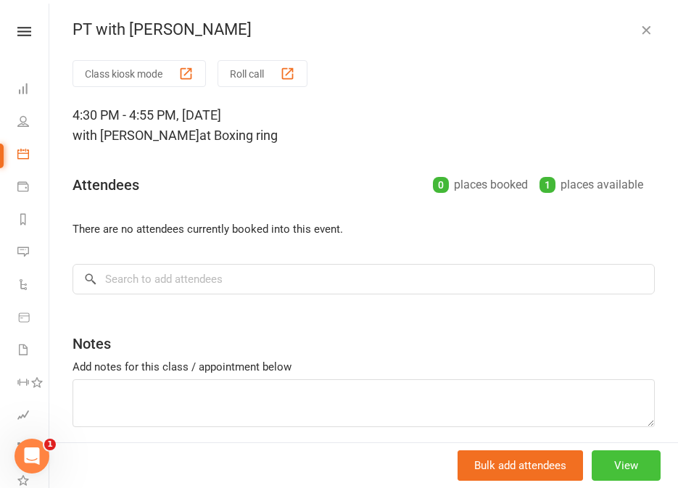
click at [626, 458] on button "View" at bounding box center [625, 465] width 69 height 30
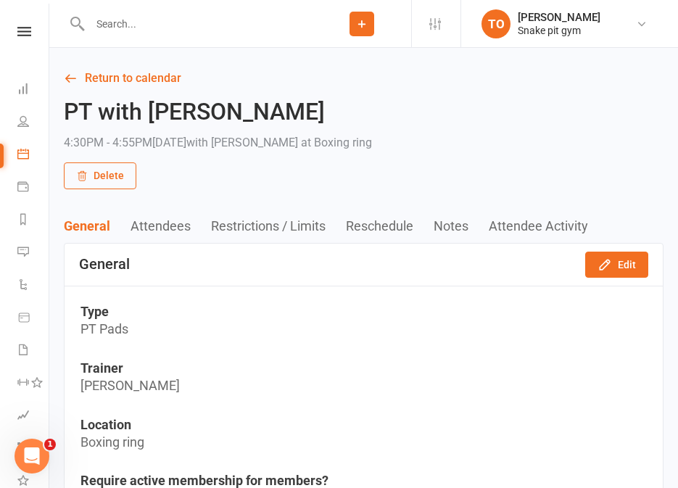
click at [86, 166] on button "Delete" at bounding box center [100, 175] width 72 height 26
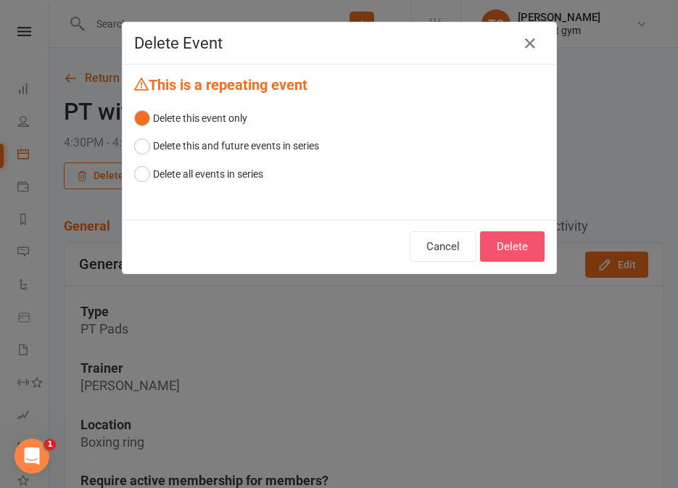
click at [518, 238] on button "Delete" at bounding box center [512, 246] width 64 height 30
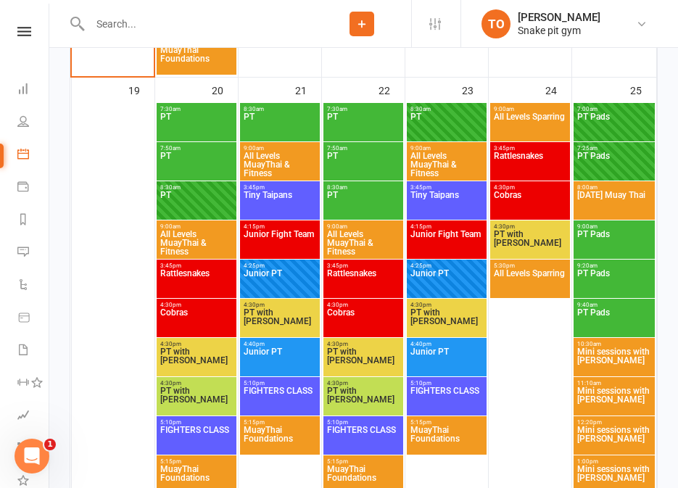
scroll to position [1578, 0]
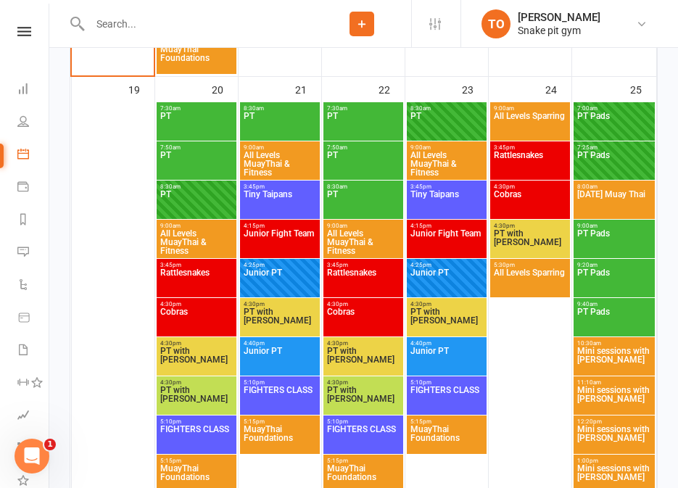
click at [202, 357] on span "PT with [PERSON_NAME]" at bounding box center [196, 359] width 74 height 26
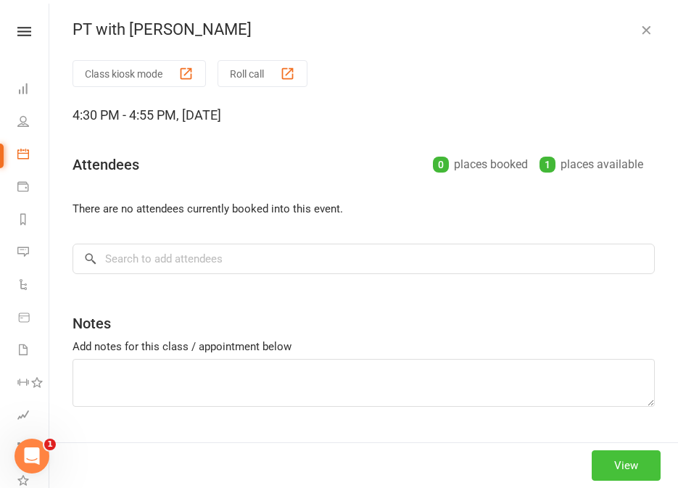
click at [599, 459] on button "View" at bounding box center [625, 465] width 69 height 30
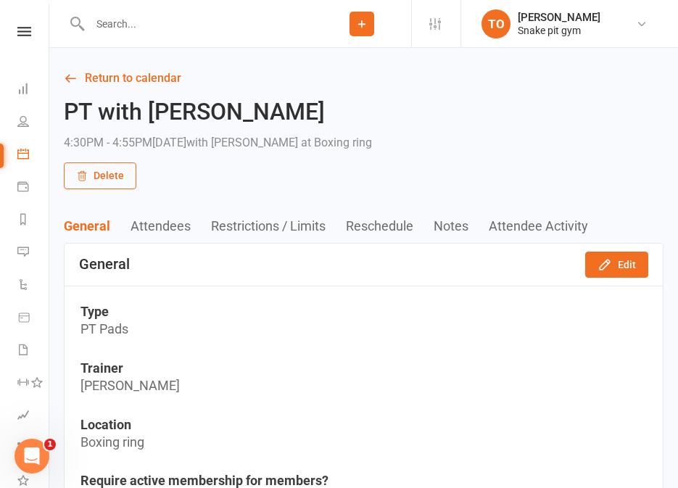
click at [117, 183] on button "Delete" at bounding box center [100, 175] width 72 height 26
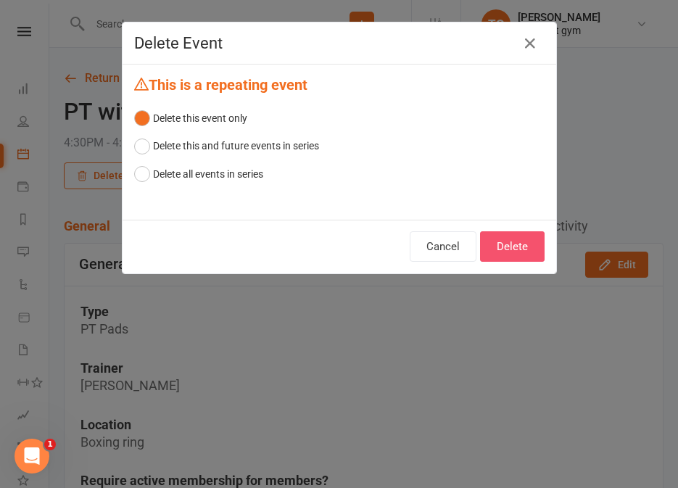
click at [521, 257] on button "Delete" at bounding box center [512, 246] width 64 height 30
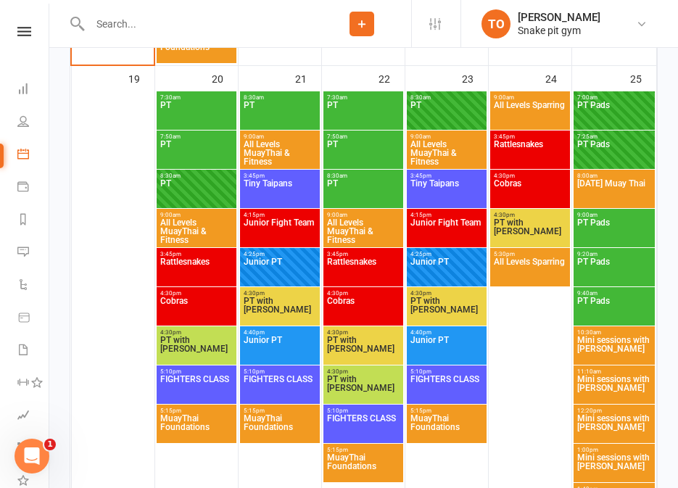
scroll to position [1512, 0]
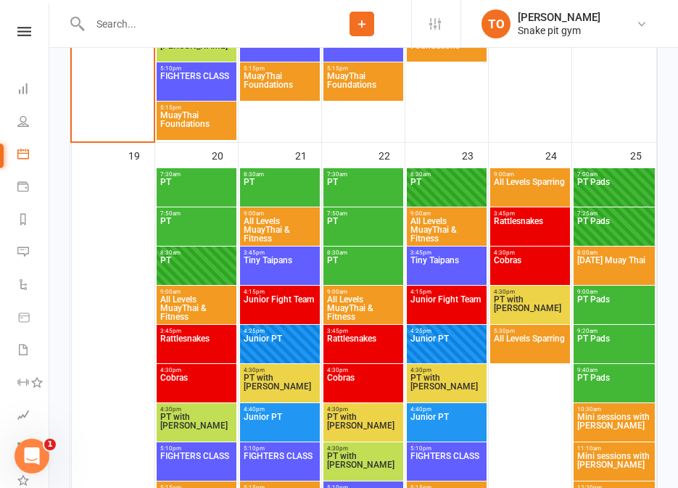
click at [280, 386] on span "PT with [PERSON_NAME]" at bounding box center [280, 386] width 74 height 26
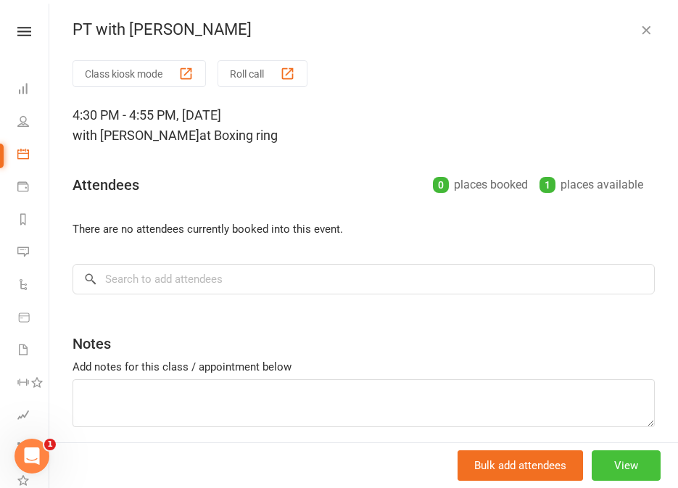
click at [635, 470] on button "View" at bounding box center [625, 465] width 69 height 30
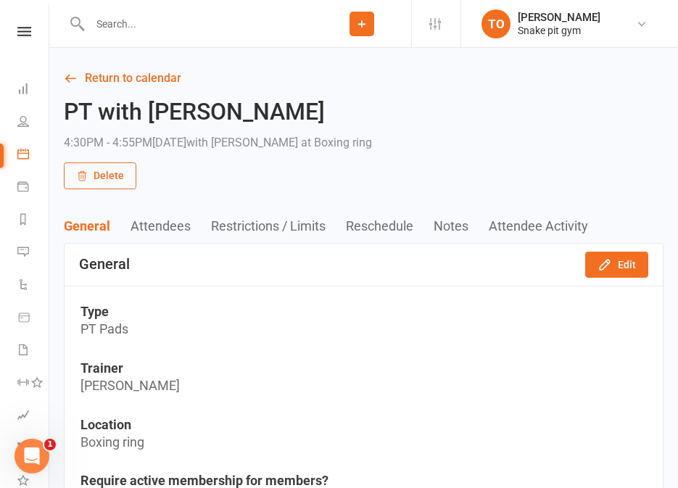
click at [117, 176] on button "Delete" at bounding box center [100, 175] width 72 height 26
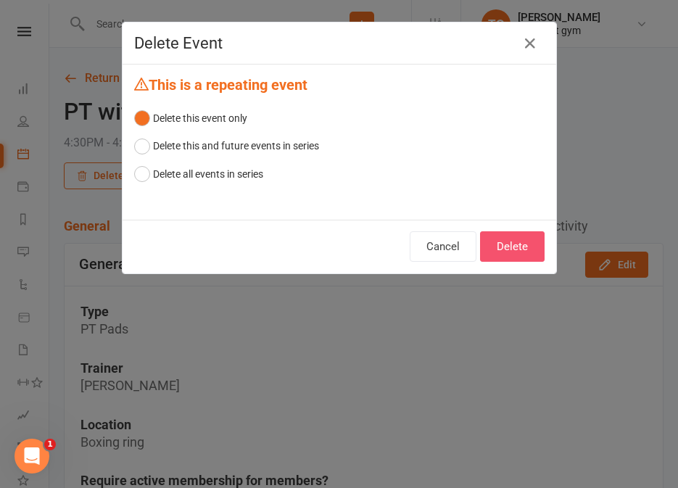
click at [499, 249] on button "Delete" at bounding box center [512, 246] width 64 height 30
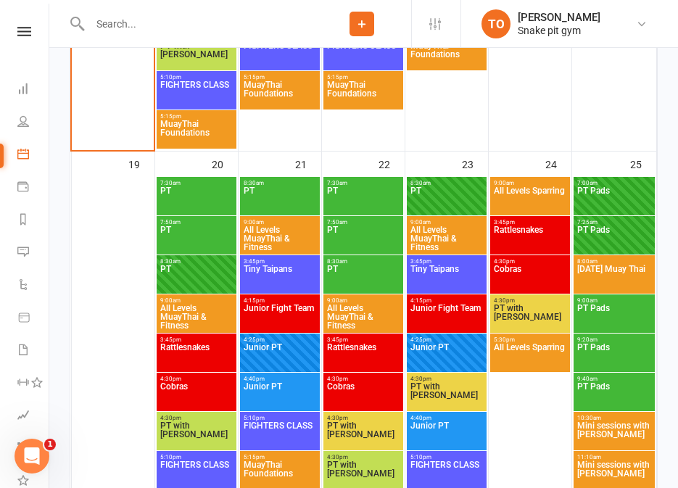
scroll to position [1505, 0]
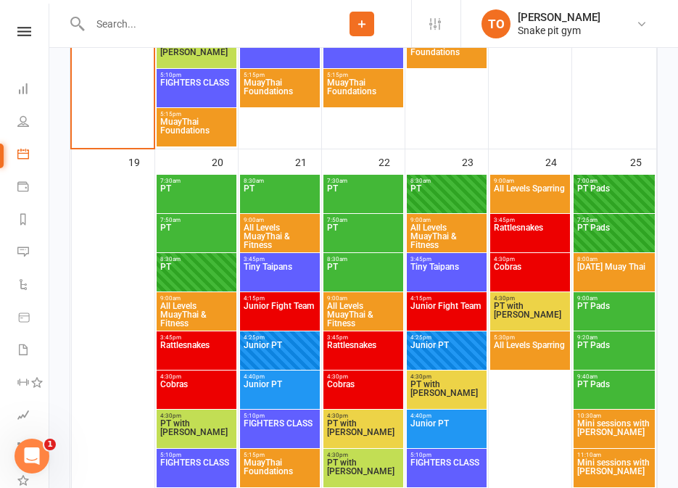
click at [525, 307] on span "PT with [PERSON_NAME]" at bounding box center [530, 314] width 74 height 26
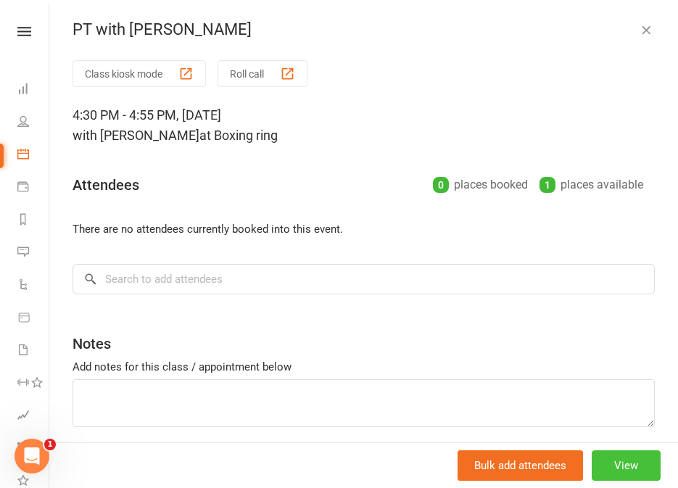
click at [610, 465] on button "View" at bounding box center [625, 465] width 69 height 30
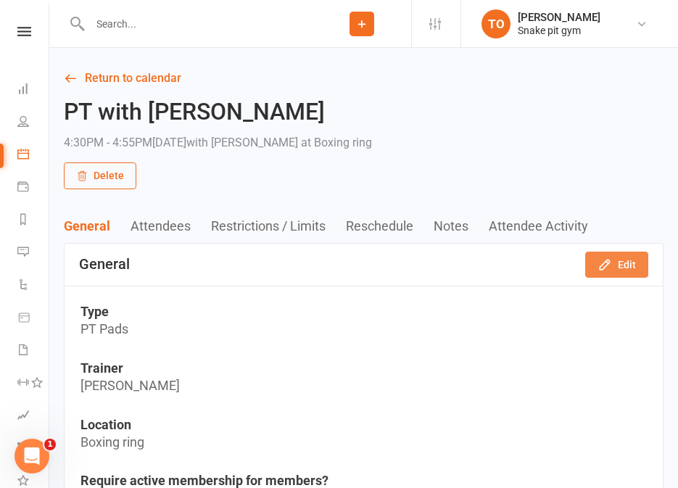
drag, startPoint x: 630, startPoint y: 259, endPoint x: 241, endPoint y: 110, distance: 415.9
click at [113, 152] on div "4:30PM - 4:55PM[DATE] with [PERSON_NAME] at Boxing ring" at bounding box center [218, 143] width 308 height 20
click at [109, 185] on button "Delete" at bounding box center [100, 175] width 72 height 26
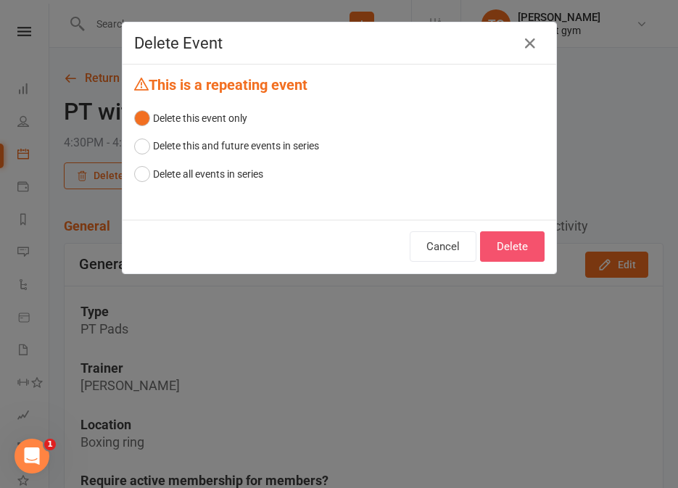
click at [517, 249] on button "Delete" at bounding box center [512, 246] width 64 height 30
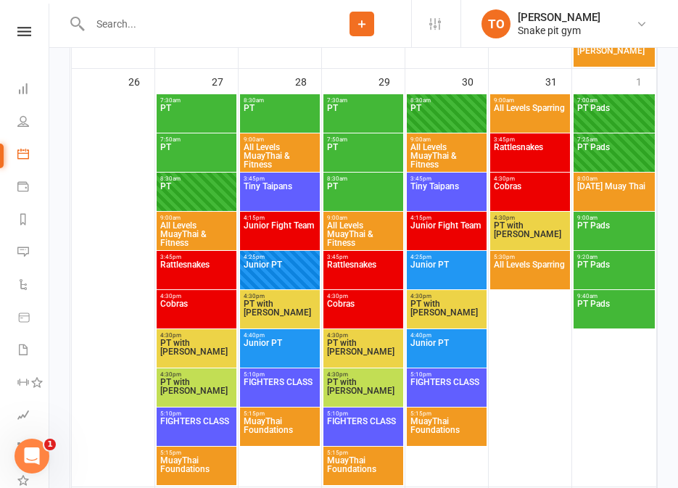
scroll to position [2083, 0]
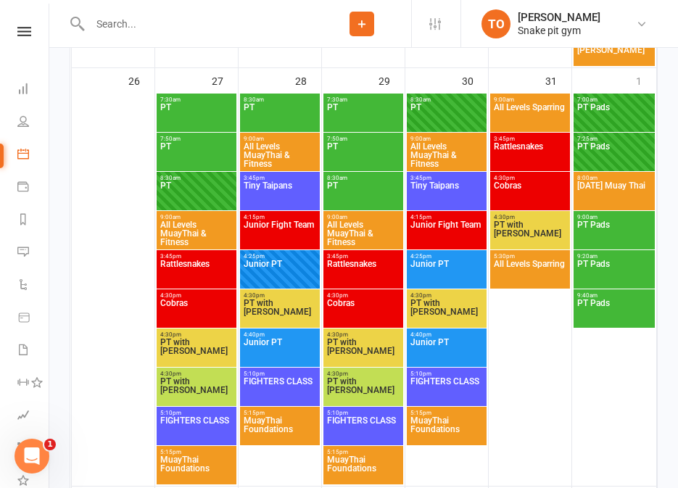
click at [370, 344] on span "PT with [PERSON_NAME]" at bounding box center [363, 351] width 74 height 26
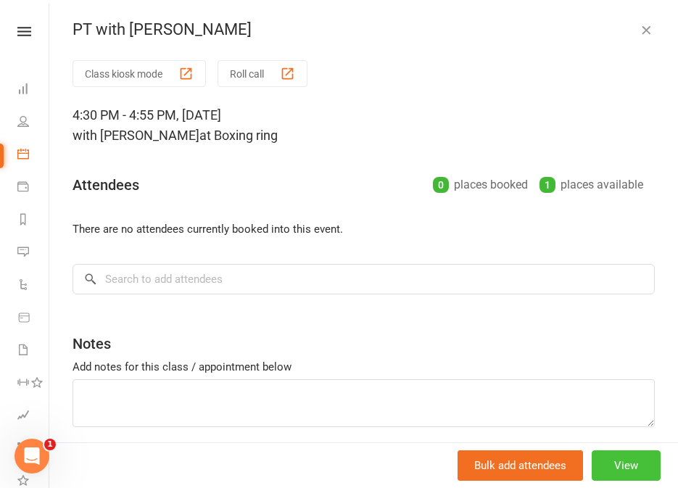
click at [630, 458] on button "View" at bounding box center [625, 465] width 69 height 30
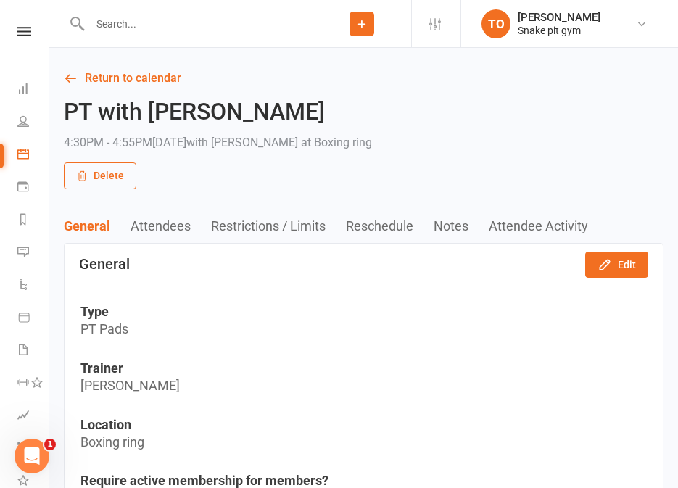
click at [91, 158] on div "PT with [PERSON_NAME] 4:30PM - 4:55PM[DATE] with [PERSON_NAME] at Boxing ring" at bounding box center [218, 130] width 308 height 63
click at [95, 163] on button "Delete" at bounding box center [100, 175] width 72 height 26
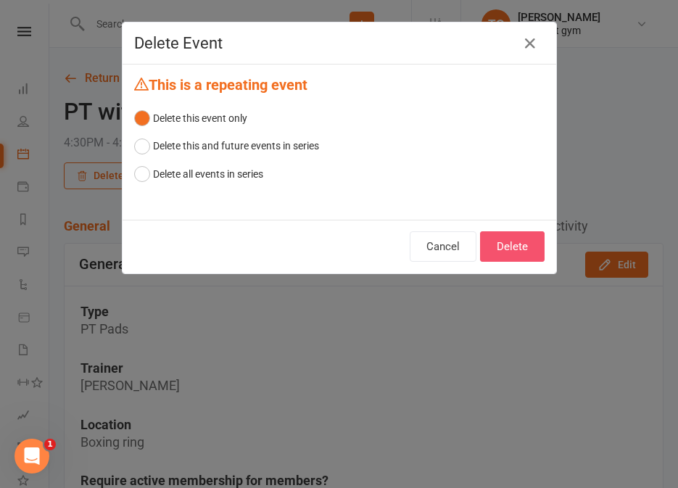
click at [505, 241] on button "Delete" at bounding box center [512, 246] width 64 height 30
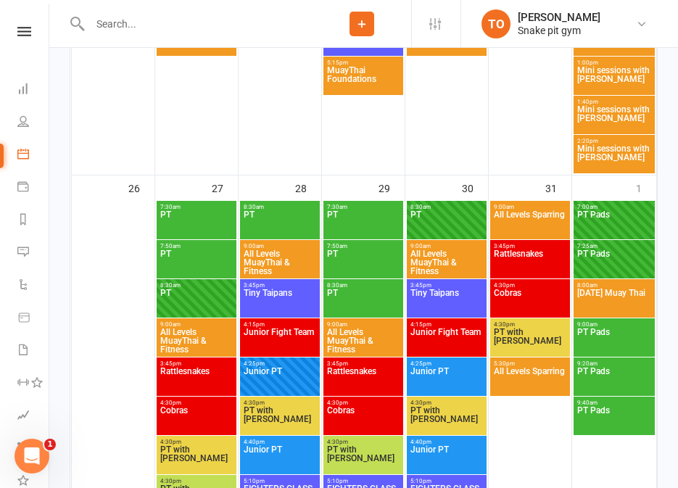
scroll to position [1977, 0]
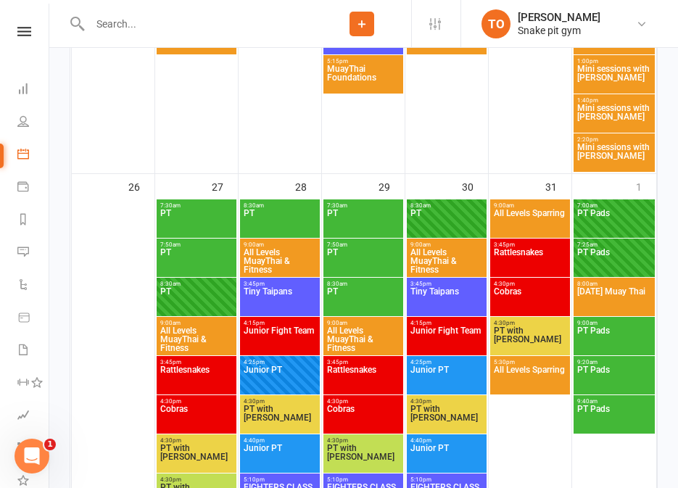
click at [430, 413] on span "PT with [PERSON_NAME]" at bounding box center [446, 417] width 74 height 26
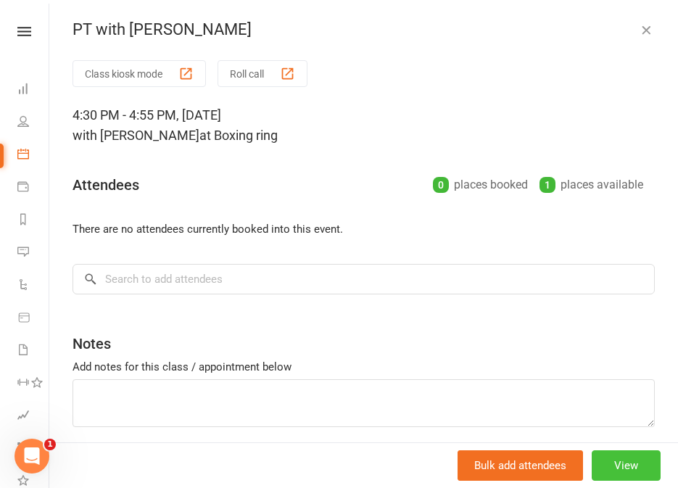
click at [611, 463] on button "View" at bounding box center [625, 465] width 69 height 30
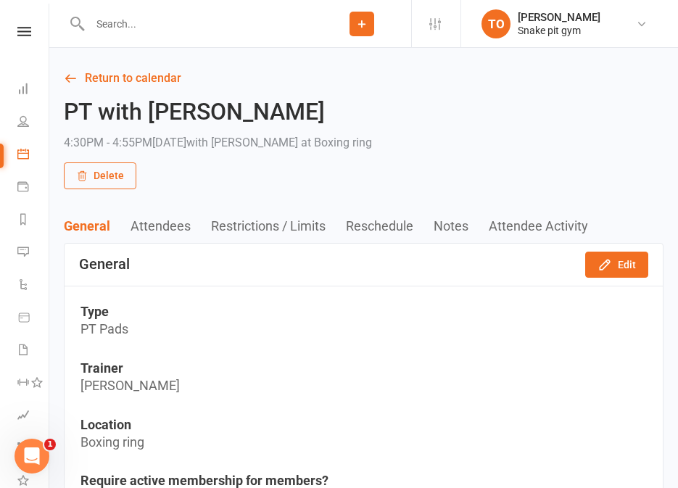
click at [118, 171] on button "Delete" at bounding box center [100, 175] width 72 height 26
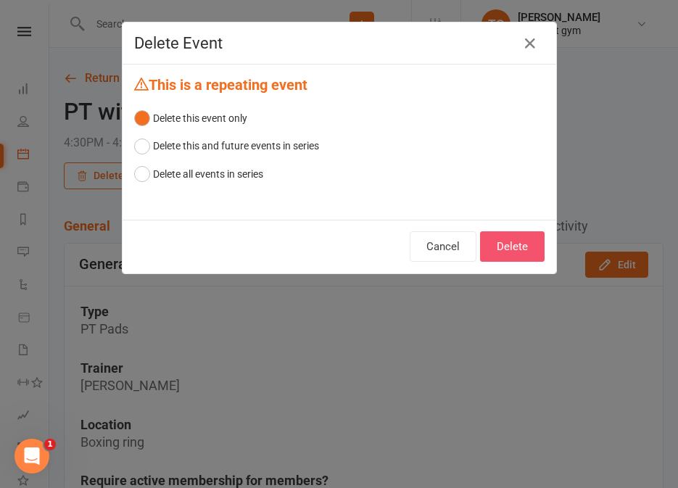
click at [515, 236] on button "Delete" at bounding box center [512, 246] width 64 height 30
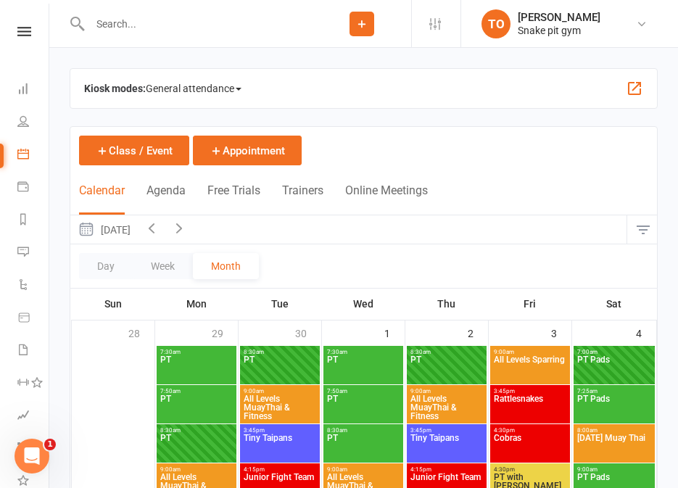
click at [187, 225] on icon "button" at bounding box center [179, 228] width 16 height 16
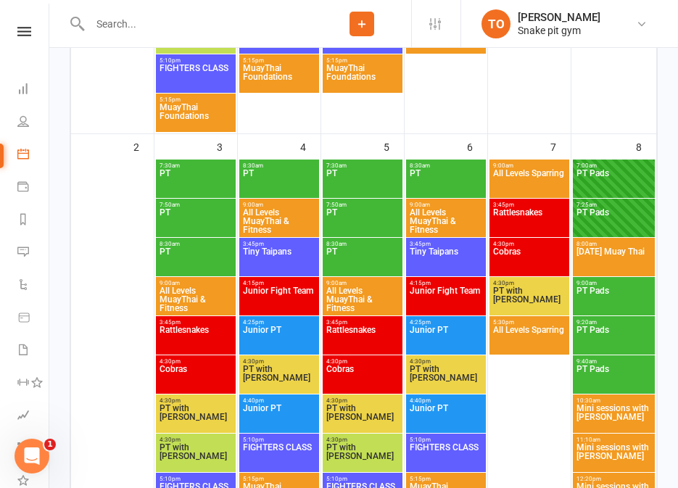
scroll to position [606, 0]
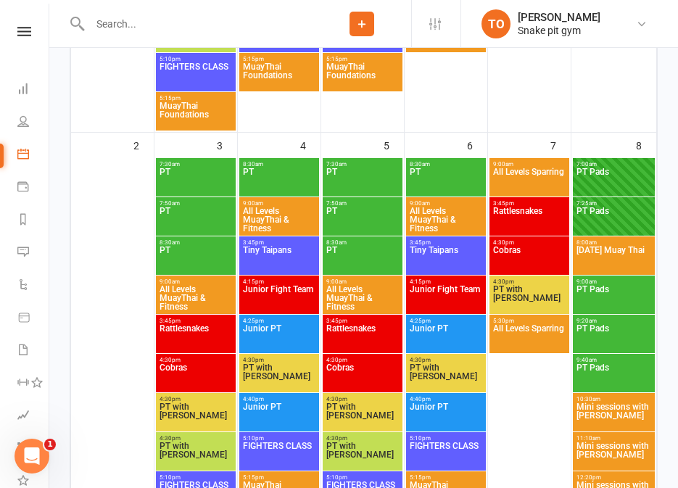
click at [183, 408] on span "PT with [PERSON_NAME]" at bounding box center [196, 415] width 74 height 26
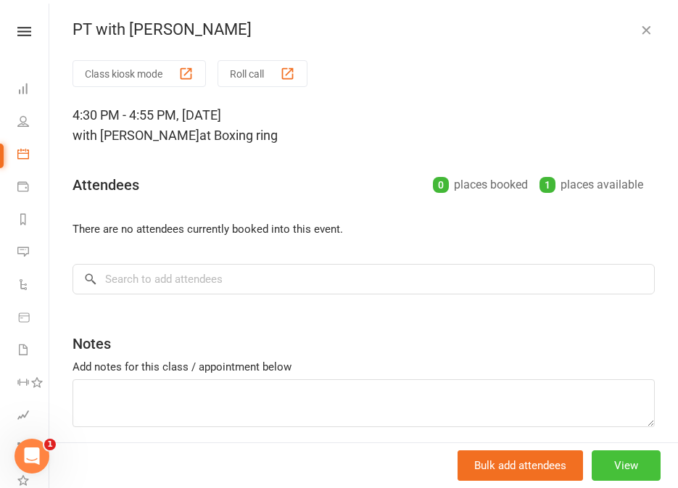
click at [636, 467] on button "View" at bounding box center [625, 465] width 69 height 30
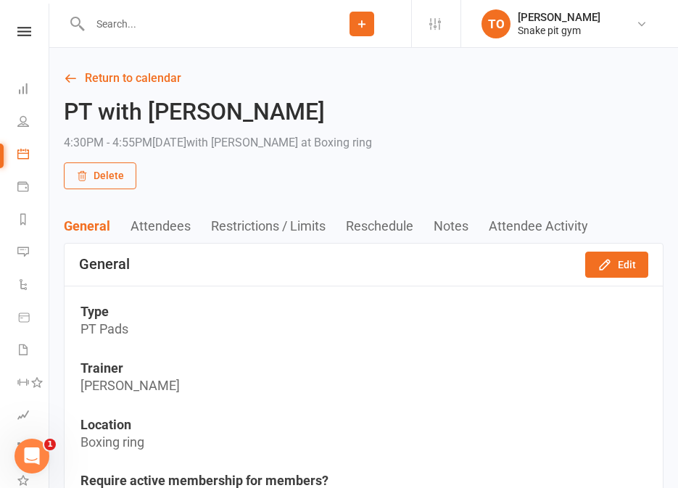
click at [84, 185] on button "Delete" at bounding box center [100, 175] width 72 height 26
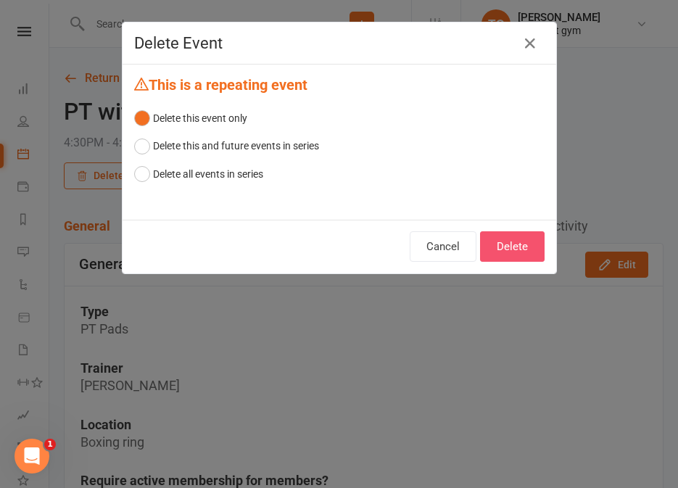
click at [518, 247] on button "Delete" at bounding box center [512, 246] width 64 height 30
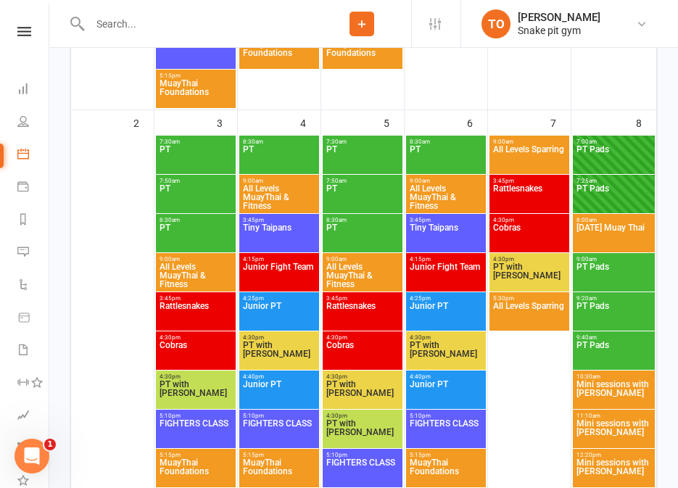
scroll to position [649, 0]
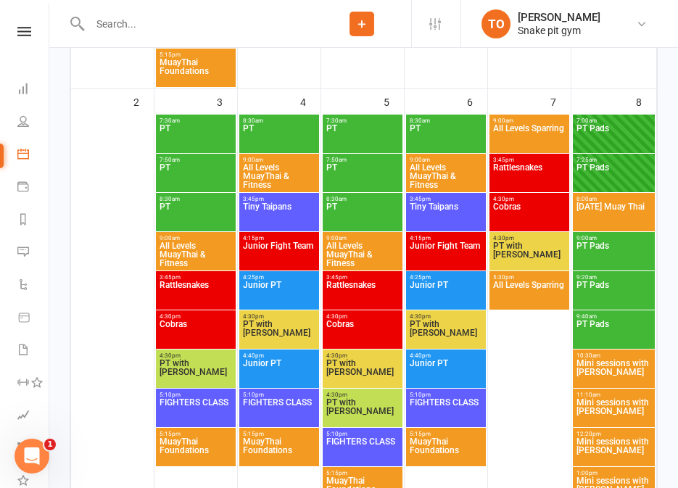
click at [278, 321] on span "PT with [PERSON_NAME]" at bounding box center [279, 333] width 74 height 26
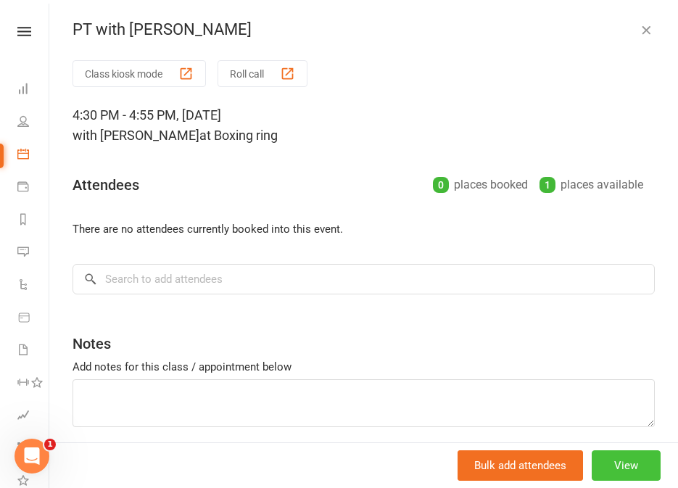
click at [633, 461] on button "View" at bounding box center [625, 465] width 69 height 30
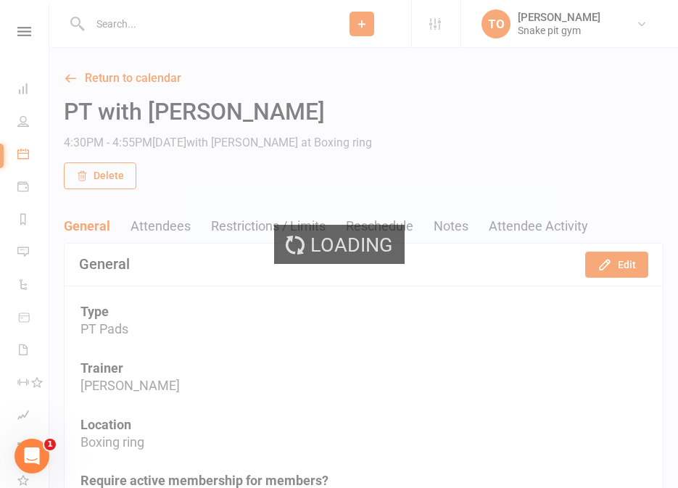
click at [99, 178] on button "Delete" at bounding box center [100, 175] width 72 height 26
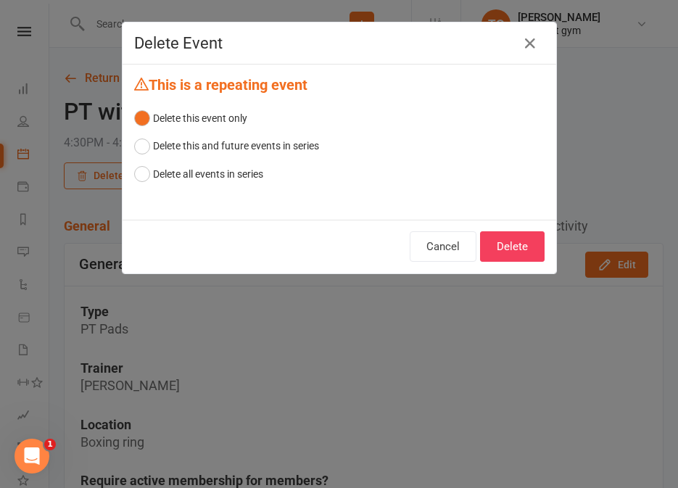
click at [518, 227] on div "Cancel Delete" at bounding box center [338, 247] width 433 height 54
click at [510, 252] on button "Delete" at bounding box center [512, 246] width 64 height 30
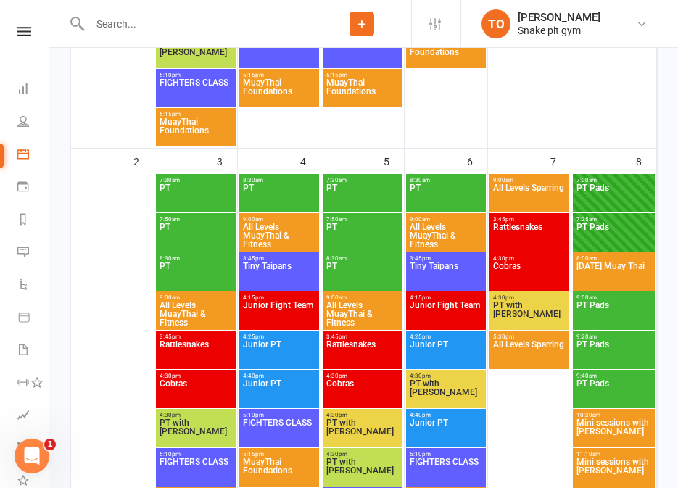
scroll to position [600, 0]
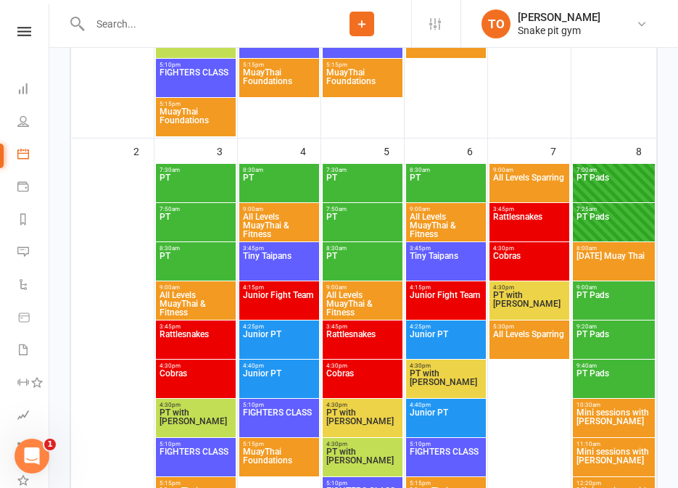
click at [513, 294] on span "PT with [PERSON_NAME]" at bounding box center [529, 304] width 74 height 26
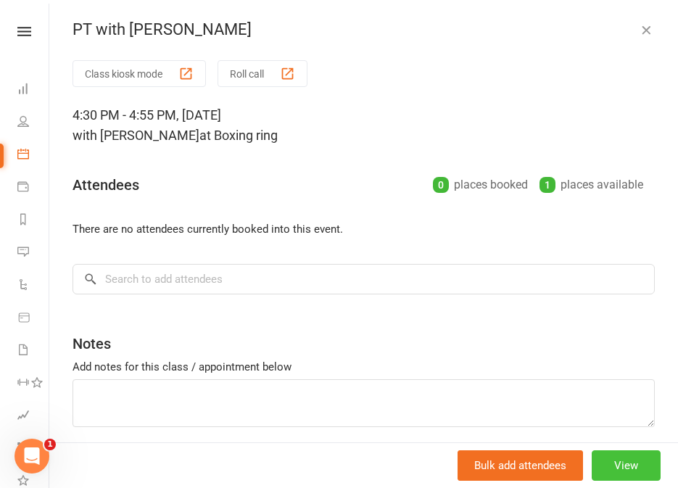
click at [616, 465] on button "View" at bounding box center [625, 465] width 69 height 30
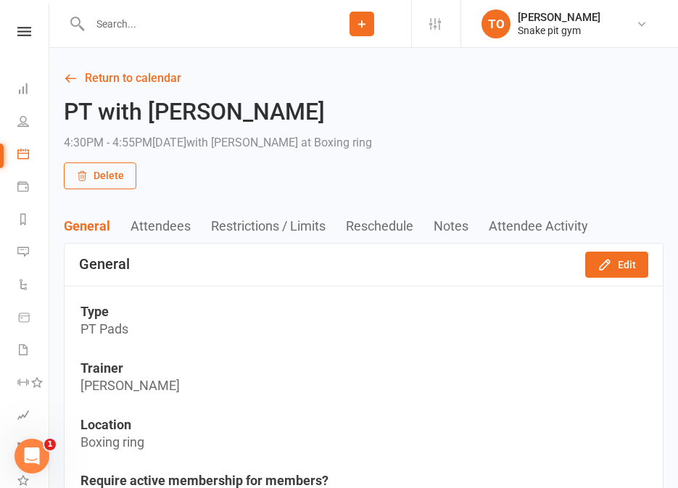
click at [94, 188] on button "Delete" at bounding box center [100, 175] width 72 height 26
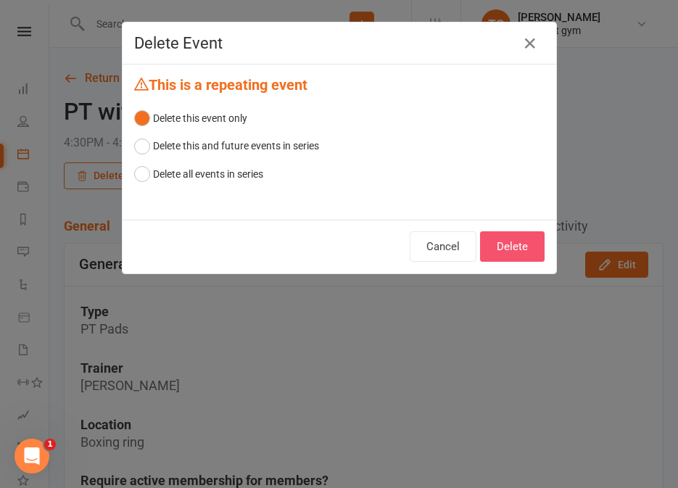
click at [523, 251] on button "Delete" at bounding box center [512, 246] width 64 height 30
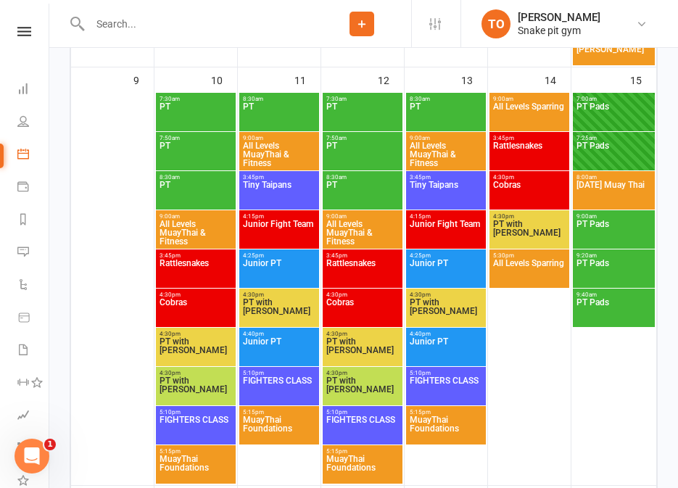
scroll to position [1172, 0]
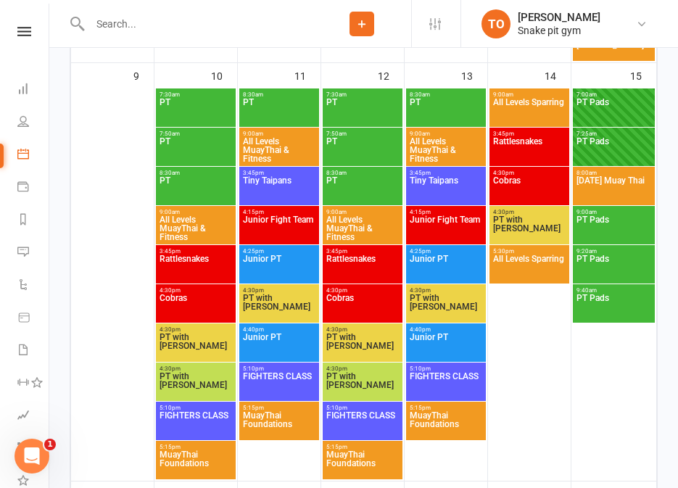
click at [359, 344] on span "PT with [PERSON_NAME]" at bounding box center [362, 346] width 74 height 26
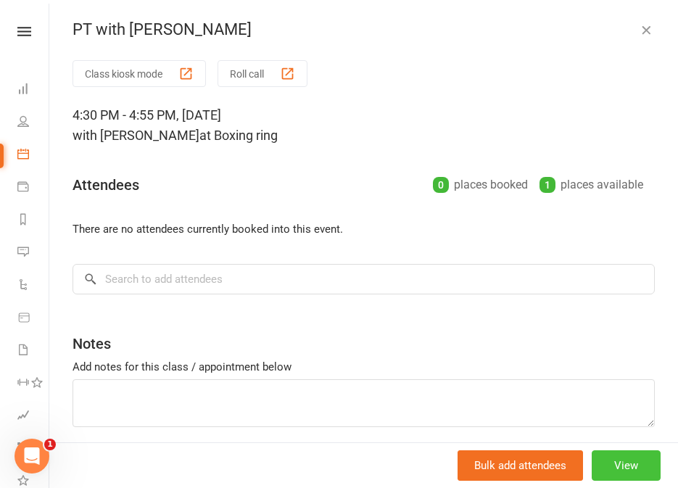
click at [623, 467] on button "View" at bounding box center [625, 465] width 69 height 30
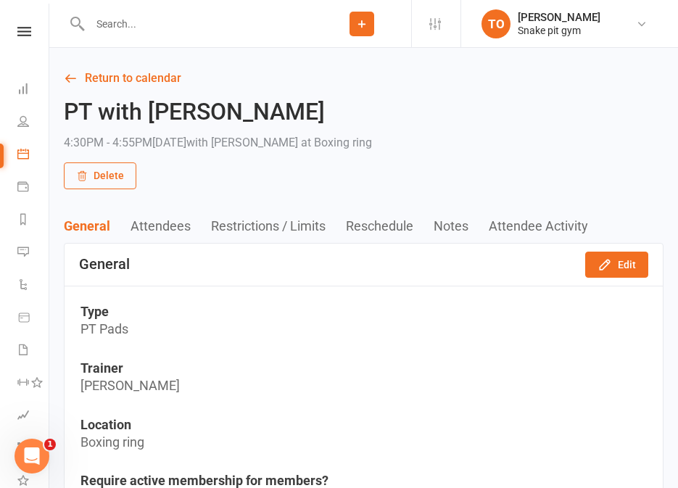
click at [93, 177] on button "Delete" at bounding box center [100, 175] width 72 height 26
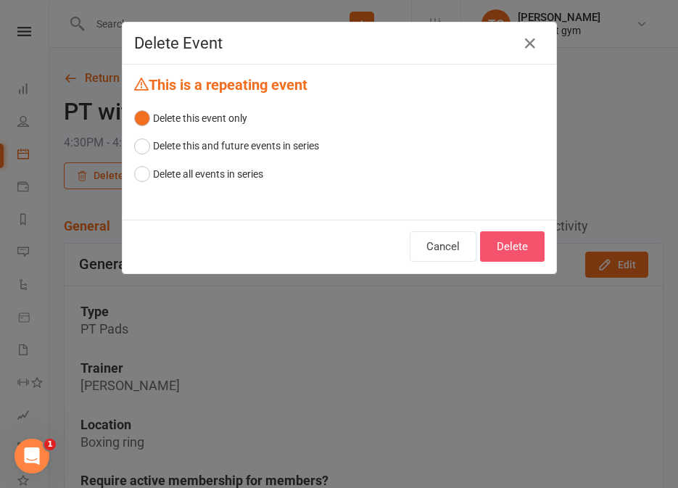
click at [501, 238] on button "Delete" at bounding box center [512, 246] width 64 height 30
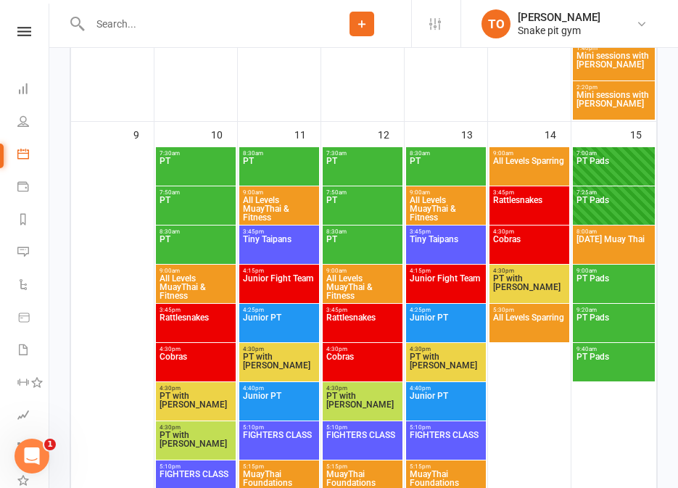
scroll to position [1120, 0]
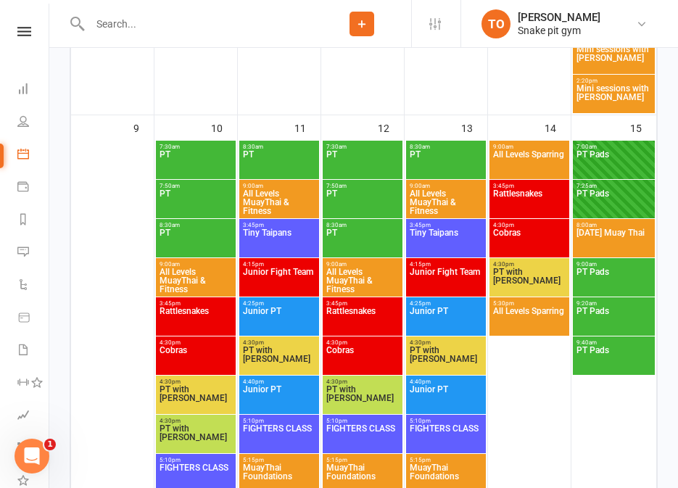
click at [446, 354] on span "PT with [PERSON_NAME]" at bounding box center [446, 359] width 74 height 26
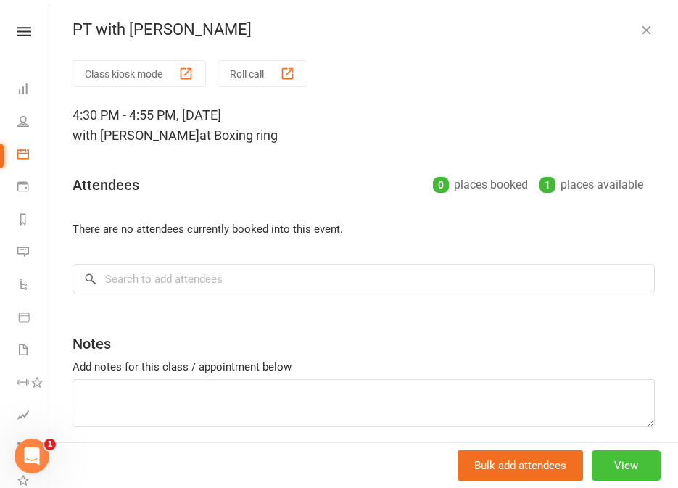
click at [626, 470] on button "View" at bounding box center [625, 465] width 69 height 30
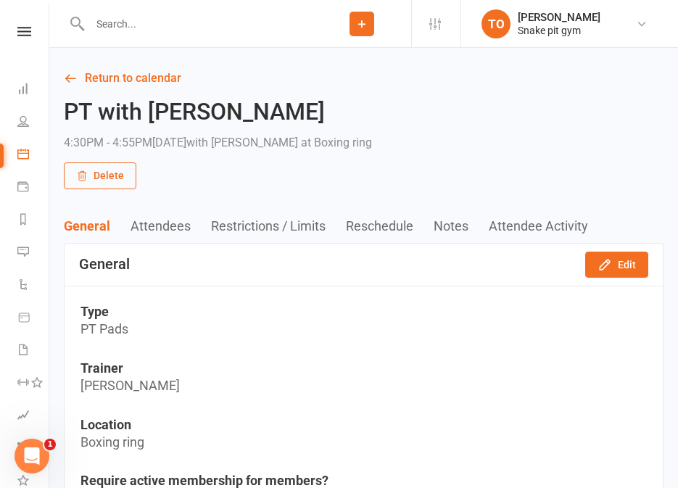
click at [118, 173] on button "Delete" at bounding box center [100, 175] width 72 height 26
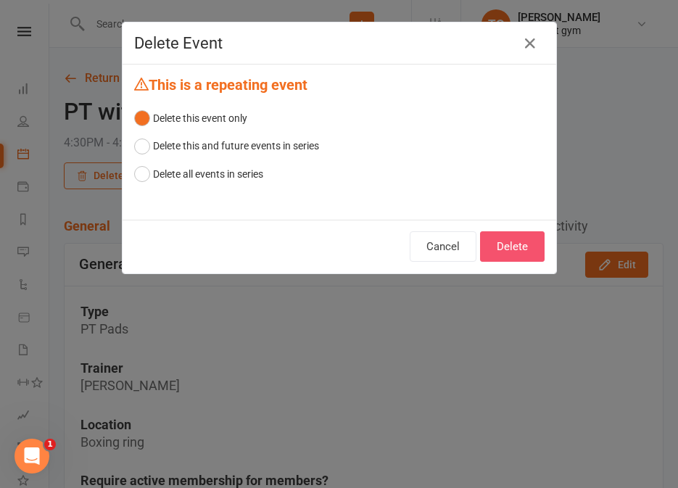
click at [500, 238] on button "Delete" at bounding box center [512, 246] width 64 height 30
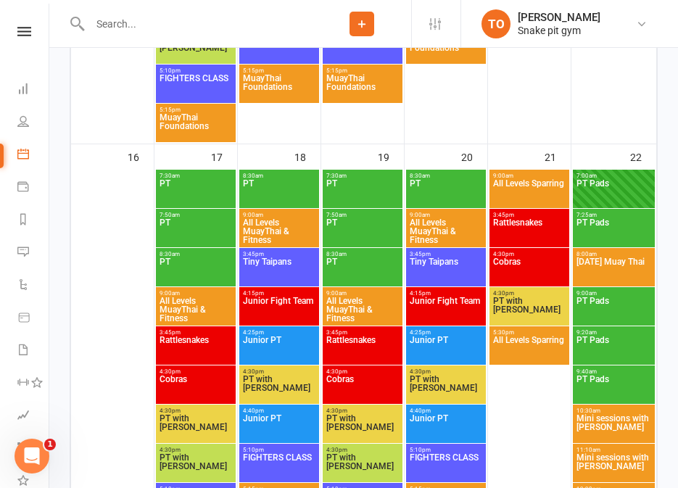
scroll to position [1540, 0]
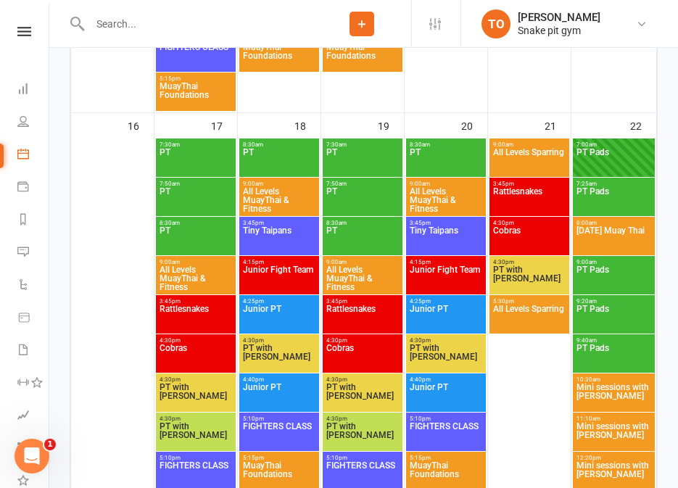
click at [189, 387] on span "PT with [PERSON_NAME]" at bounding box center [196, 396] width 74 height 26
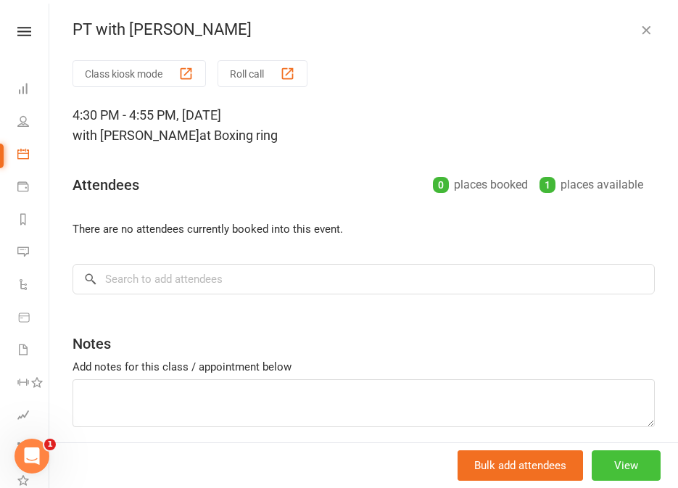
click at [622, 463] on button "View" at bounding box center [625, 465] width 69 height 30
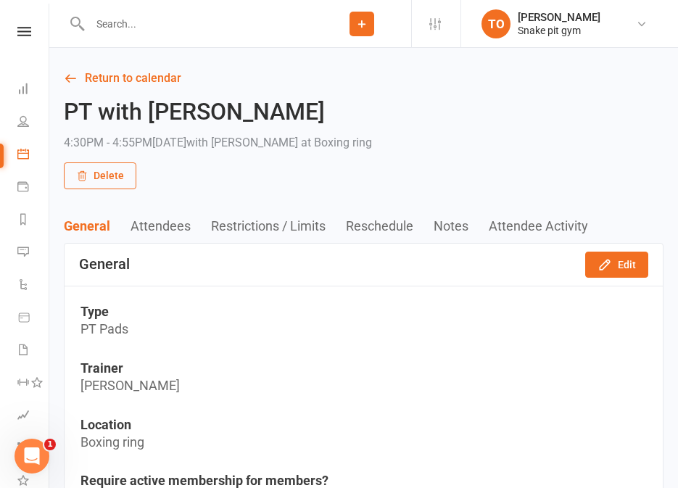
click at [95, 164] on button "Delete" at bounding box center [100, 175] width 72 height 26
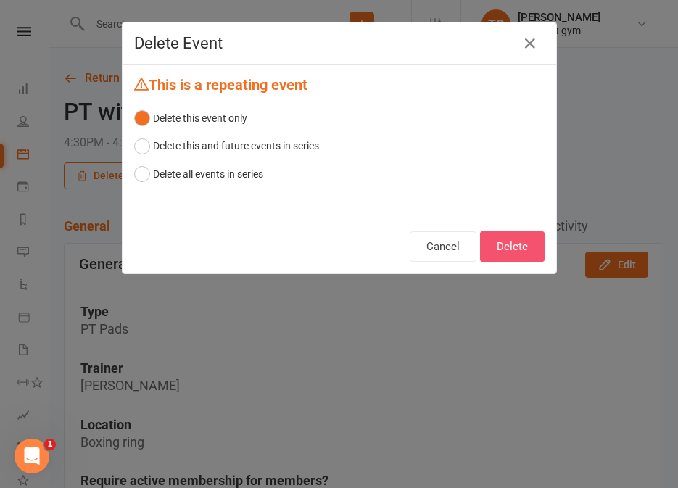
click at [520, 236] on button "Delete" at bounding box center [512, 246] width 64 height 30
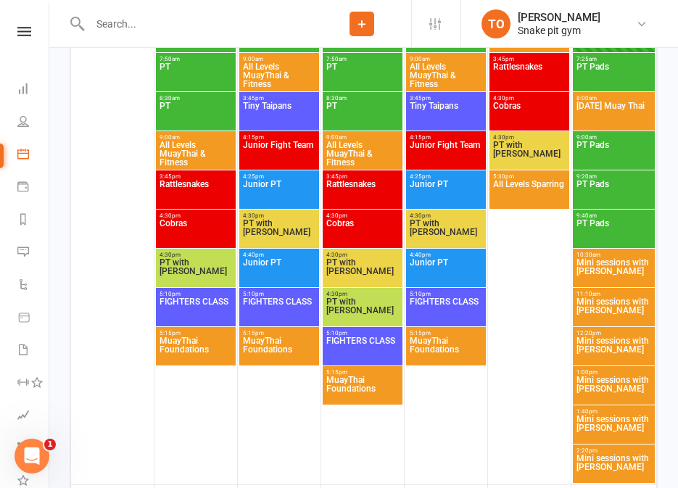
scroll to position [1667, 0]
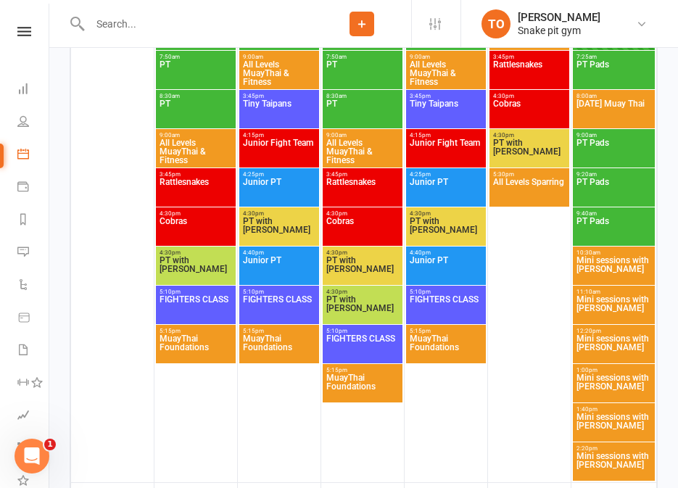
click at [279, 225] on span "PT with [PERSON_NAME]" at bounding box center [279, 230] width 74 height 26
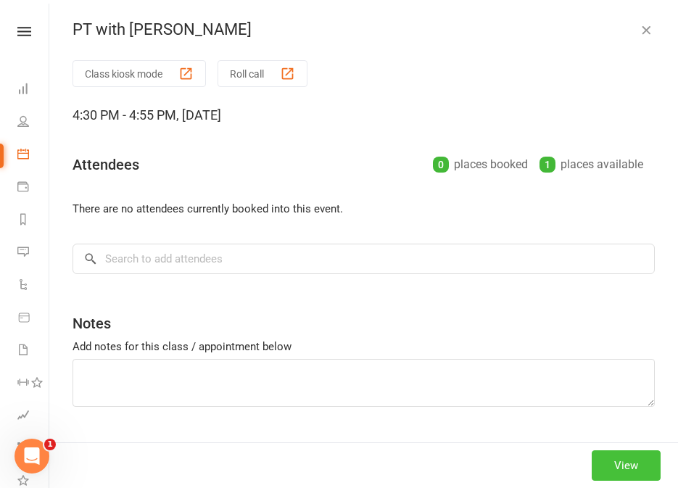
click at [628, 470] on button "View" at bounding box center [625, 465] width 69 height 30
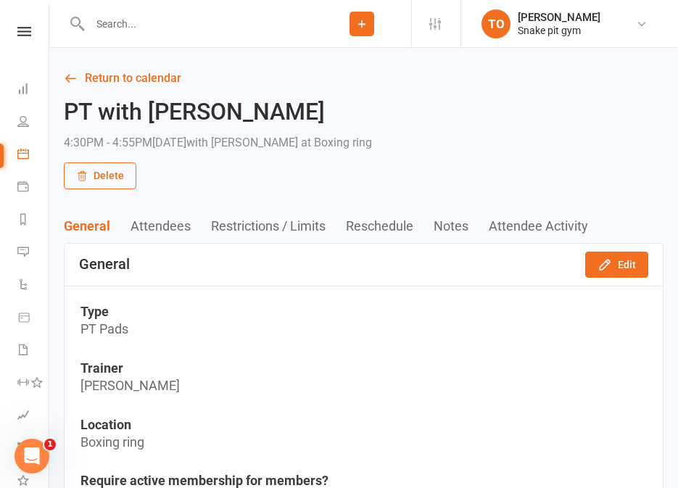
click at [110, 172] on button "Delete" at bounding box center [100, 175] width 72 height 26
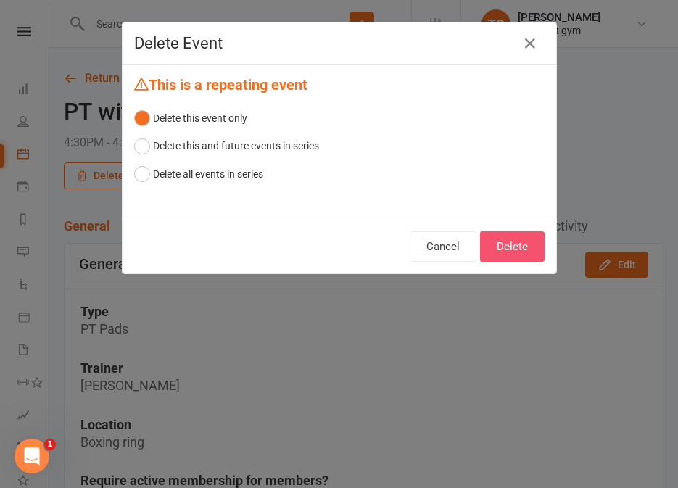
click at [503, 242] on button "Delete" at bounding box center [512, 246] width 64 height 30
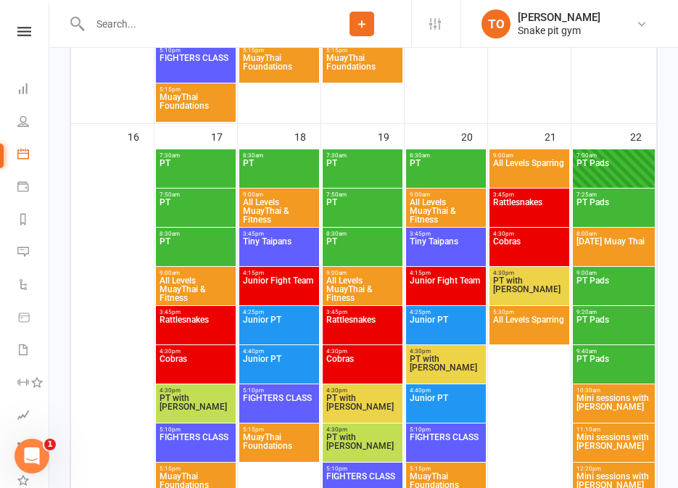
scroll to position [1528, 0]
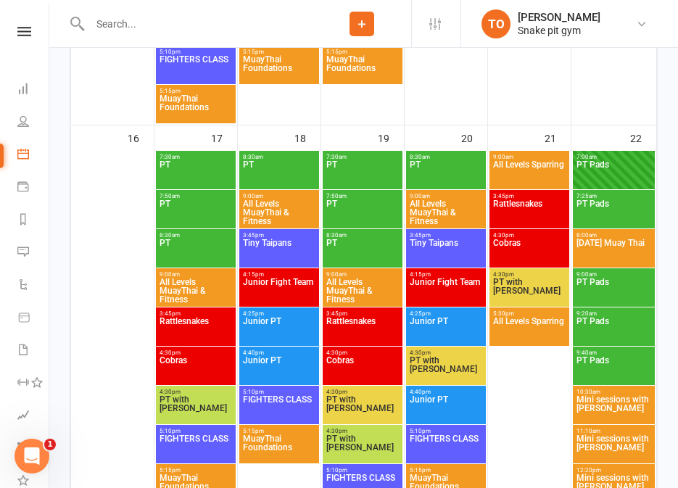
click at [530, 283] on span "PT with [PERSON_NAME]" at bounding box center [529, 291] width 74 height 26
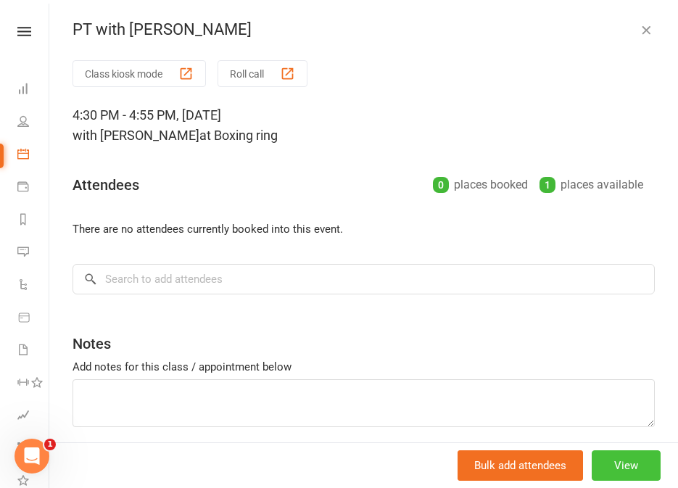
click at [623, 467] on button "View" at bounding box center [625, 465] width 69 height 30
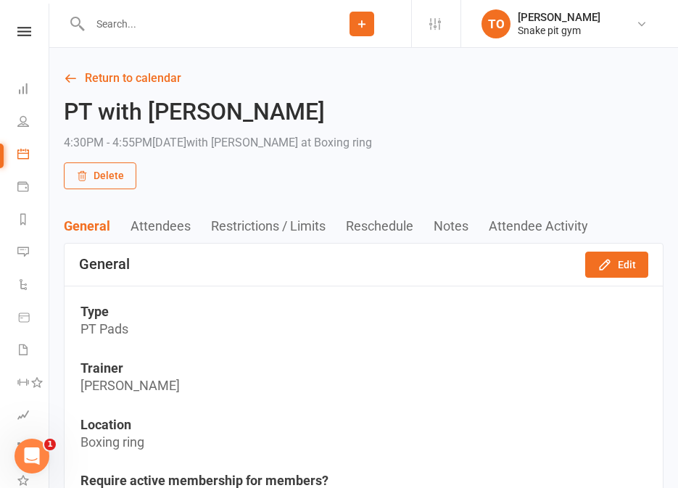
click at [98, 183] on button "Delete" at bounding box center [100, 175] width 72 height 26
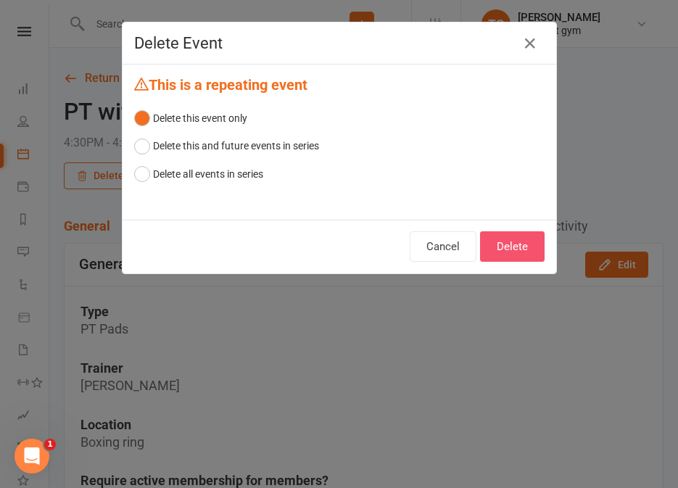
click at [516, 248] on button "Delete" at bounding box center [512, 246] width 64 height 30
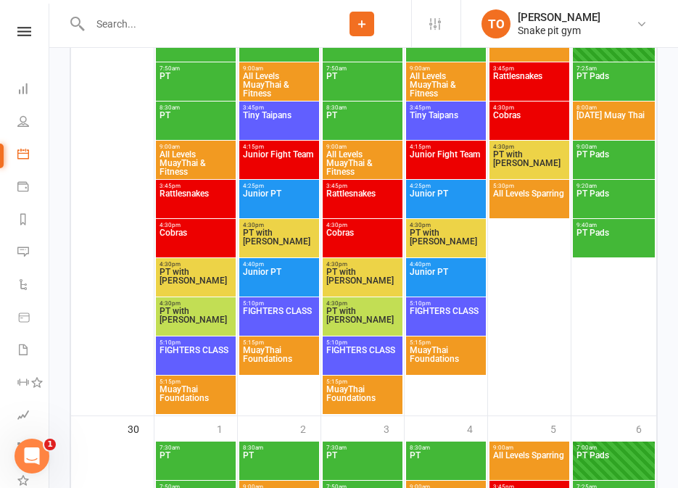
scroll to position [2155, 0]
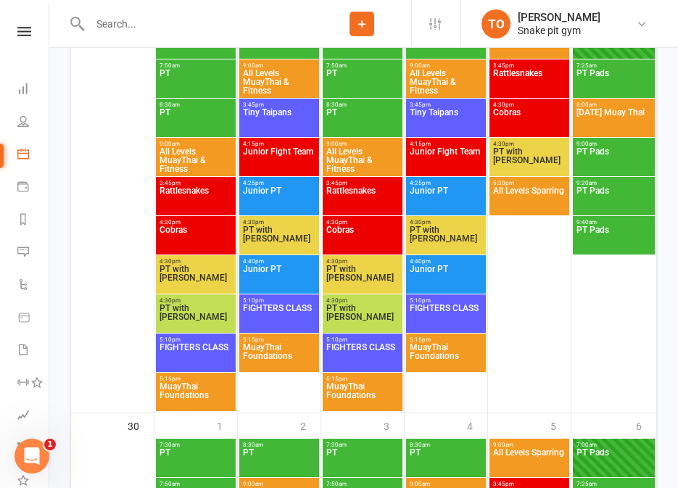
click at [354, 272] on span "PT with [PERSON_NAME]" at bounding box center [362, 278] width 74 height 26
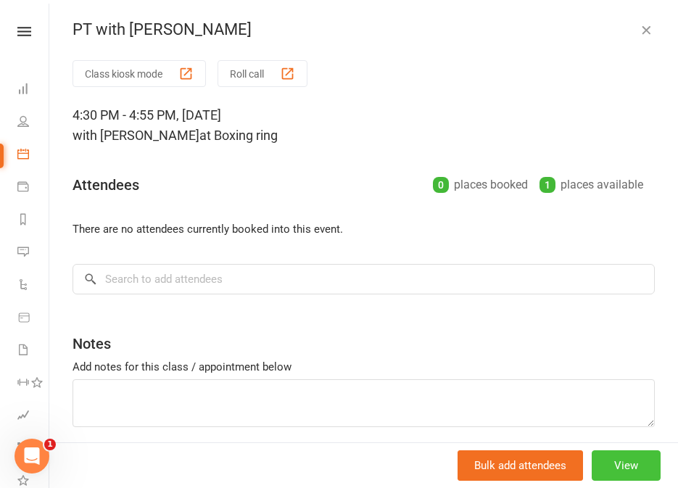
click at [623, 471] on button "View" at bounding box center [625, 465] width 69 height 30
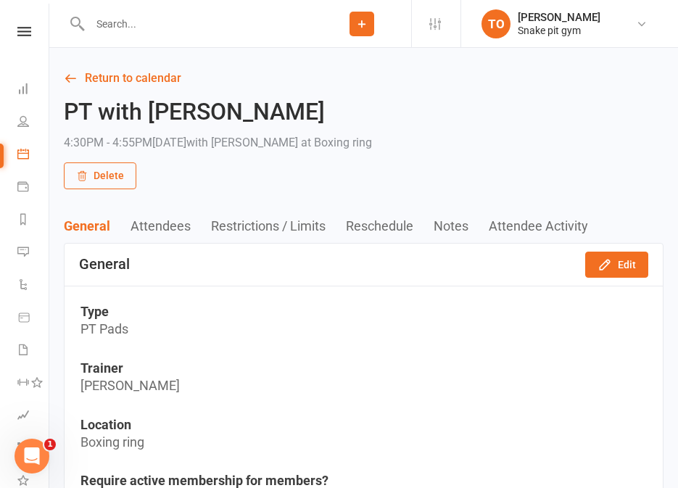
click at [106, 170] on button "Delete" at bounding box center [100, 175] width 72 height 26
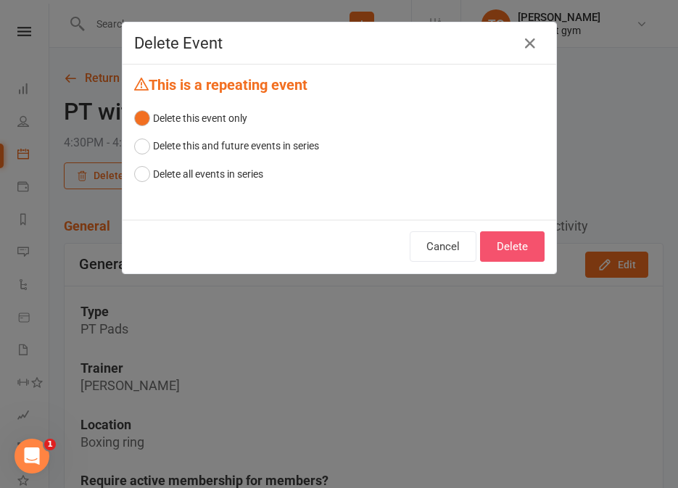
click at [497, 258] on button "Delete" at bounding box center [512, 246] width 64 height 30
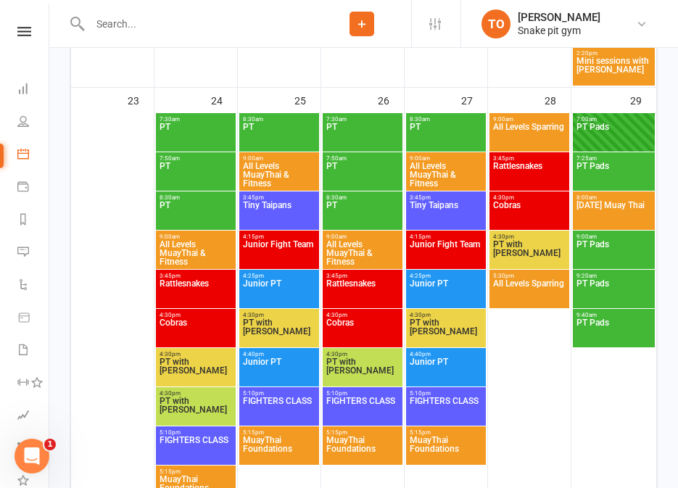
scroll to position [2058, 0]
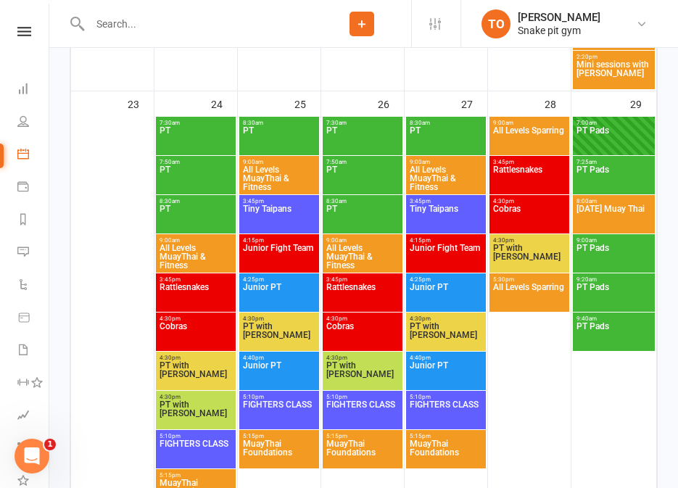
click at [442, 328] on span "PT with [PERSON_NAME]" at bounding box center [446, 335] width 74 height 26
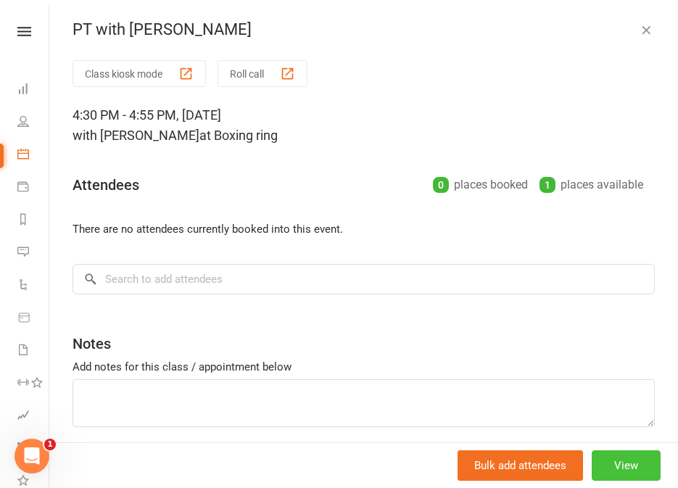
click at [634, 469] on button "View" at bounding box center [625, 465] width 69 height 30
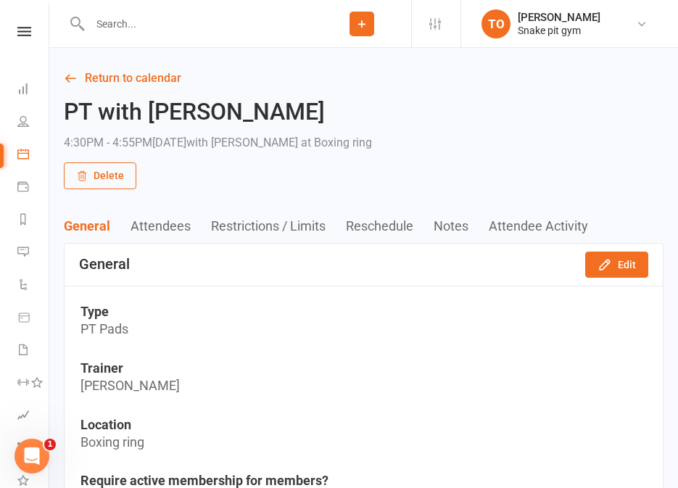
click at [102, 169] on button "Delete" at bounding box center [100, 175] width 72 height 26
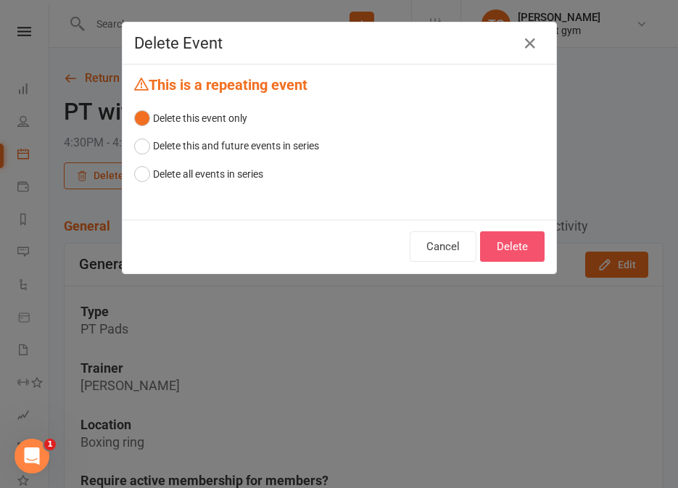
click at [535, 248] on button "Delete" at bounding box center [512, 246] width 64 height 30
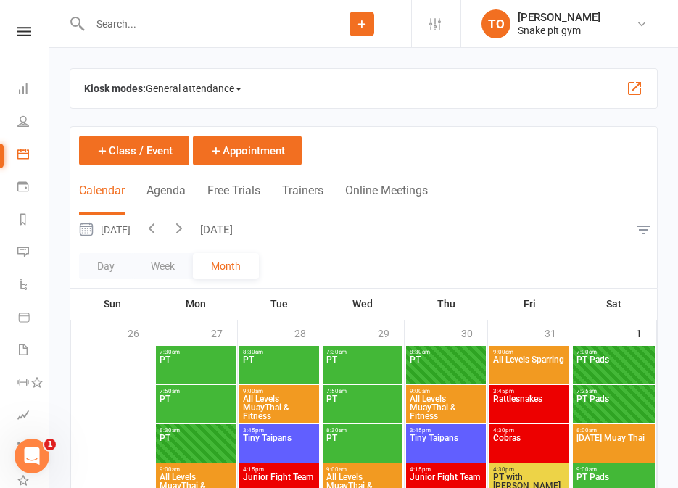
click at [187, 229] on icon "button" at bounding box center [179, 228] width 16 height 16
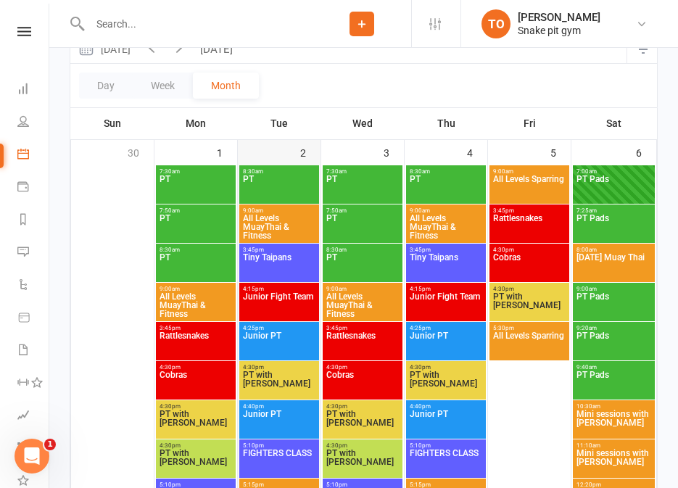
scroll to position [182, 0]
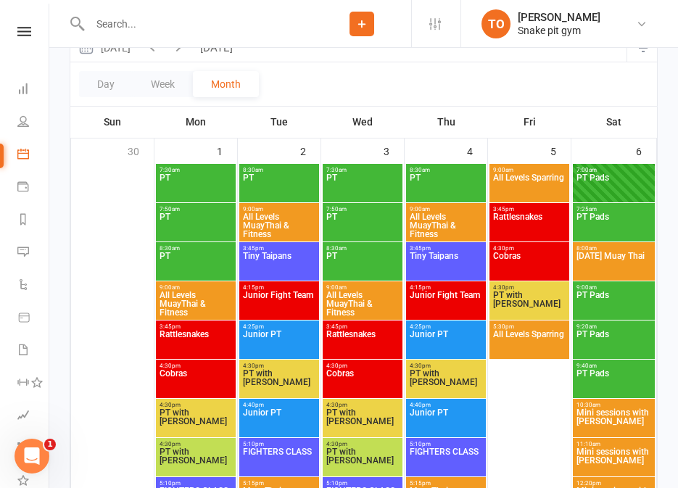
click at [187, 412] on span "PT with [PERSON_NAME]" at bounding box center [196, 421] width 74 height 26
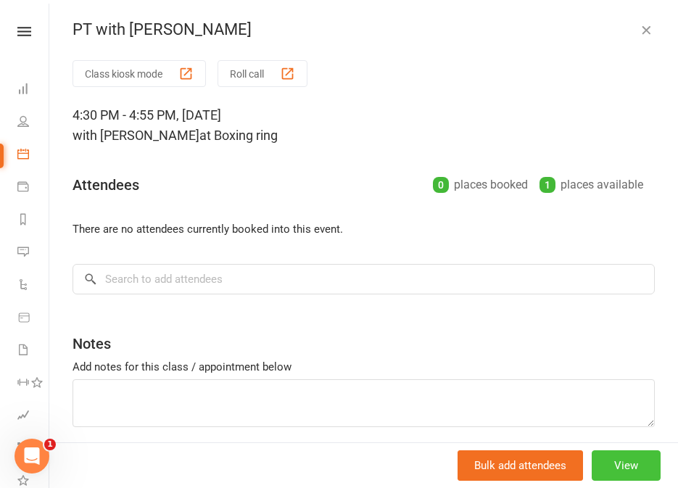
click at [636, 461] on button "View" at bounding box center [625, 465] width 69 height 30
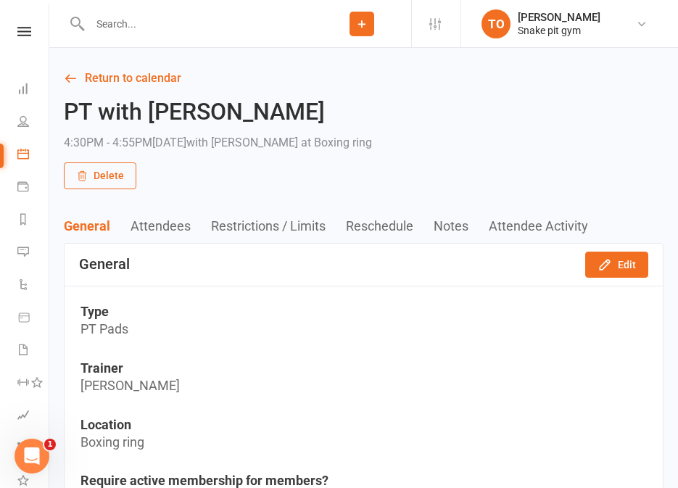
click at [107, 177] on button "Delete" at bounding box center [100, 175] width 72 height 26
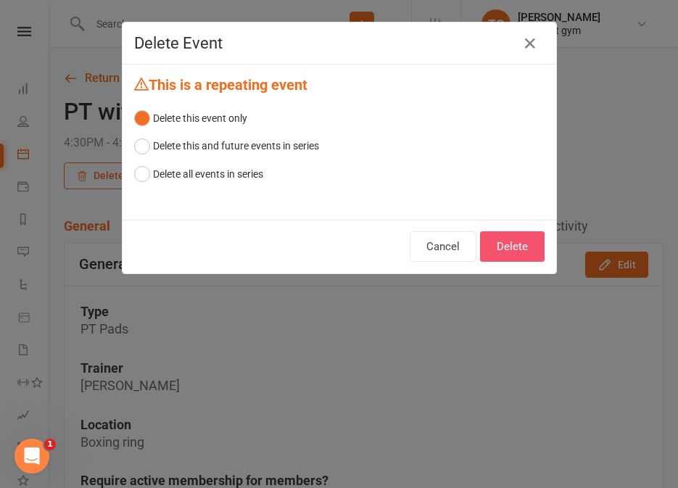
click at [520, 245] on button "Delete" at bounding box center [512, 246] width 64 height 30
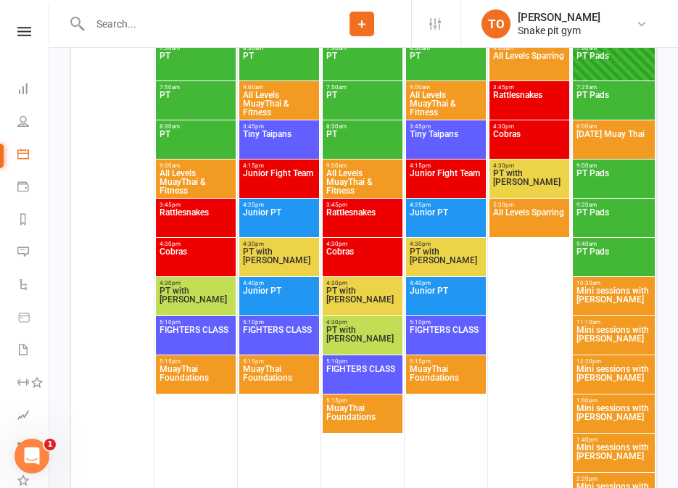
scroll to position [304, 0]
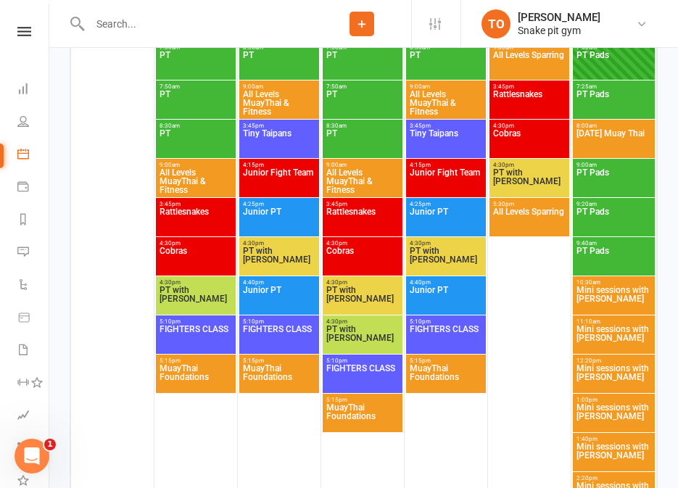
click at [282, 249] on span "PT with [PERSON_NAME]" at bounding box center [279, 259] width 74 height 26
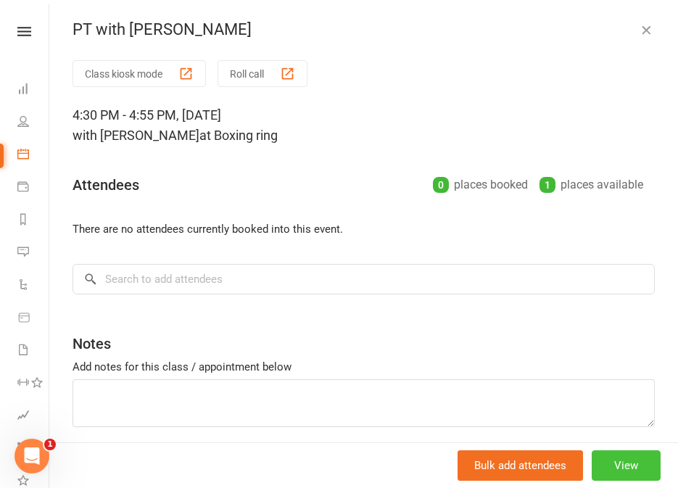
click at [609, 465] on button "View" at bounding box center [625, 465] width 69 height 30
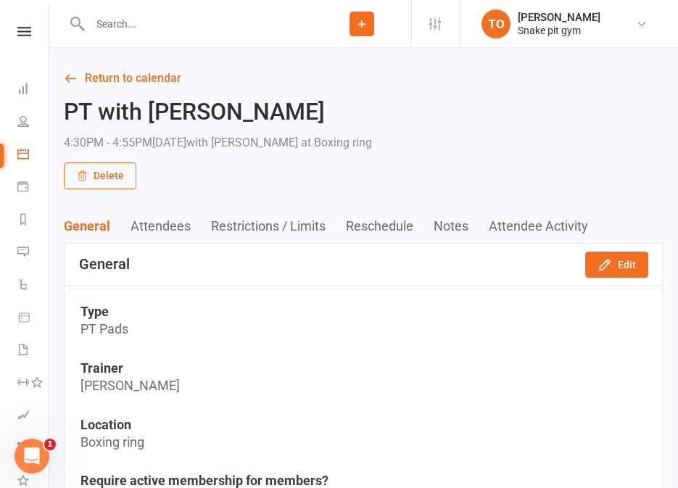
click at [110, 177] on button "Delete" at bounding box center [100, 175] width 72 height 26
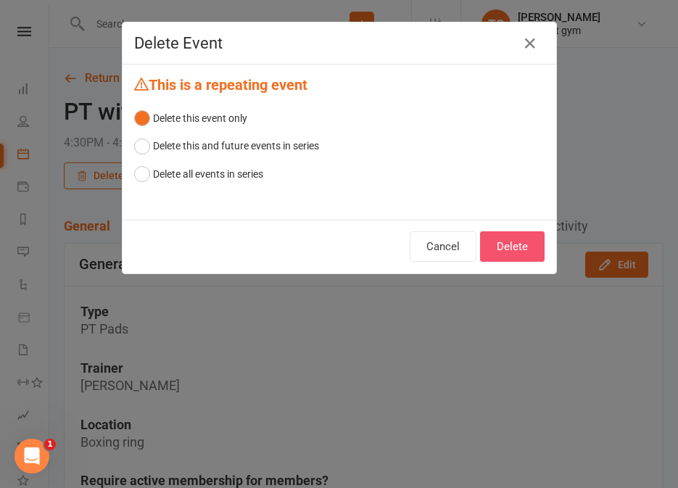
click at [497, 244] on button "Delete" at bounding box center [512, 246] width 64 height 30
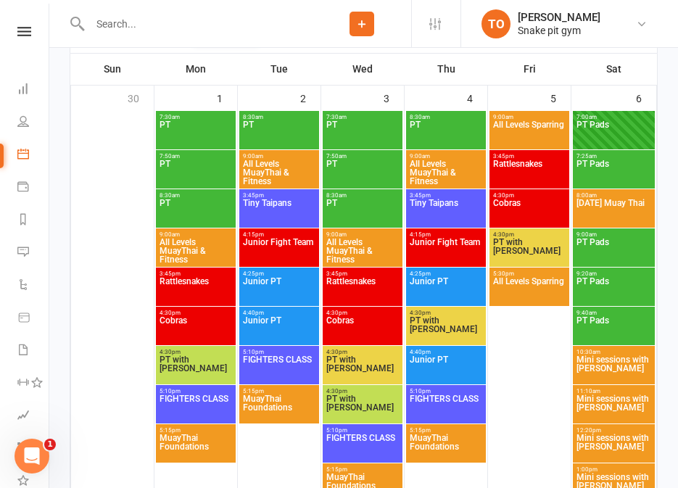
scroll to position [236, 0]
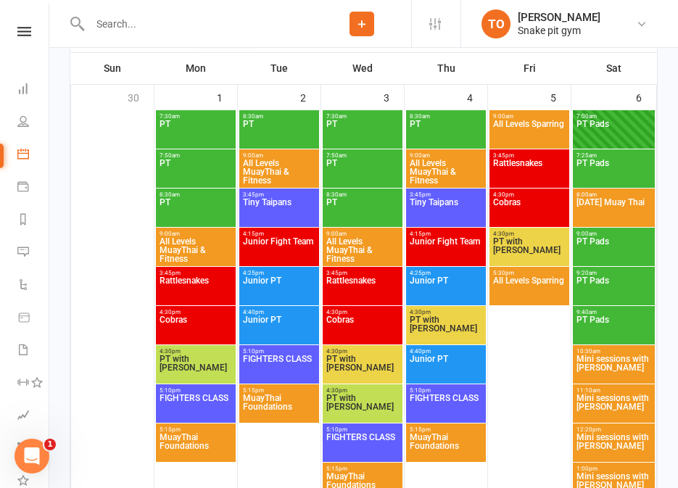
click at [525, 244] on span "PT with [PERSON_NAME]" at bounding box center [529, 250] width 74 height 26
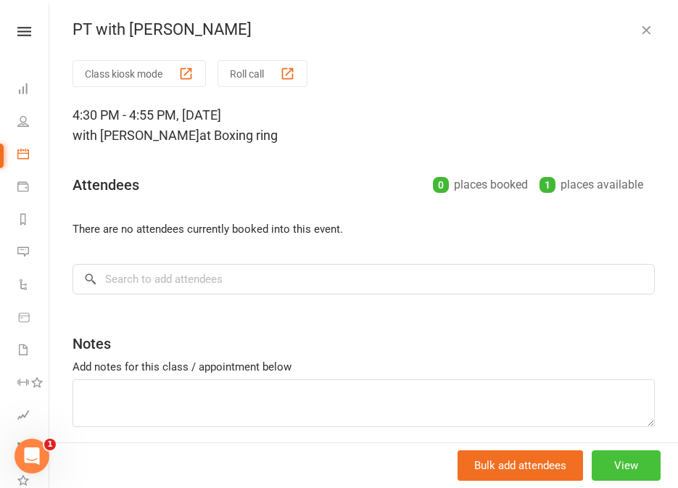
click at [629, 457] on button "View" at bounding box center [625, 465] width 69 height 30
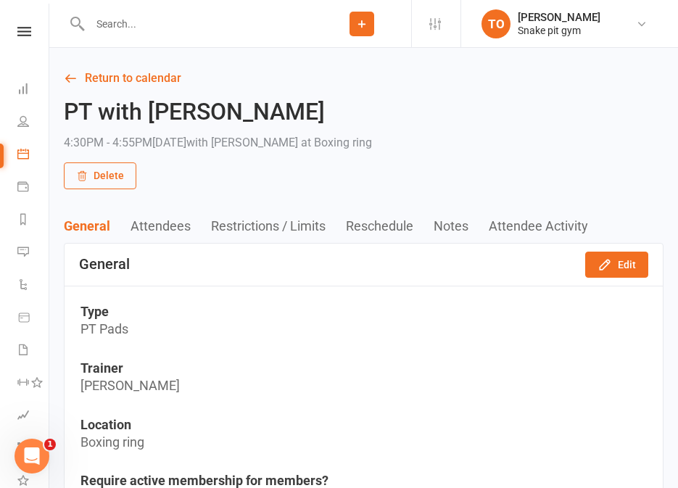
click at [102, 165] on button "Delete" at bounding box center [100, 175] width 72 height 26
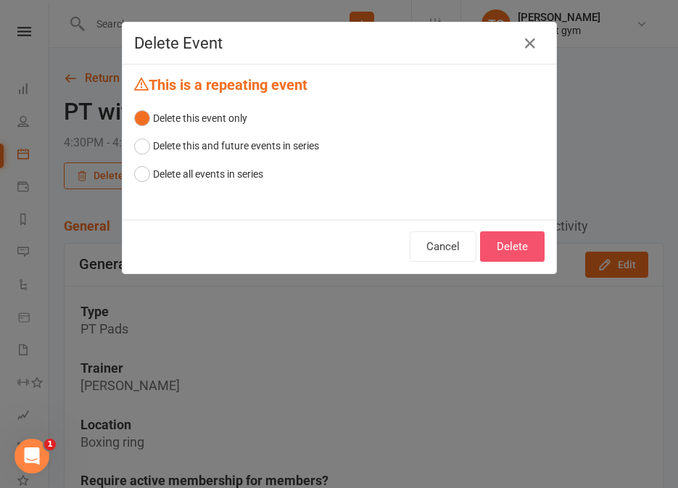
click at [520, 238] on button "Delete" at bounding box center [512, 246] width 64 height 30
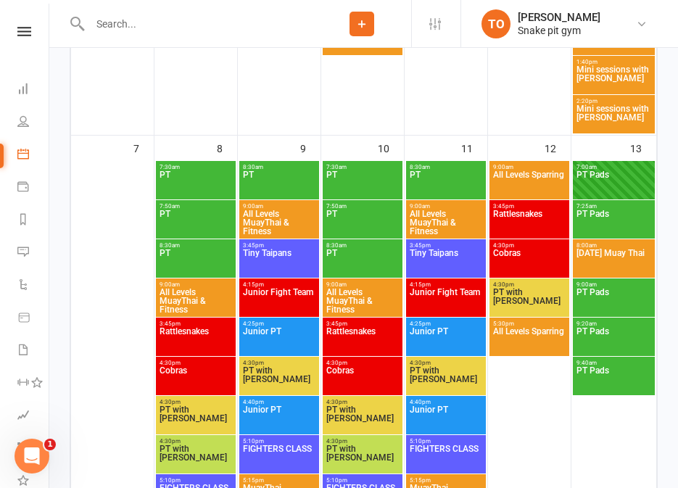
scroll to position [683, 0]
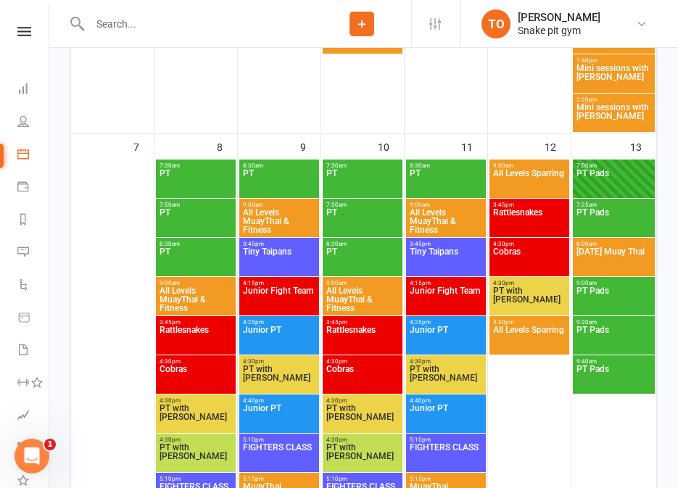
click at [365, 409] on span "PT with [PERSON_NAME]" at bounding box center [362, 417] width 74 height 26
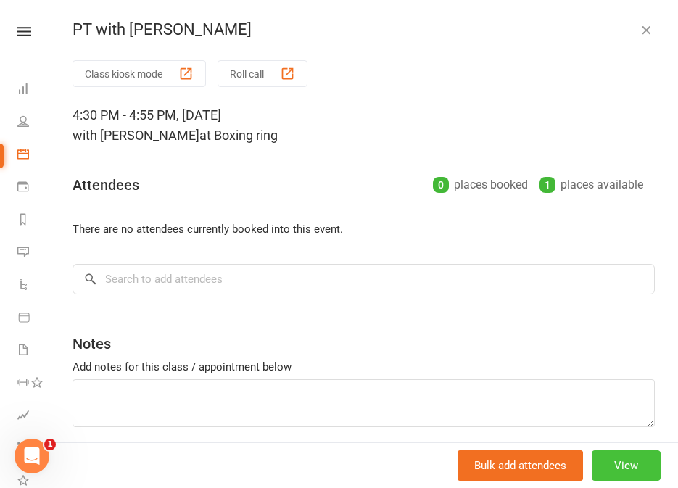
click at [644, 472] on button "View" at bounding box center [625, 465] width 69 height 30
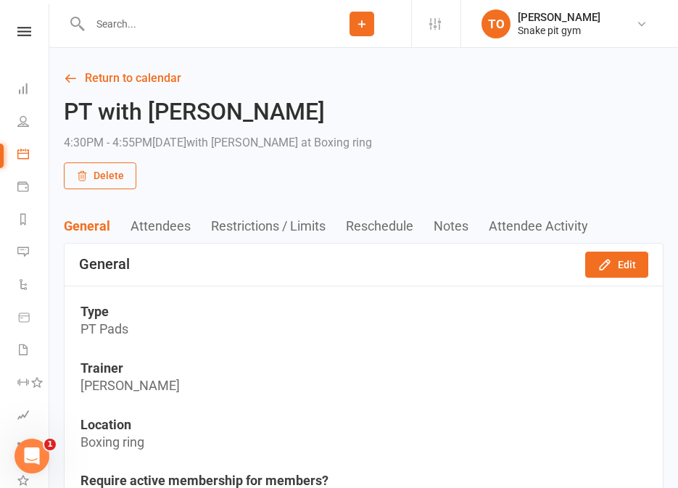
click at [100, 180] on button "Delete" at bounding box center [100, 175] width 72 height 26
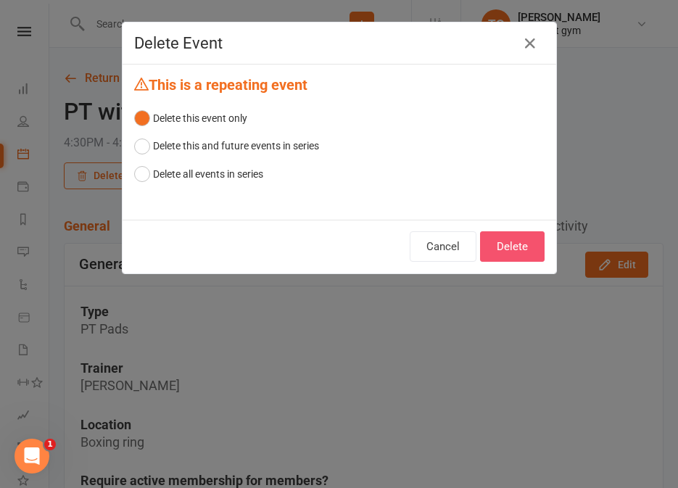
click at [517, 241] on button "Delete" at bounding box center [512, 246] width 64 height 30
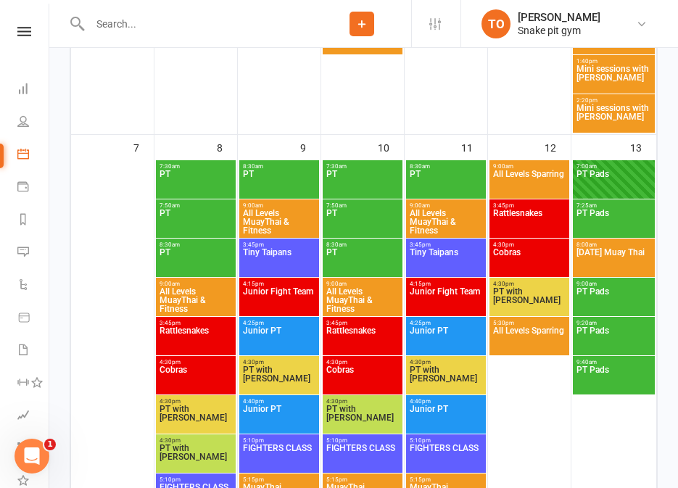
scroll to position [683, 0]
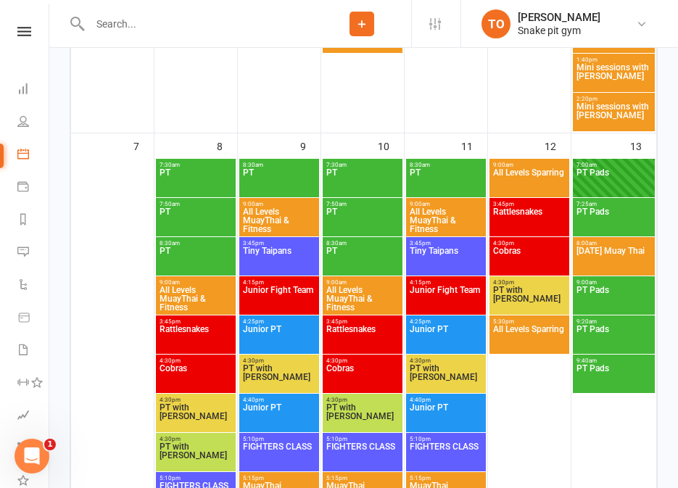
click at [438, 367] on span "PT with [PERSON_NAME]" at bounding box center [446, 377] width 74 height 26
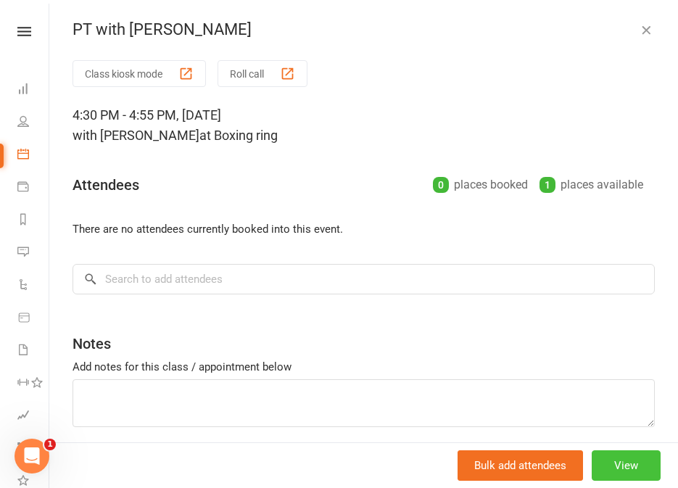
click at [633, 462] on button "View" at bounding box center [625, 465] width 69 height 30
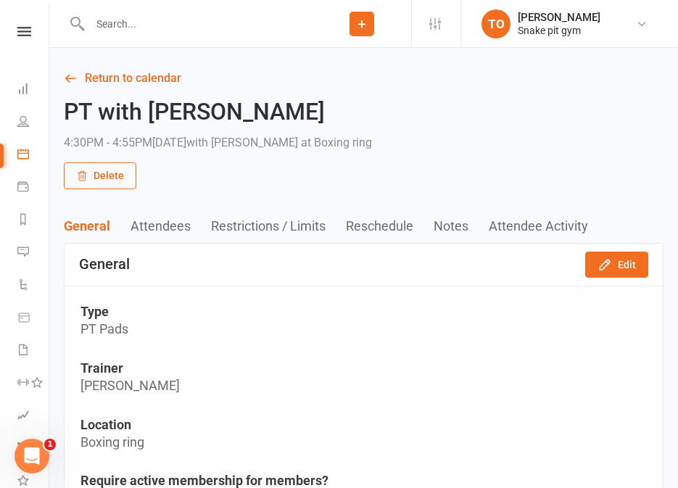
click at [107, 173] on button "Delete" at bounding box center [100, 175] width 72 height 26
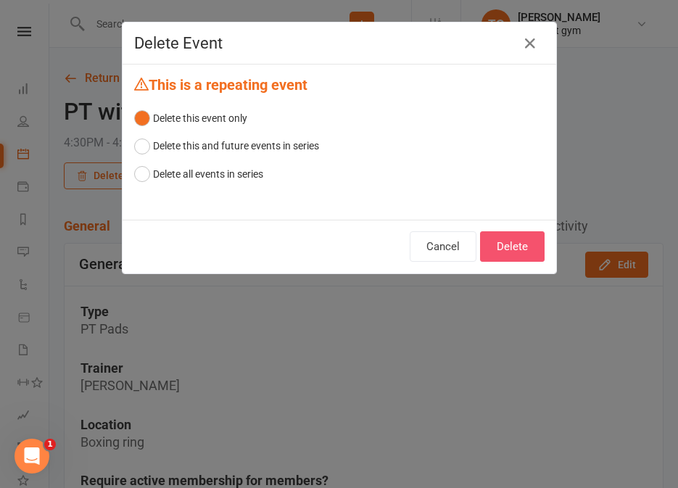
click at [491, 240] on button "Delete" at bounding box center [512, 246] width 64 height 30
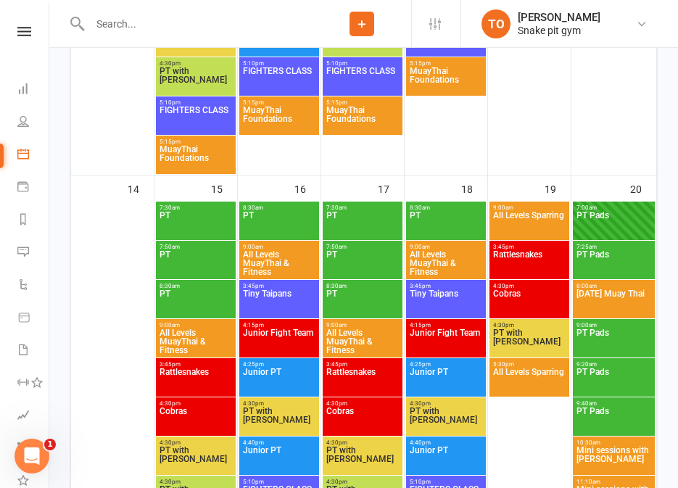
scroll to position [1115, 0]
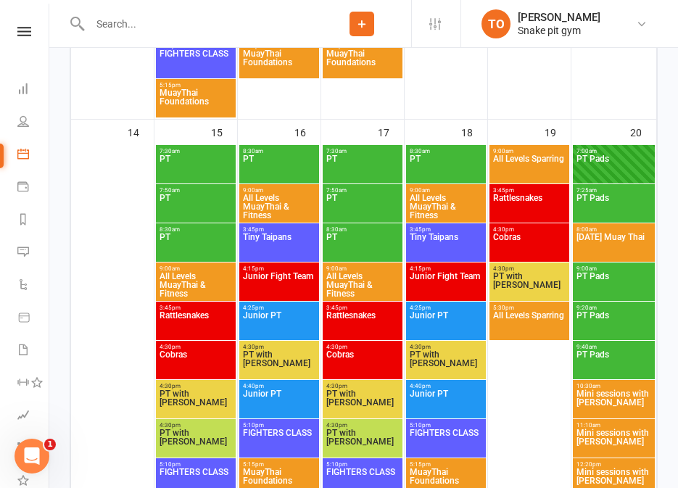
click at [198, 395] on span "PT with [PERSON_NAME]" at bounding box center [196, 402] width 74 height 26
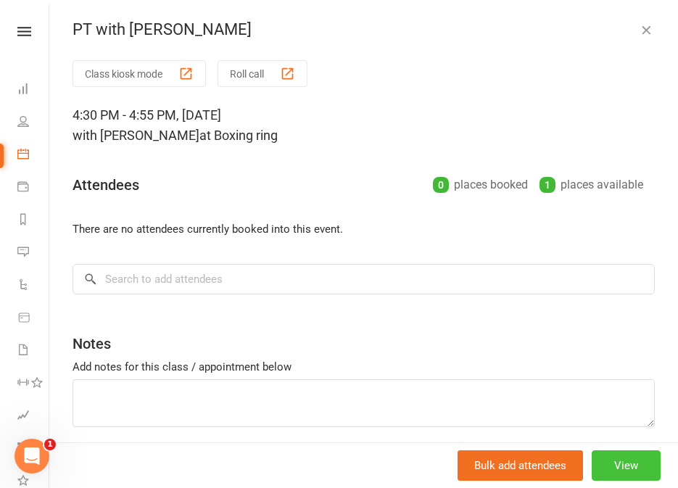
click at [634, 456] on button "View" at bounding box center [625, 465] width 69 height 30
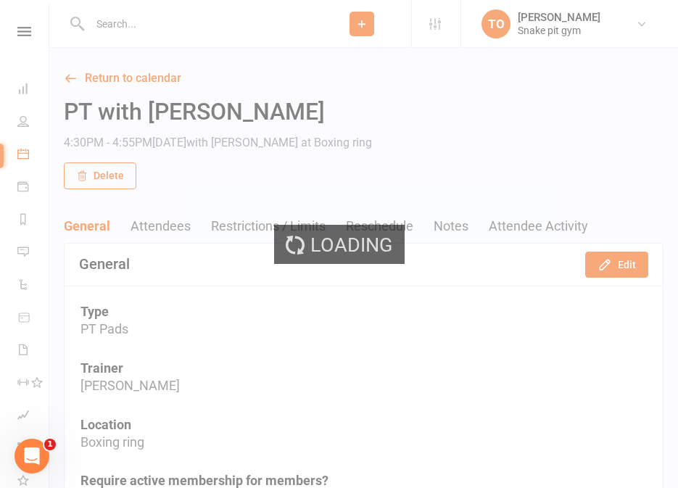
click at [111, 178] on div "Loading" at bounding box center [339, 244] width 678 height 488
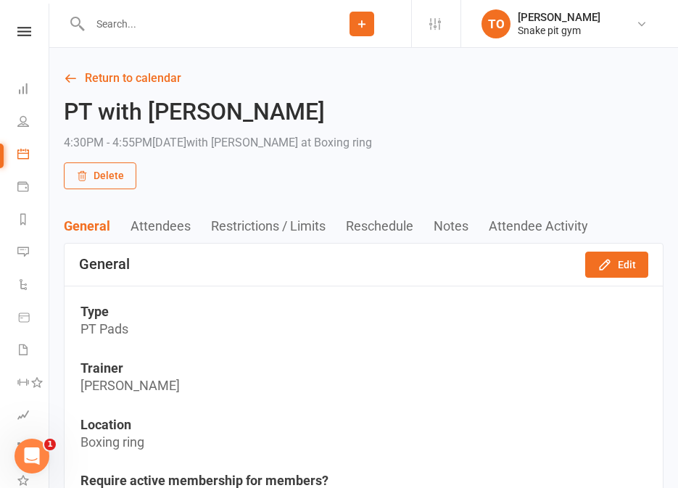
click at [111, 178] on button "Delete" at bounding box center [100, 175] width 72 height 26
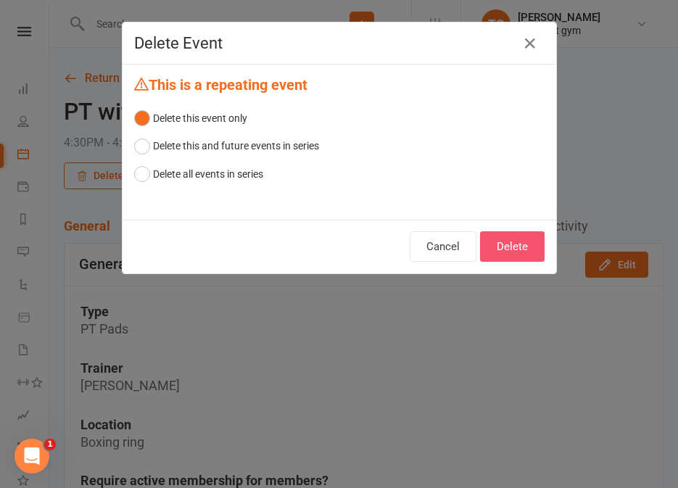
click at [522, 244] on button "Delete" at bounding box center [512, 246] width 64 height 30
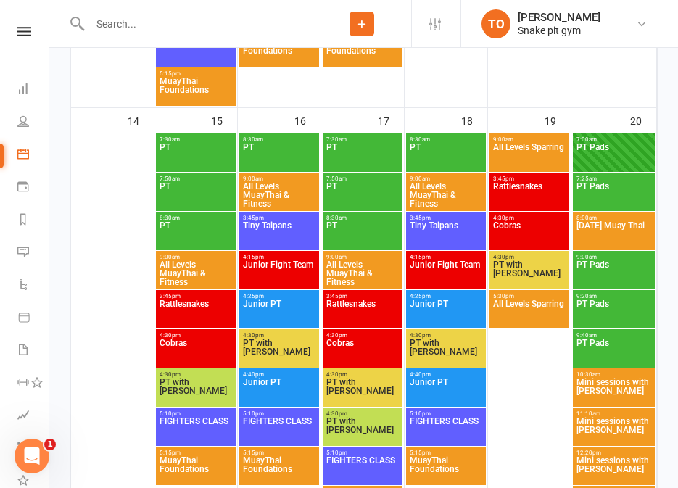
scroll to position [1129, 0]
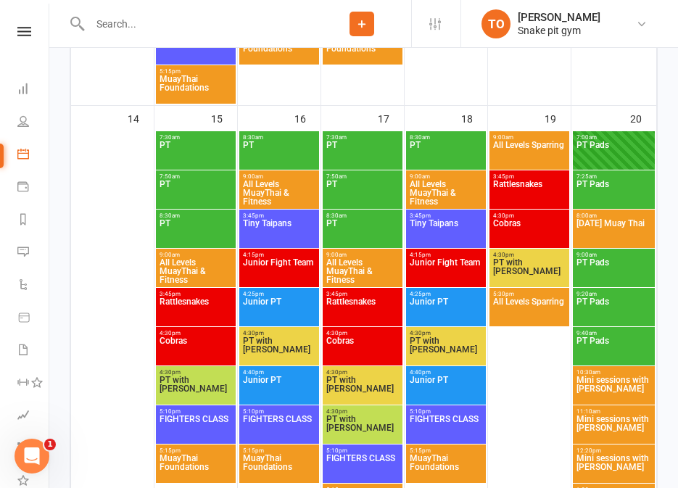
click at [273, 346] on span "PT with [PERSON_NAME]" at bounding box center [279, 349] width 74 height 26
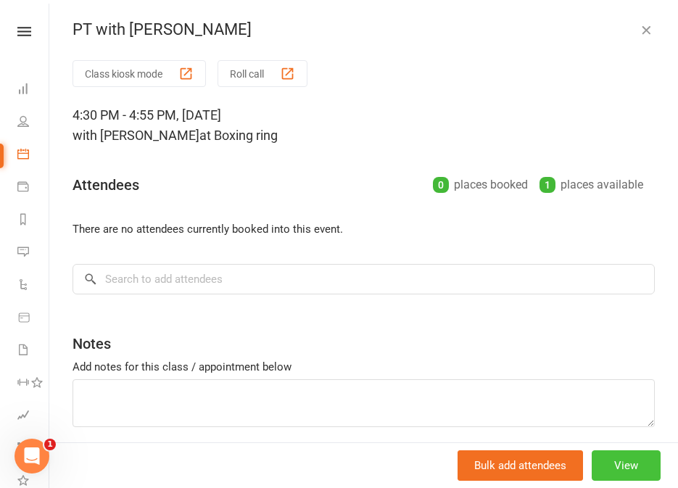
click at [628, 470] on button "View" at bounding box center [625, 465] width 69 height 30
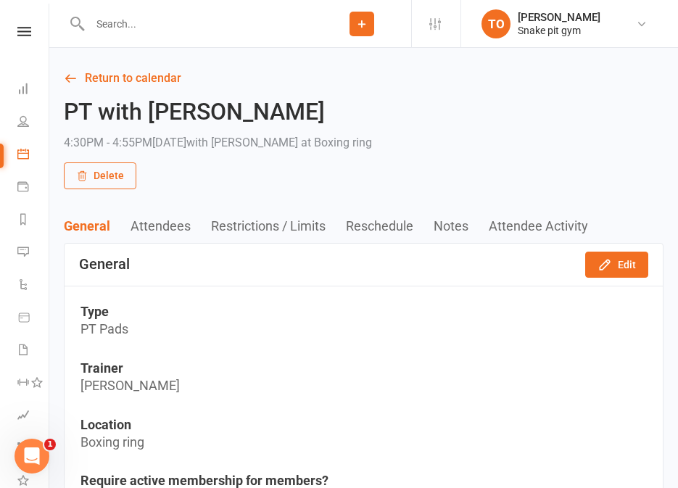
click at [96, 180] on button "Delete" at bounding box center [100, 175] width 72 height 26
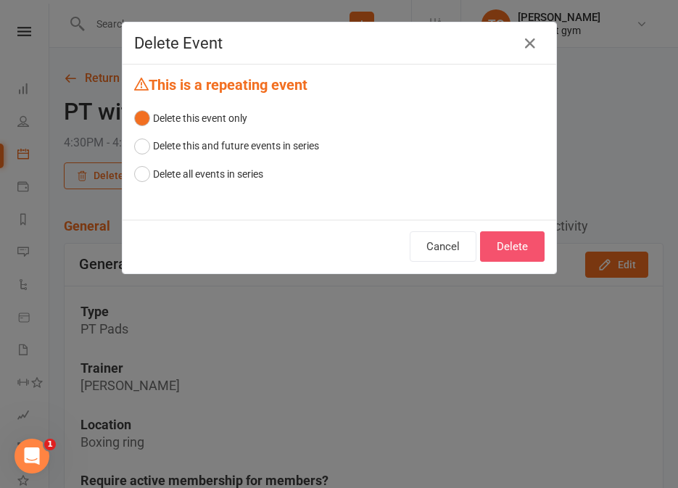
click at [522, 239] on button "Delete" at bounding box center [512, 246] width 64 height 30
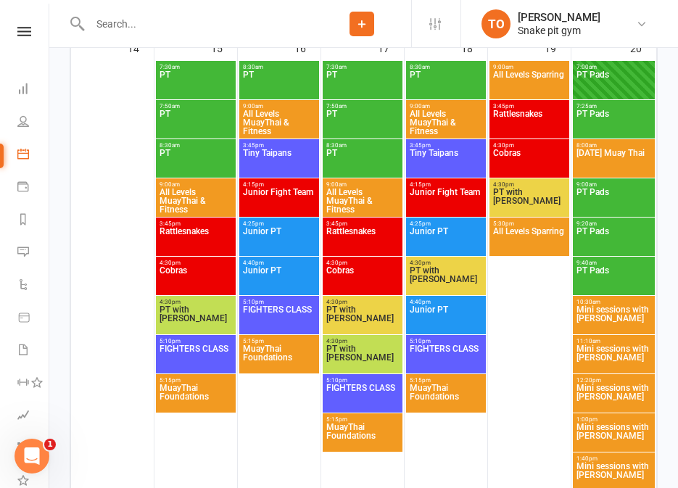
scroll to position [1224, 0]
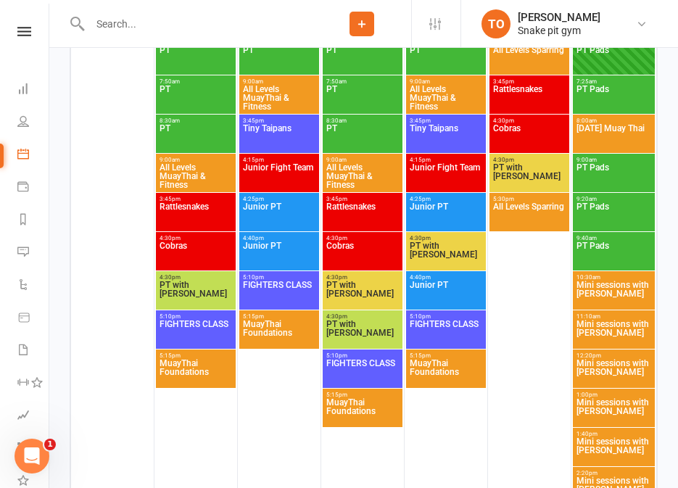
click at [512, 176] on span "PT with [PERSON_NAME]" at bounding box center [529, 176] width 74 height 26
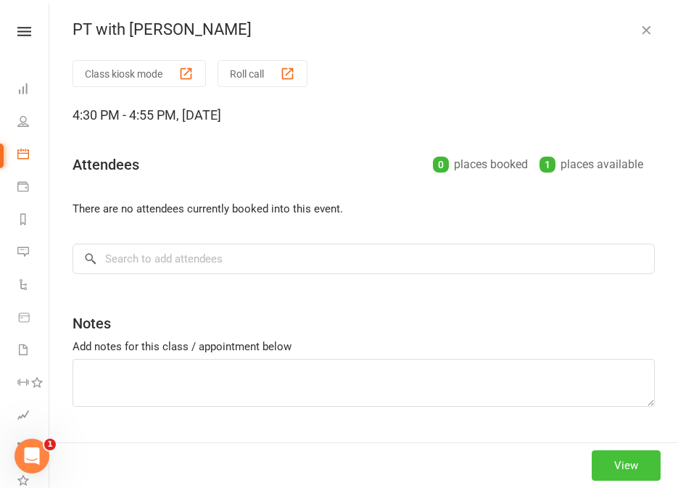
click at [634, 476] on button "View" at bounding box center [625, 465] width 69 height 30
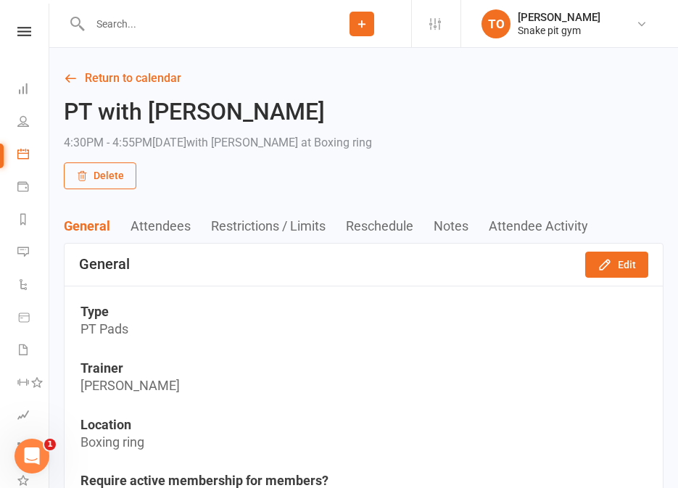
click at [109, 186] on button "Delete" at bounding box center [100, 175] width 72 height 26
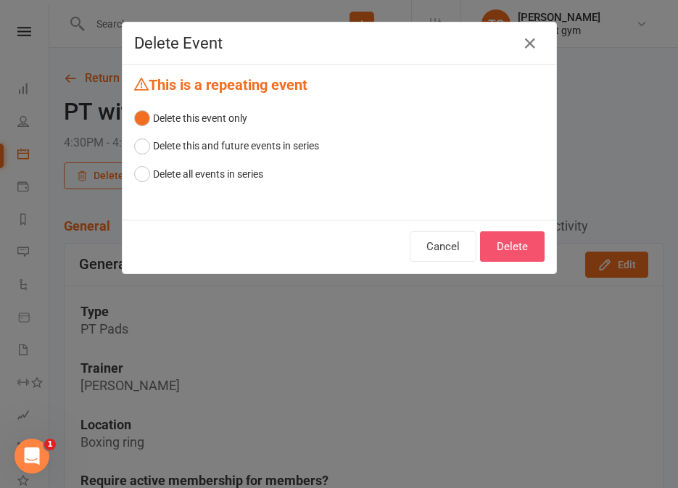
click at [517, 244] on button "Delete" at bounding box center [512, 246] width 64 height 30
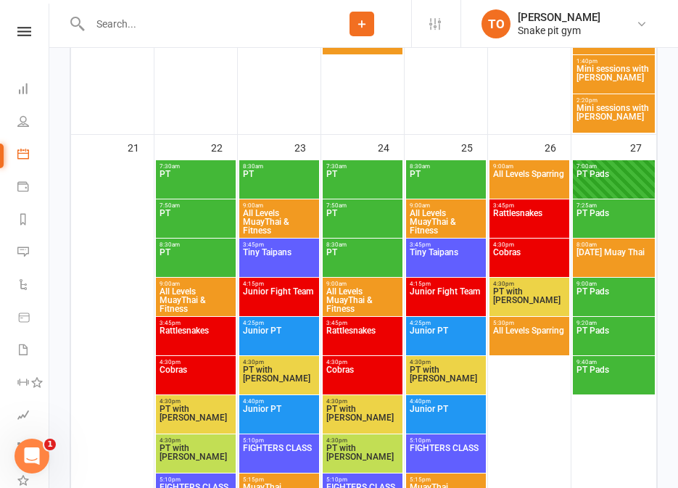
scroll to position [1597, 0]
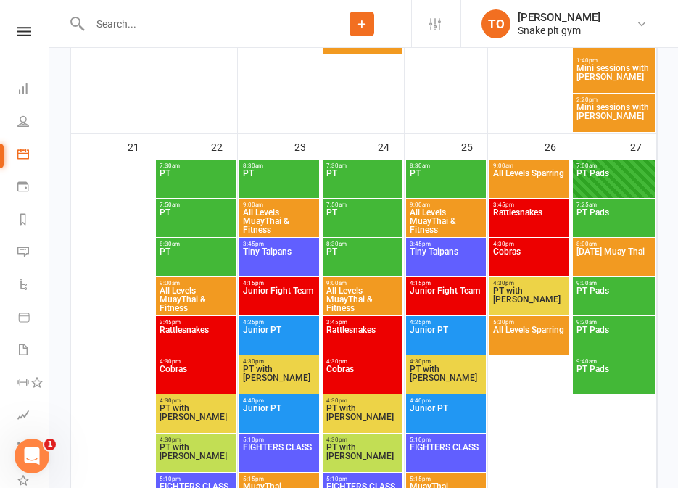
click at [346, 409] on span "PT with [PERSON_NAME]" at bounding box center [362, 417] width 74 height 26
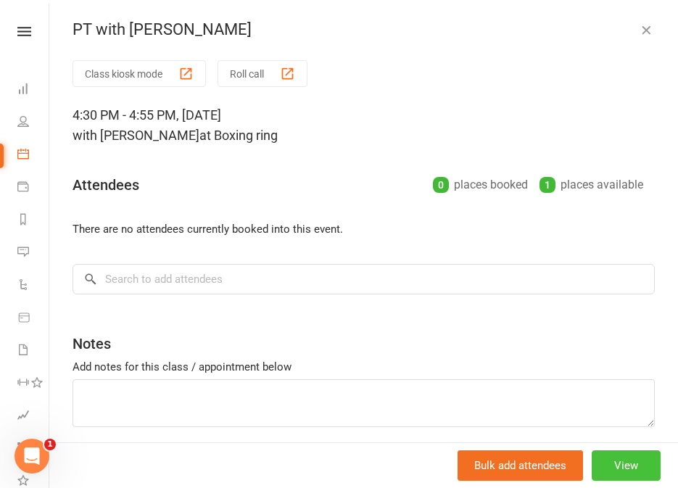
click at [641, 461] on button "View" at bounding box center [625, 465] width 69 height 30
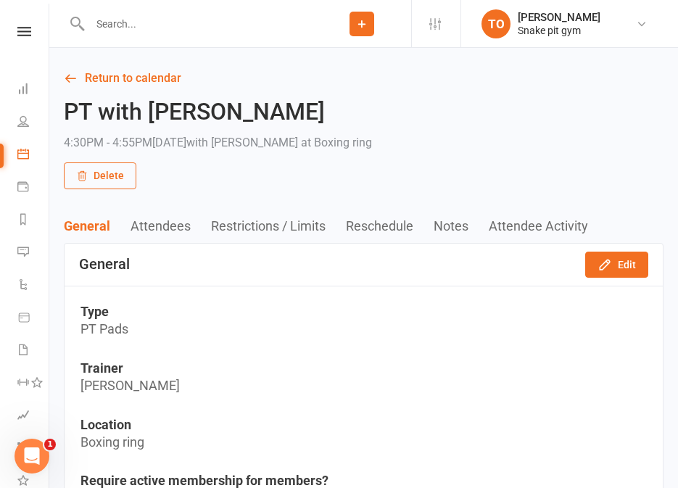
click at [120, 175] on button "Delete" at bounding box center [100, 175] width 72 height 26
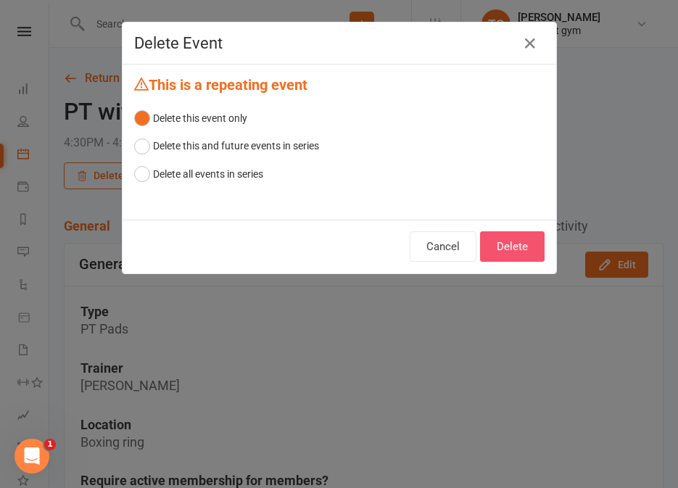
click at [515, 243] on button "Delete" at bounding box center [512, 246] width 64 height 30
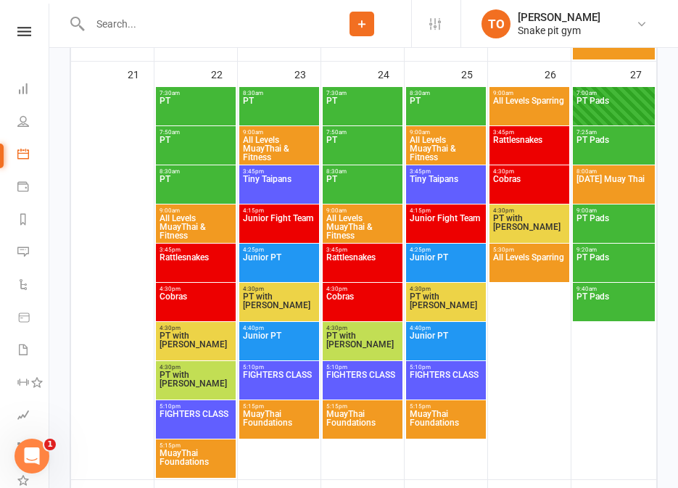
scroll to position [1697, 0]
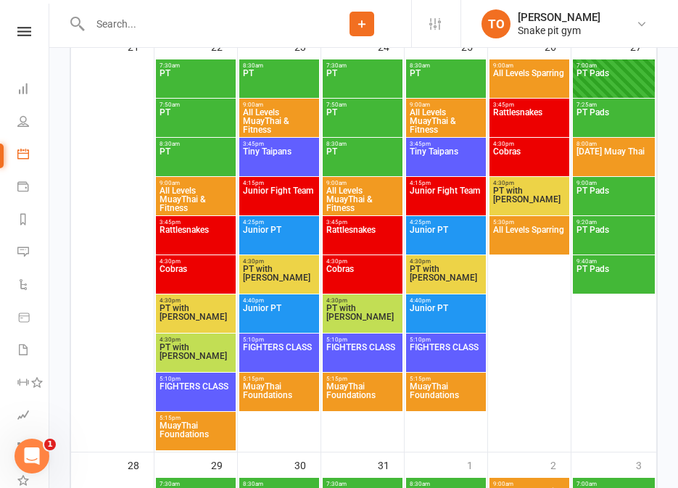
click at [430, 274] on span "PT with [PERSON_NAME]" at bounding box center [446, 278] width 74 height 26
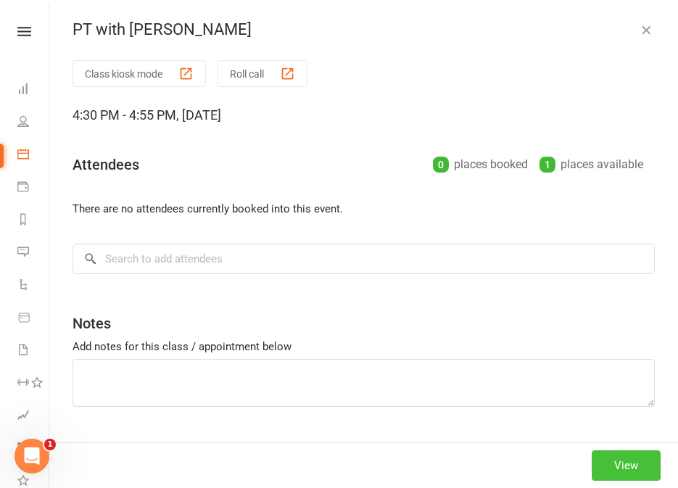
click at [630, 451] on button "View" at bounding box center [625, 465] width 69 height 30
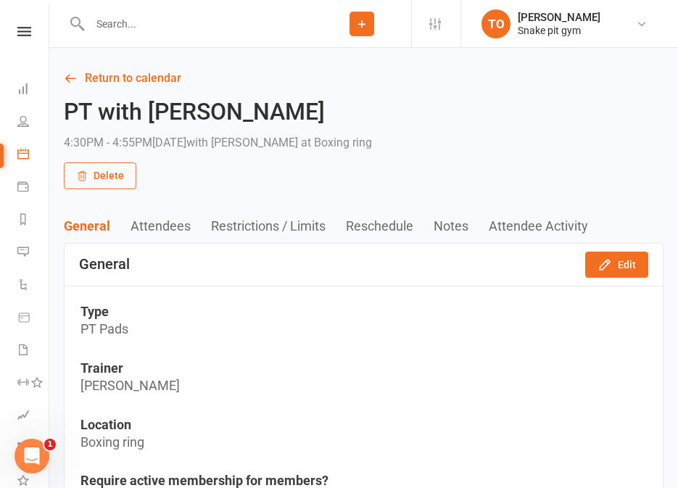
click at [125, 180] on button "Delete" at bounding box center [100, 175] width 72 height 26
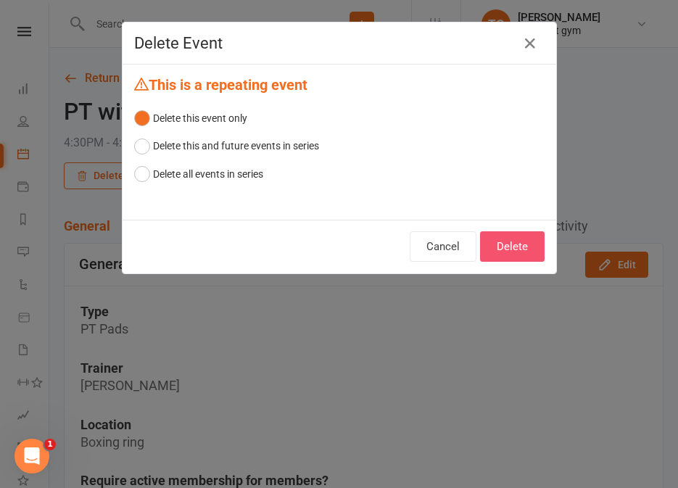
click at [513, 246] on button "Delete" at bounding box center [512, 246] width 64 height 30
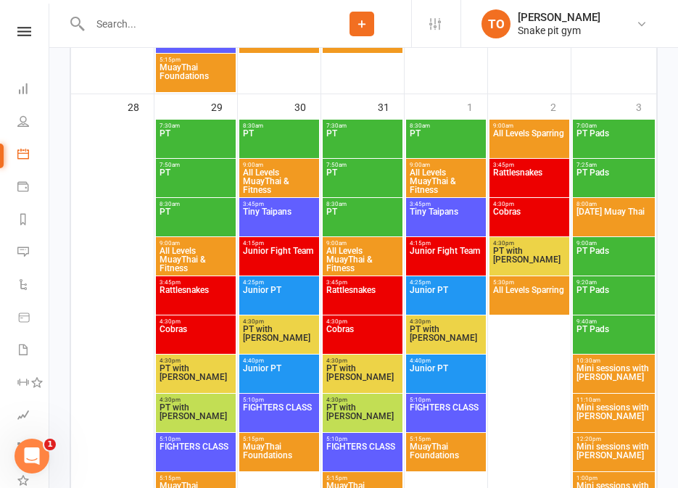
scroll to position [2058, 0]
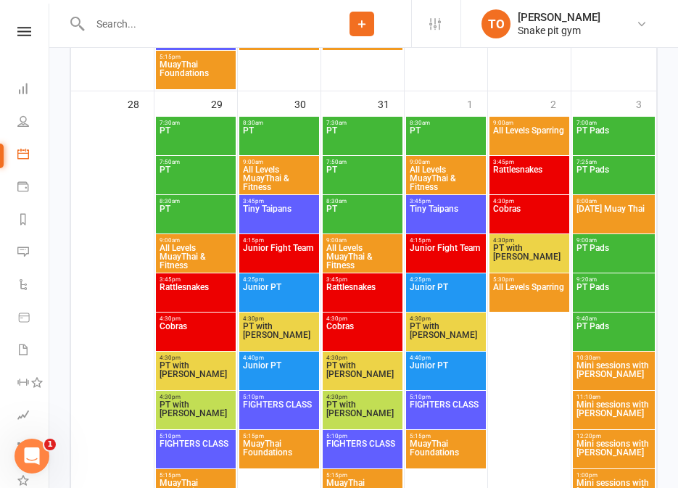
click at [191, 369] on span "PT with [PERSON_NAME]" at bounding box center [196, 374] width 74 height 26
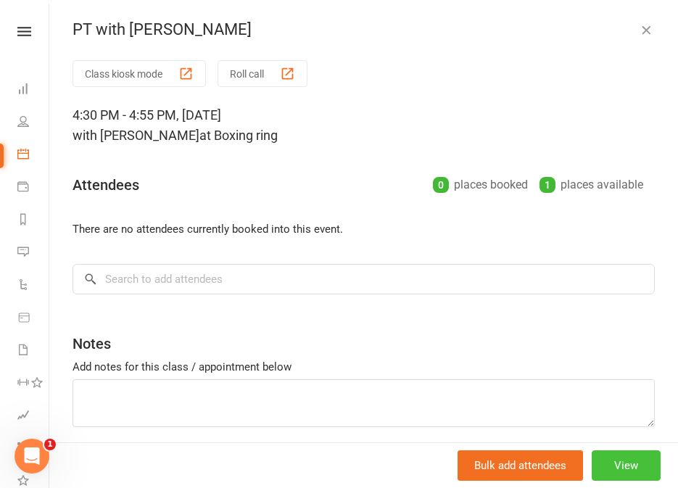
click at [624, 466] on button "View" at bounding box center [625, 465] width 69 height 30
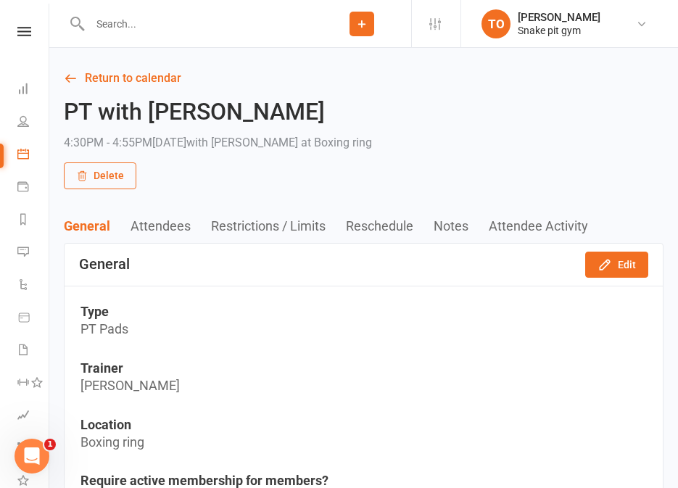
click at [110, 168] on button "Delete" at bounding box center [100, 175] width 72 height 26
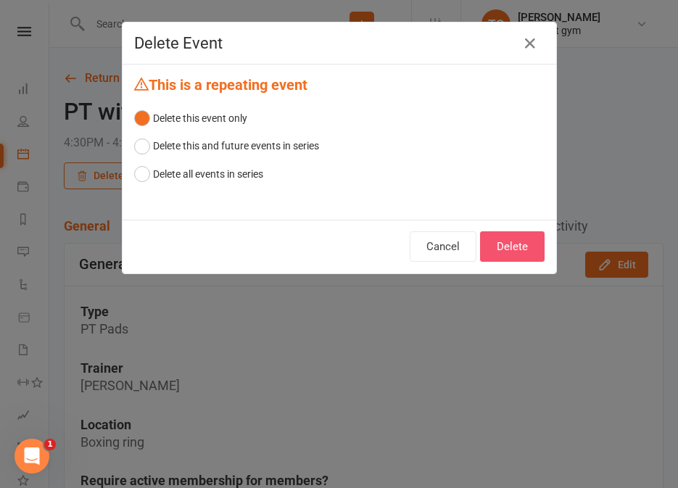
click at [511, 254] on button "Delete" at bounding box center [512, 246] width 64 height 30
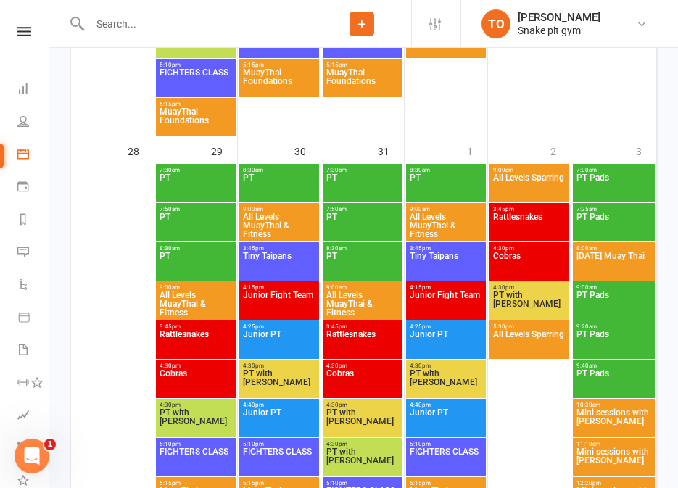
scroll to position [2018, 0]
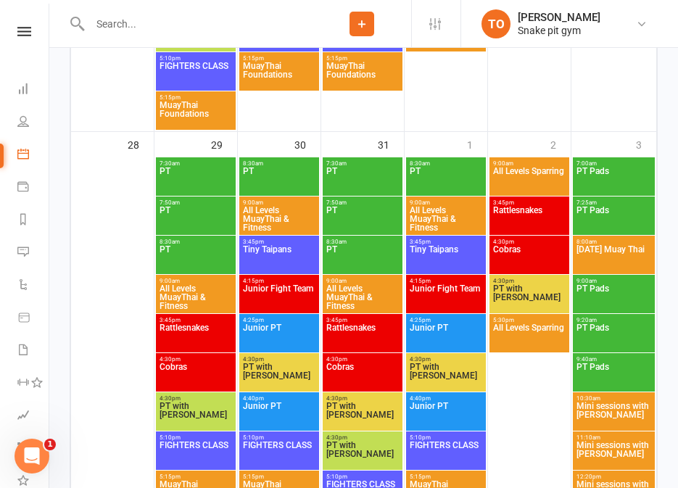
click at [257, 362] on span "PT with [PERSON_NAME]" at bounding box center [279, 375] width 74 height 26
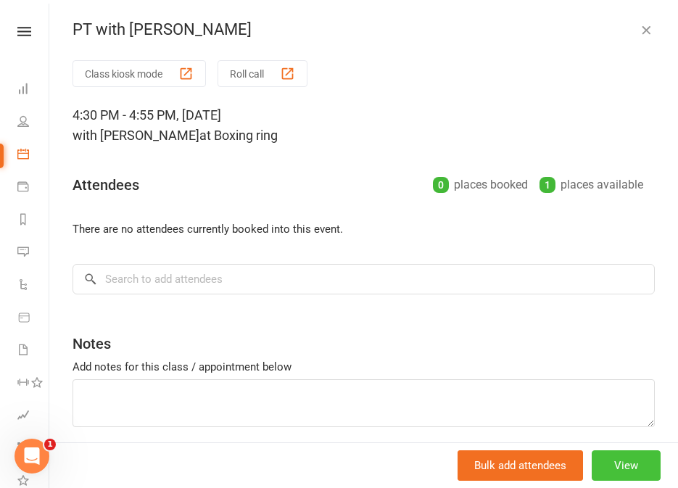
click at [620, 456] on button "View" at bounding box center [625, 465] width 69 height 30
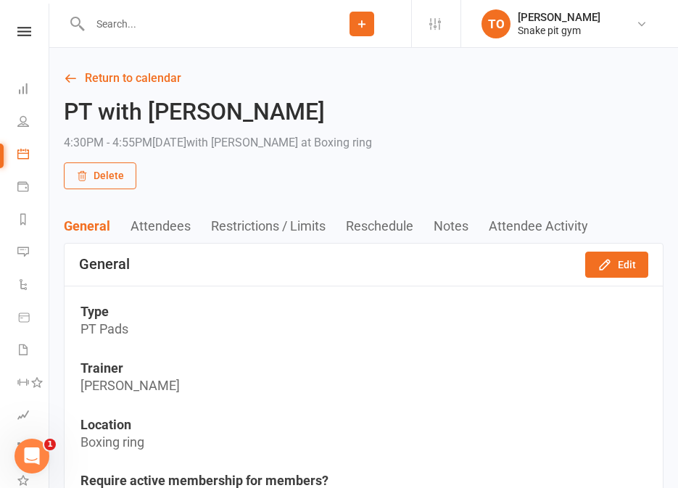
click at [120, 174] on button "Delete" at bounding box center [100, 175] width 72 height 26
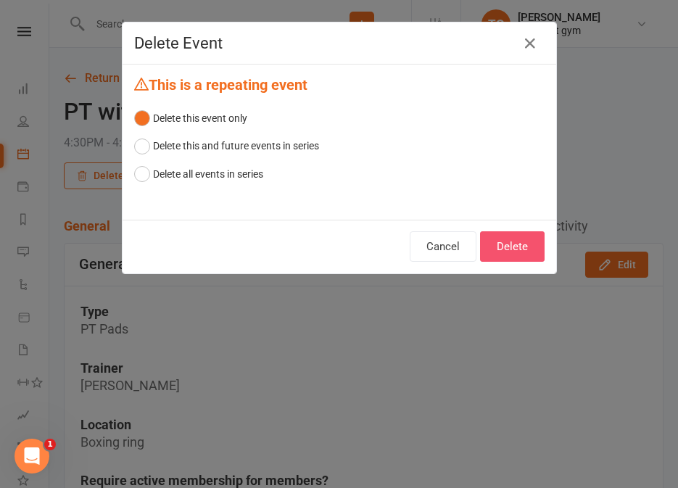
click at [494, 246] on button "Delete" at bounding box center [512, 246] width 64 height 30
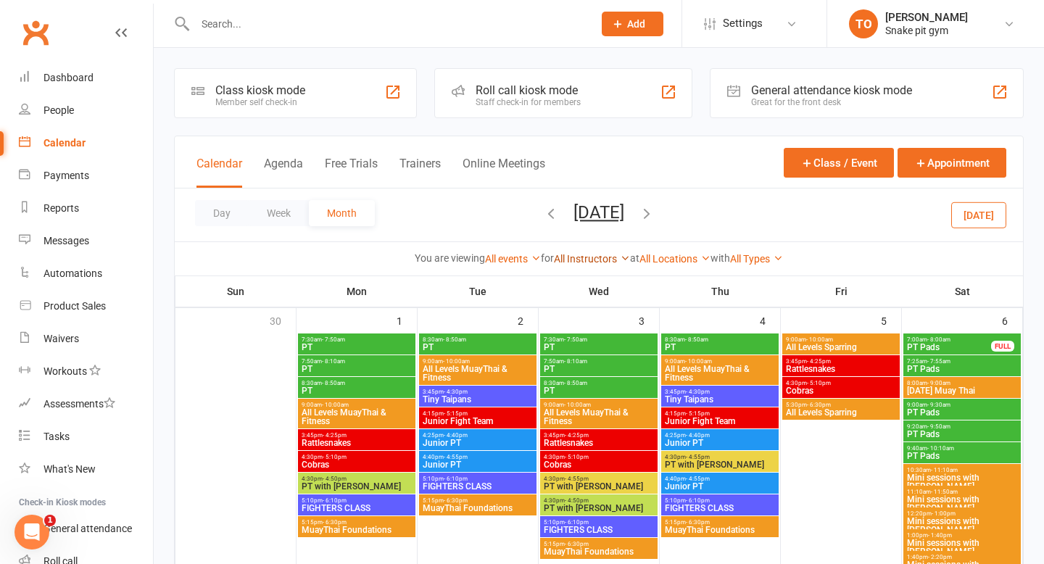
click at [584, 255] on link "All Instructors" at bounding box center [592, 259] width 76 height 12
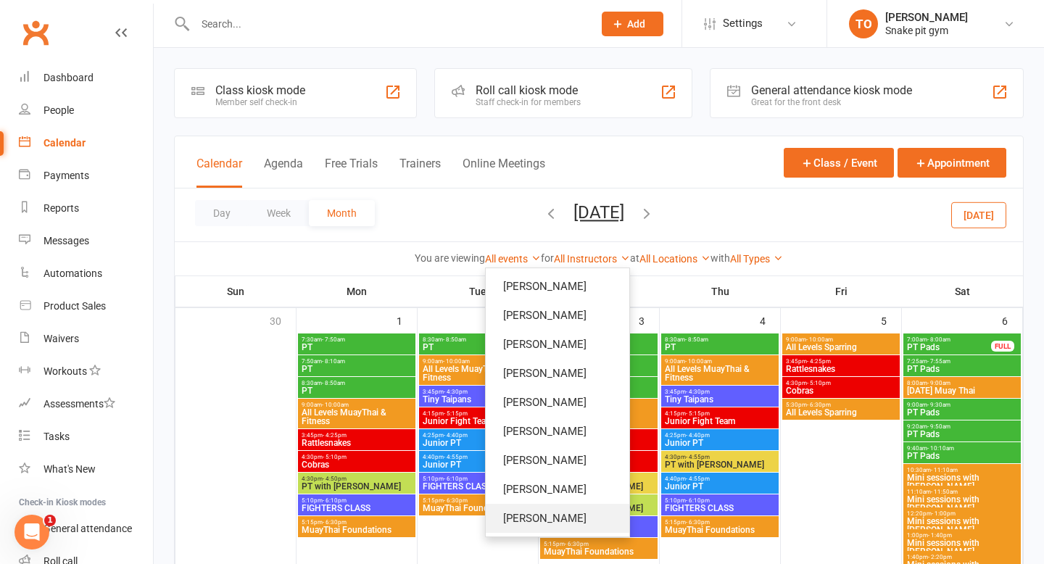
click at [535, 512] on link "[PERSON_NAME]" at bounding box center [557, 518] width 143 height 29
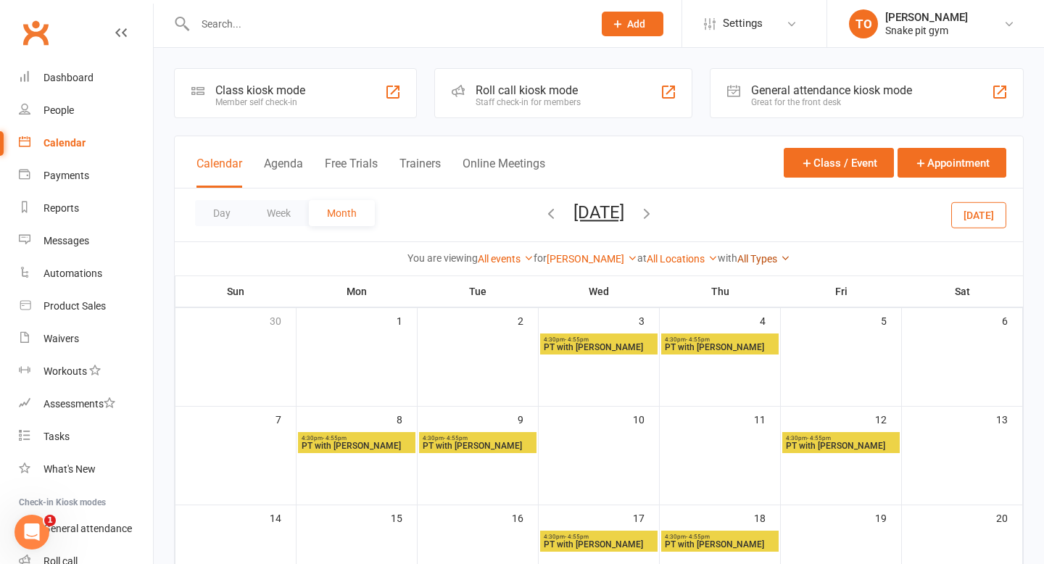
click at [746, 258] on link "All Types" at bounding box center [763, 259] width 53 height 12
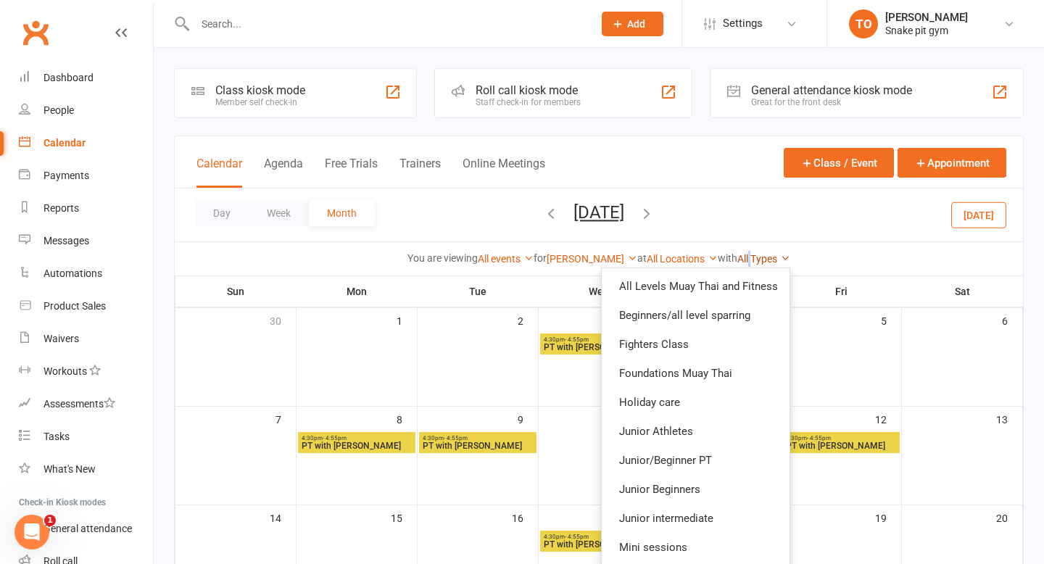
click at [746, 258] on link "All Types" at bounding box center [763, 259] width 53 height 12
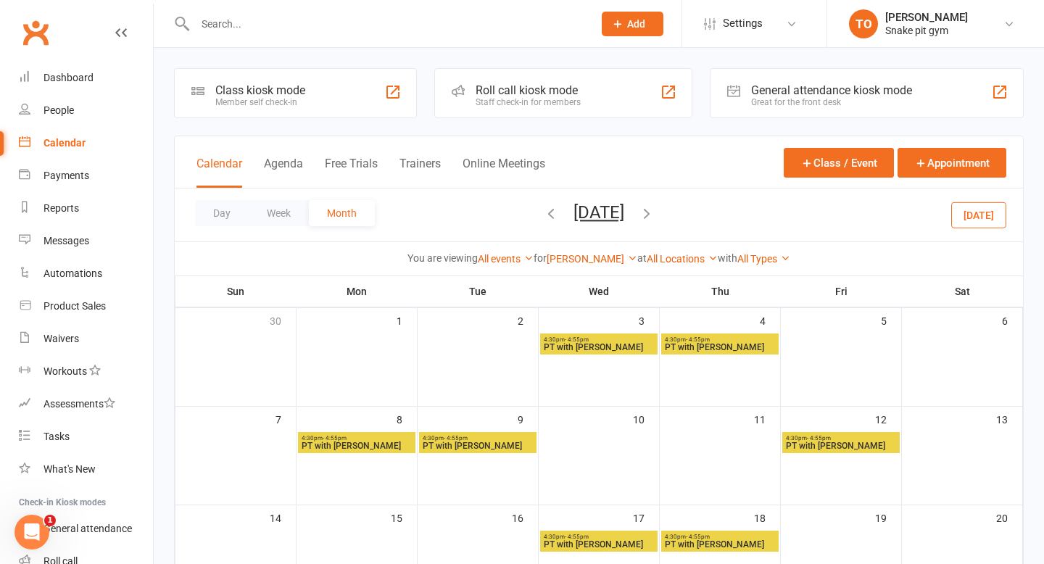
click at [752, 204] on div "Day Week Month [DATE] [DATE] Sun Mon Tue Wed Thu Fri Sat 28 29 30 01 02 03 04 0…" at bounding box center [599, 214] width 848 height 53
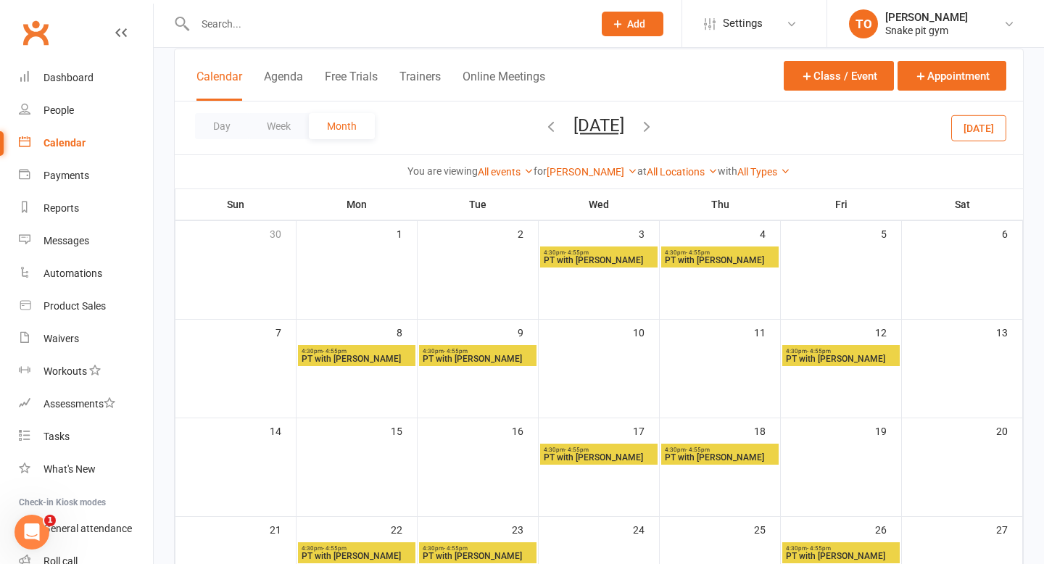
scroll to position [64, 0]
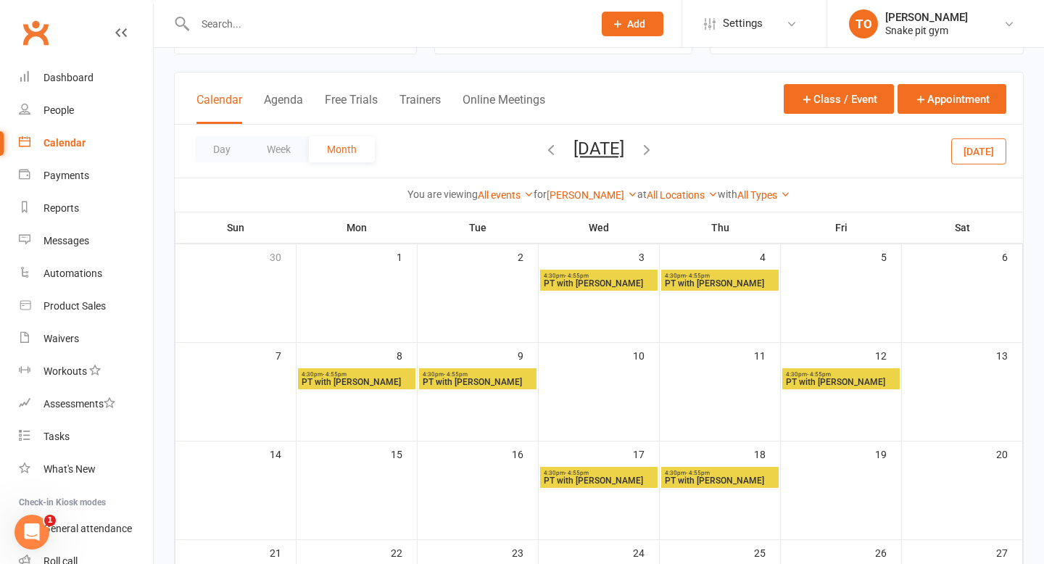
click at [543, 144] on icon "button" at bounding box center [551, 149] width 16 height 16
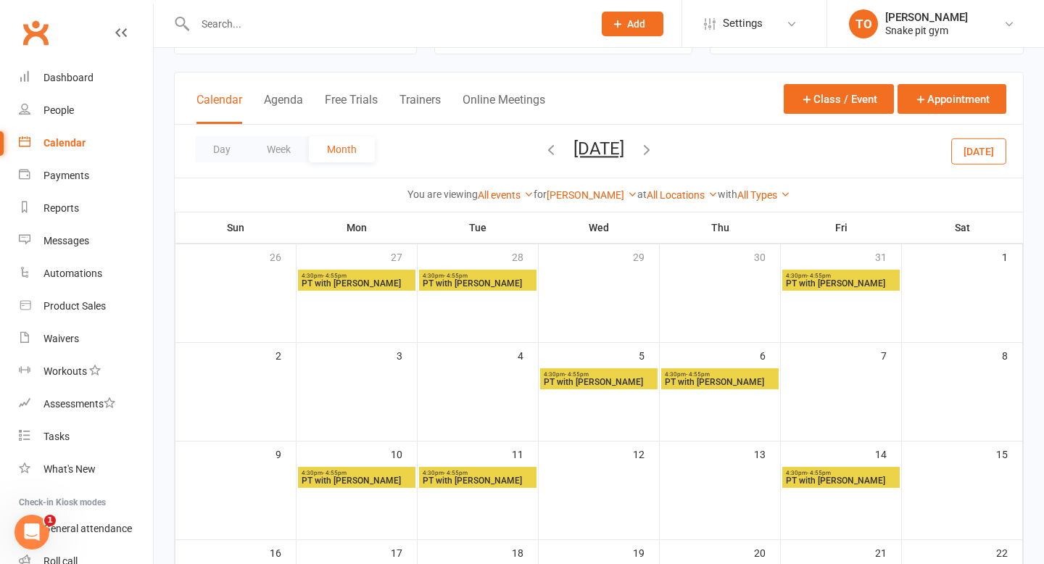
click at [543, 154] on icon "button" at bounding box center [551, 149] width 16 height 16
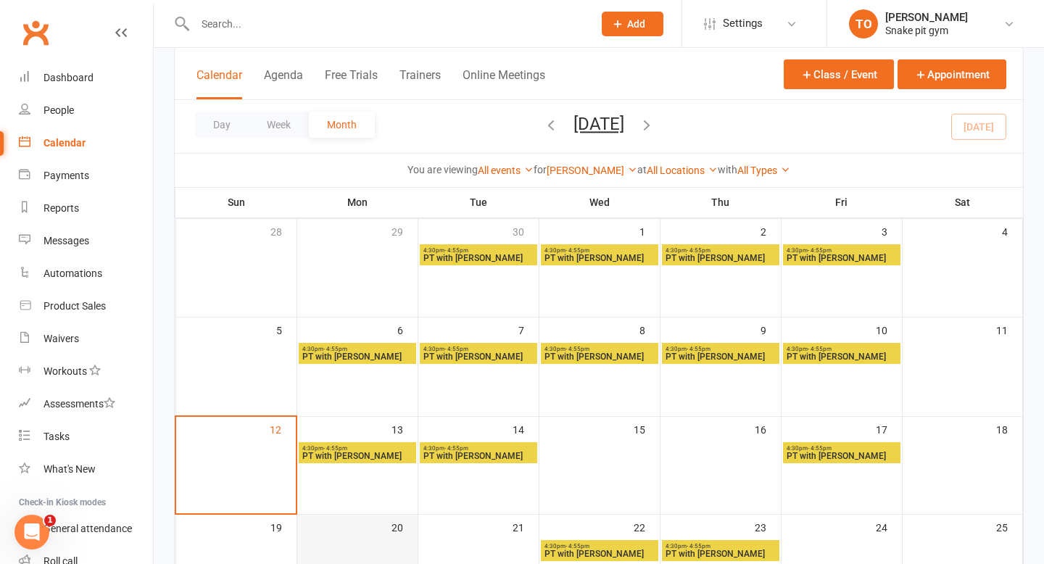
scroll to position [87, 0]
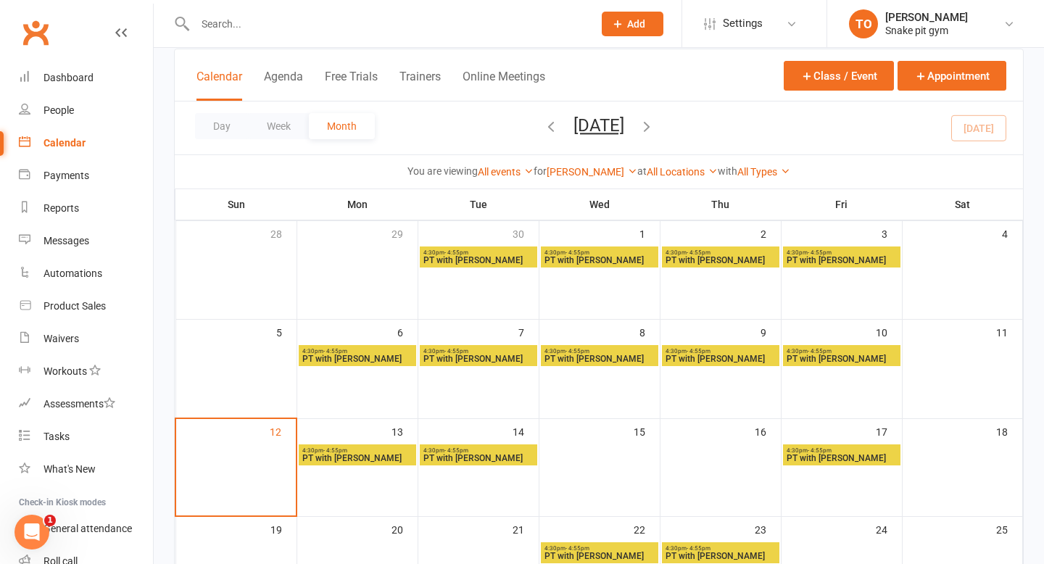
click at [349, 460] on span "PT with [PERSON_NAME]" at bounding box center [357, 458] width 112 height 9
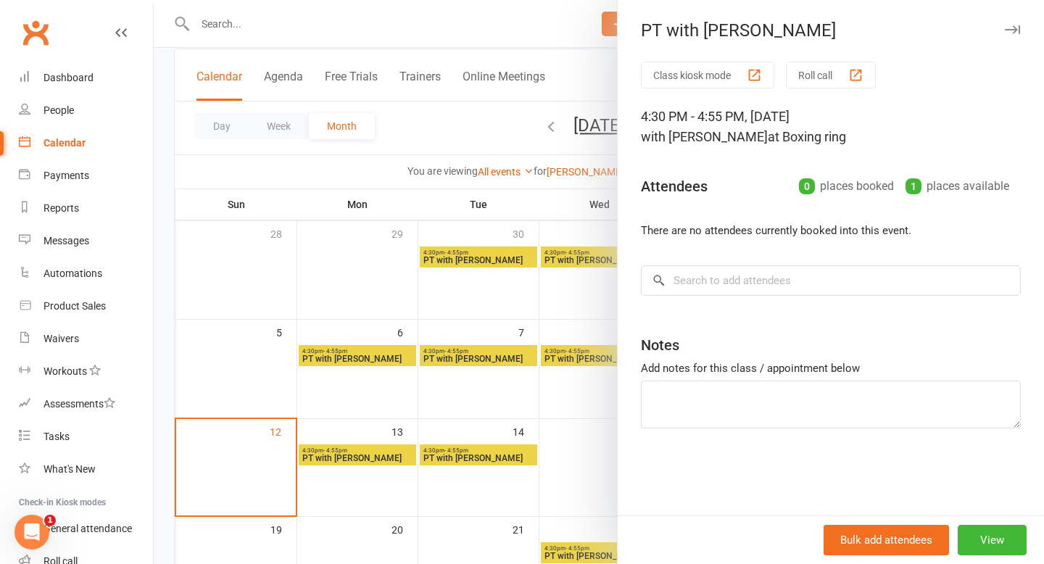
click at [533, 408] on div at bounding box center [599, 282] width 890 height 564
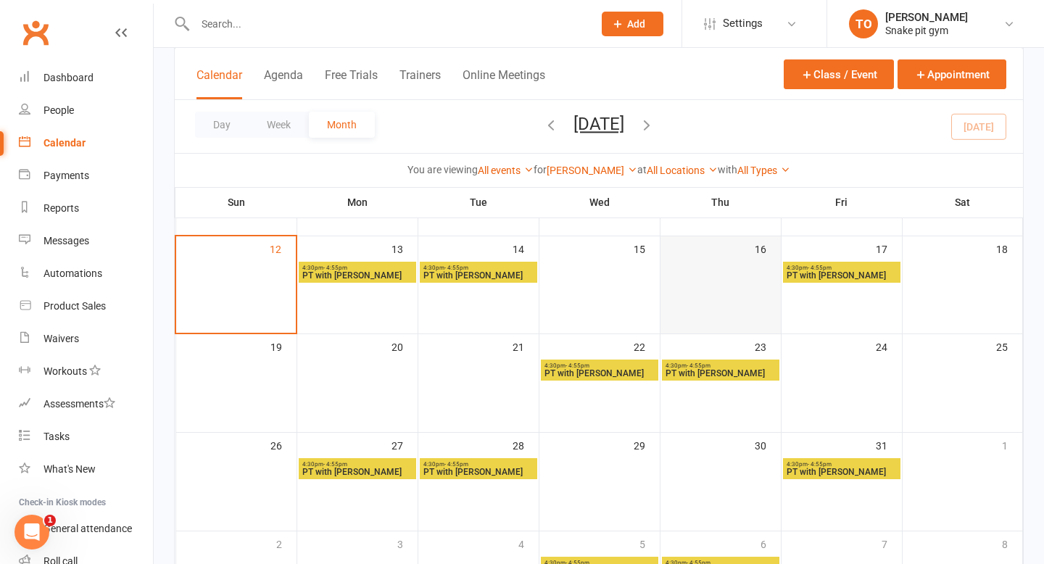
scroll to position [269, 0]
